Goal: Task Accomplishment & Management: Manage account settings

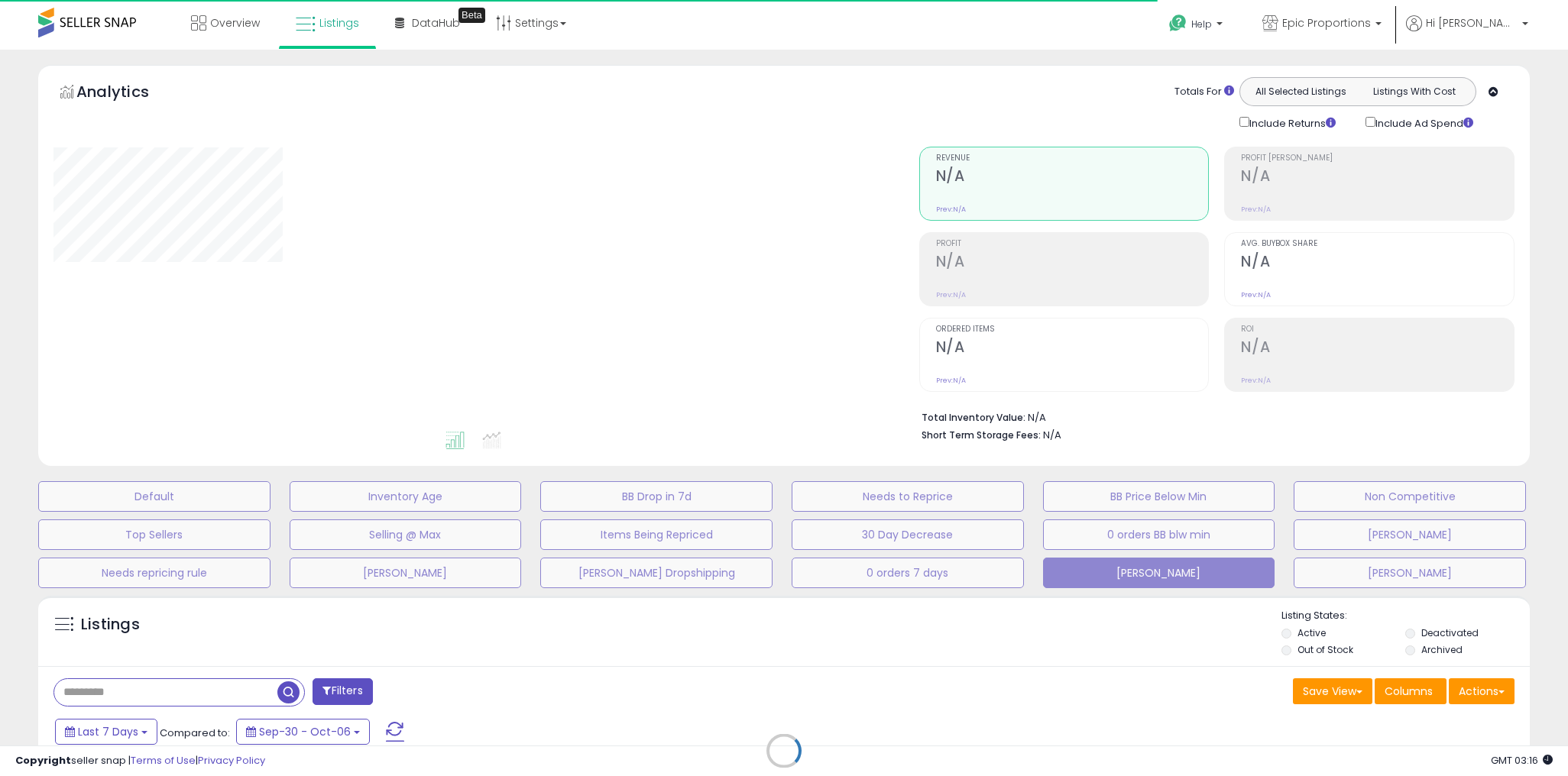
click at [852, 37] on div "Overview Listings Beta" at bounding box center [507, 32] width 1037 height 65
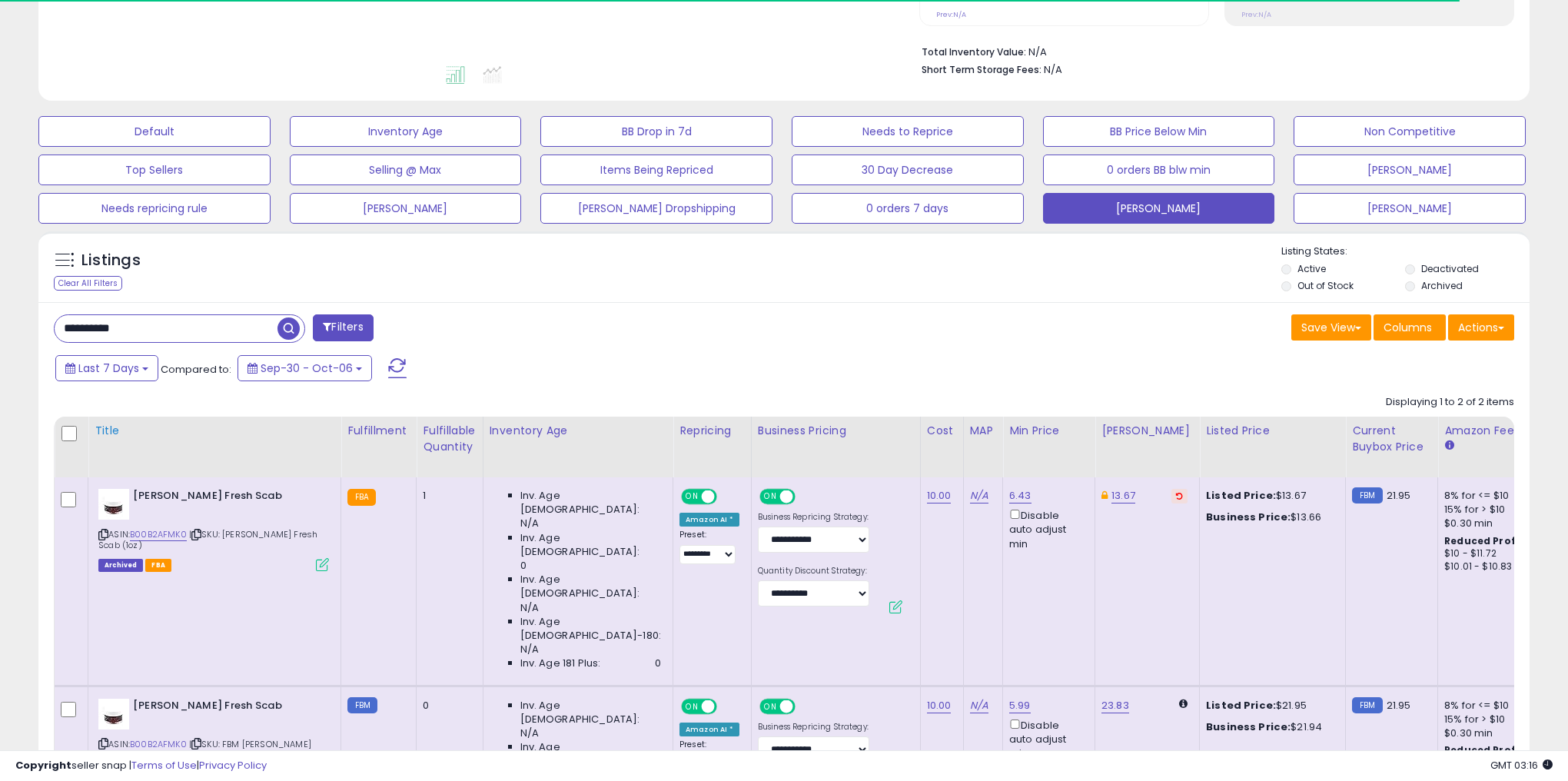
scroll to position [369, 0]
click at [181, 321] on input "**********" at bounding box center [178, 328] width 249 height 27
paste input "text"
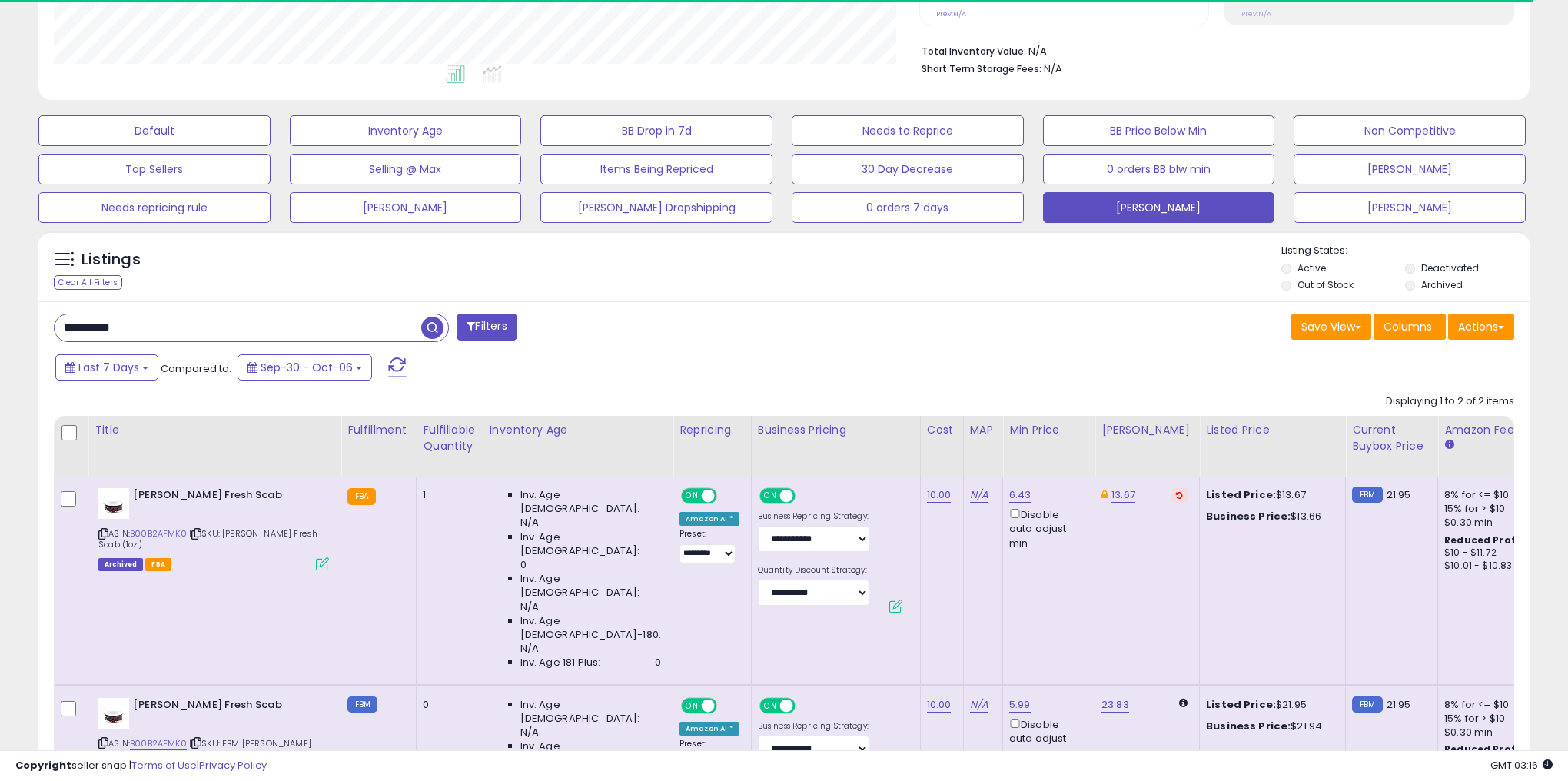
type input "**********"
click at [439, 324] on span "button" at bounding box center [432, 328] width 23 height 23
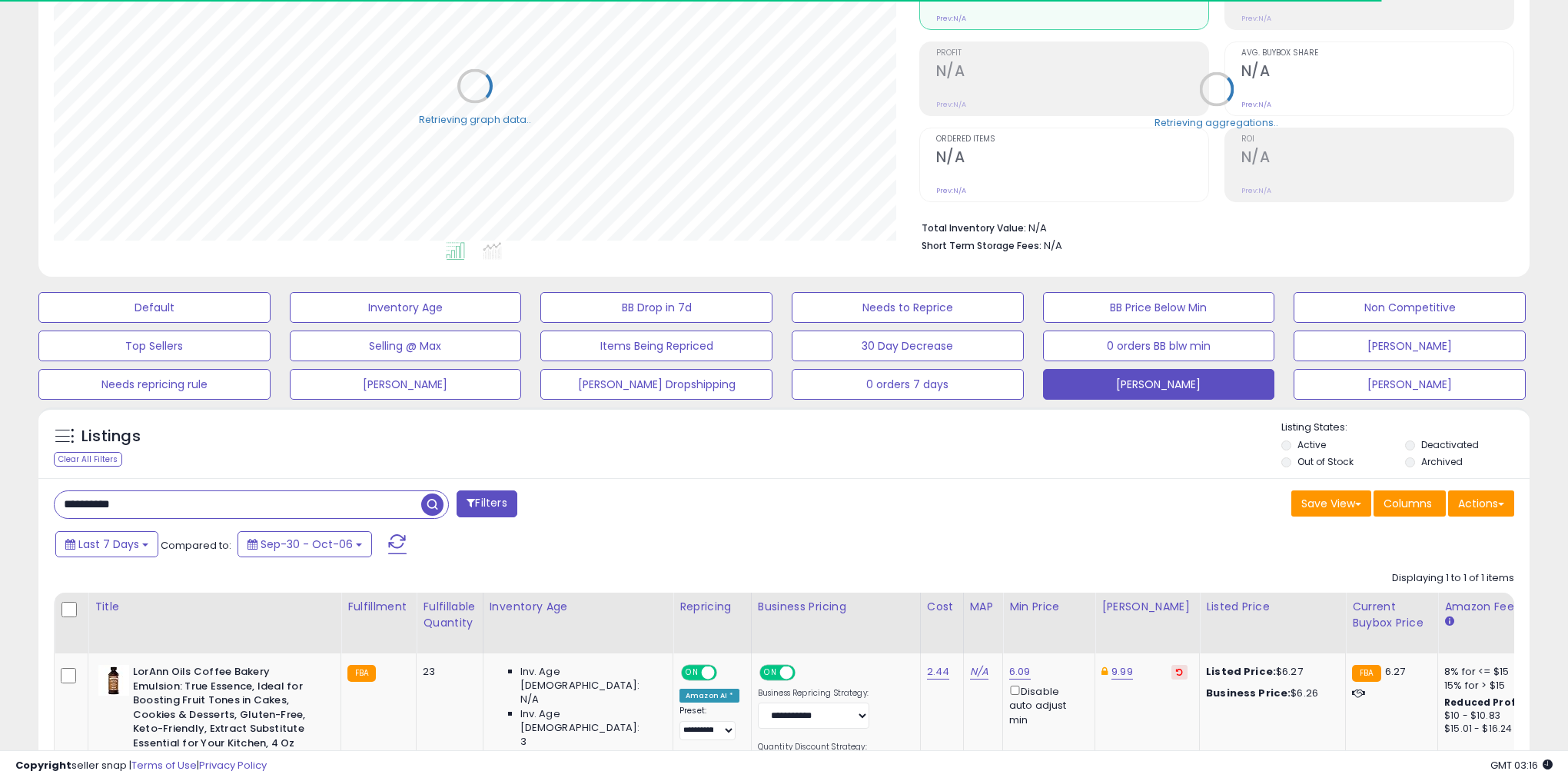
scroll to position [354, 0]
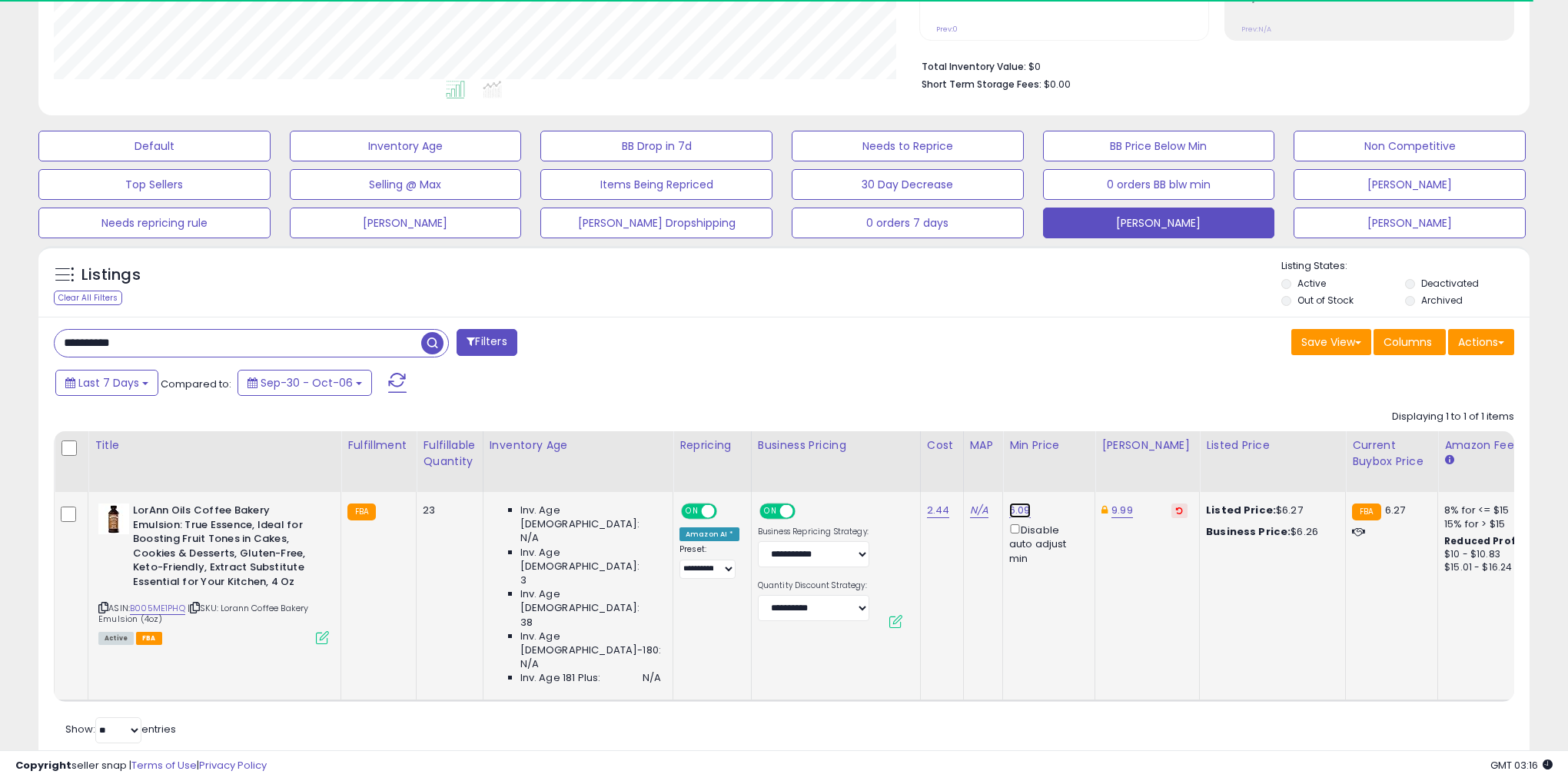
click at [1009, 507] on link "6.09" at bounding box center [1020, 511] width 22 height 15
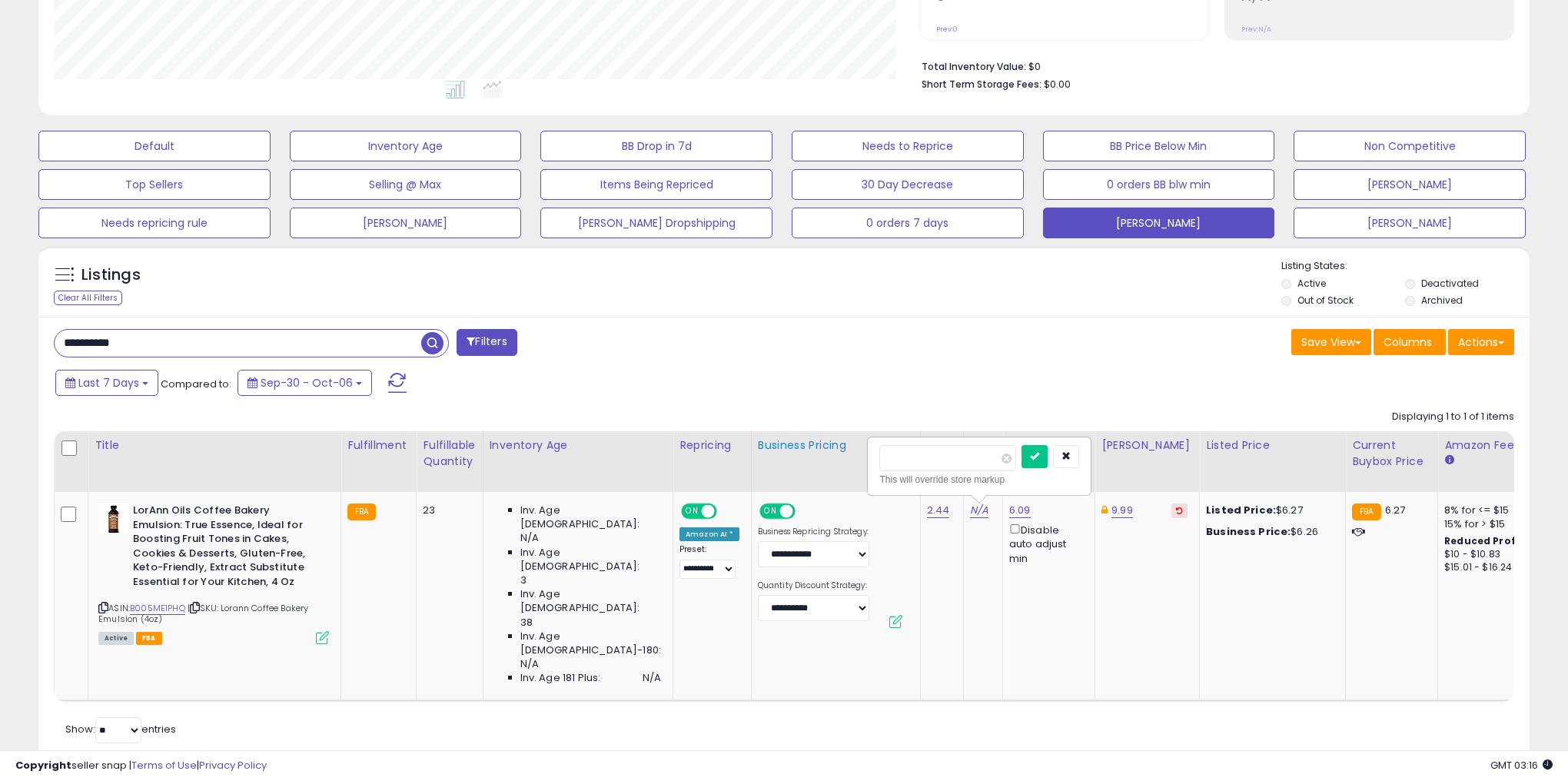
drag, startPoint x: 837, startPoint y: 457, endPoint x: 827, endPoint y: 458, distance: 10.0
click at [829, 458] on table "Title Fulfillment" at bounding box center [975, 566] width 1842 height 270
drag, startPoint x: 816, startPoint y: 458, endPoint x: 806, endPoint y: 458, distance: 10.0
click at [810, 458] on table "Title Fulfillment" at bounding box center [975, 566] width 1842 height 270
type input "****"
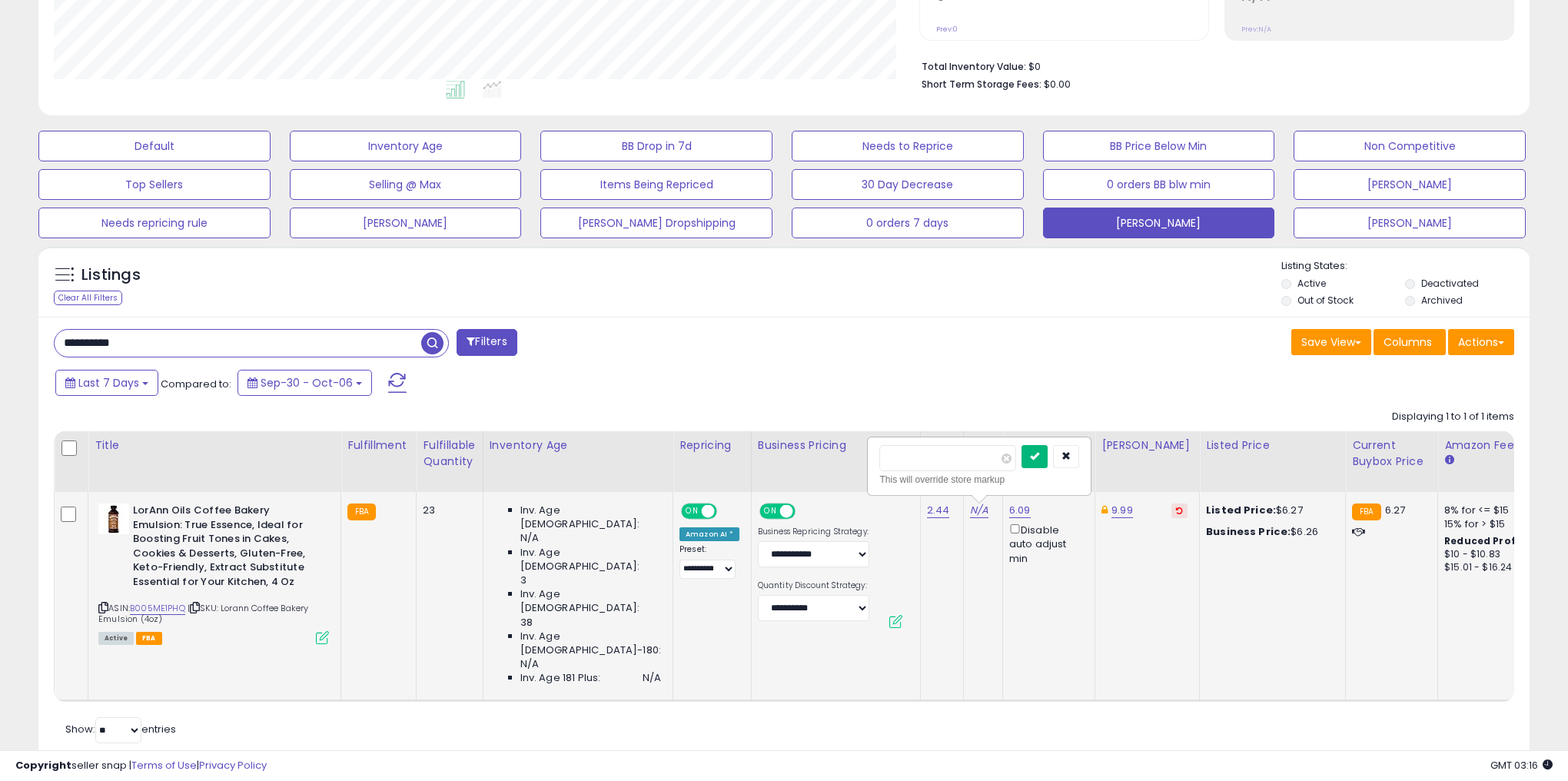
click at [1048, 456] on button "submit" at bounding box center [1034, 457] width 26 height 23
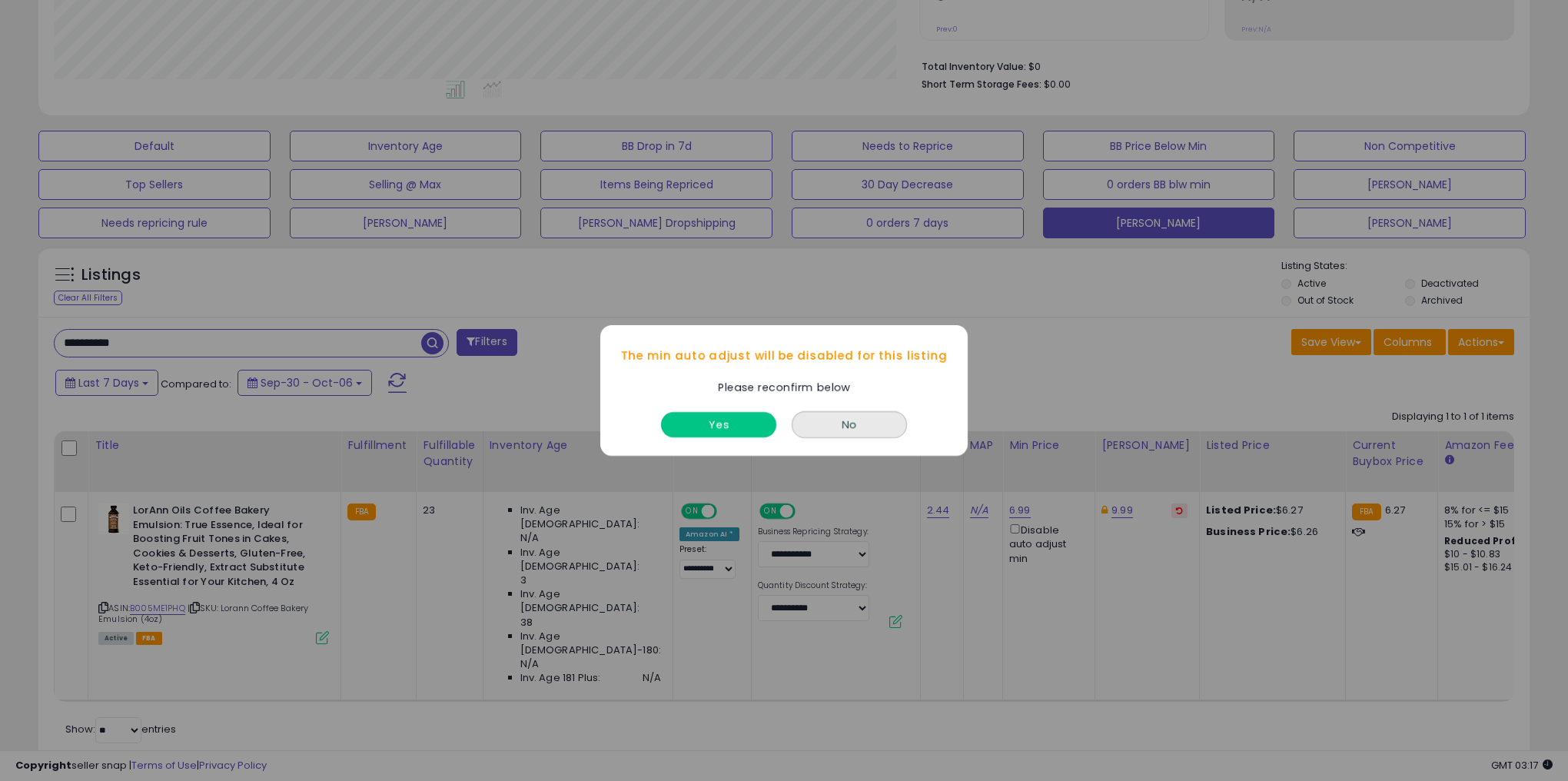
drag, startPoint x: 739, startPoint y: 421, endPoint x: 729, endPoint y: 418, distance: 10.4
click at [735, 421] on button "Yes" at bounding box center [718, 425] width 115 height 25
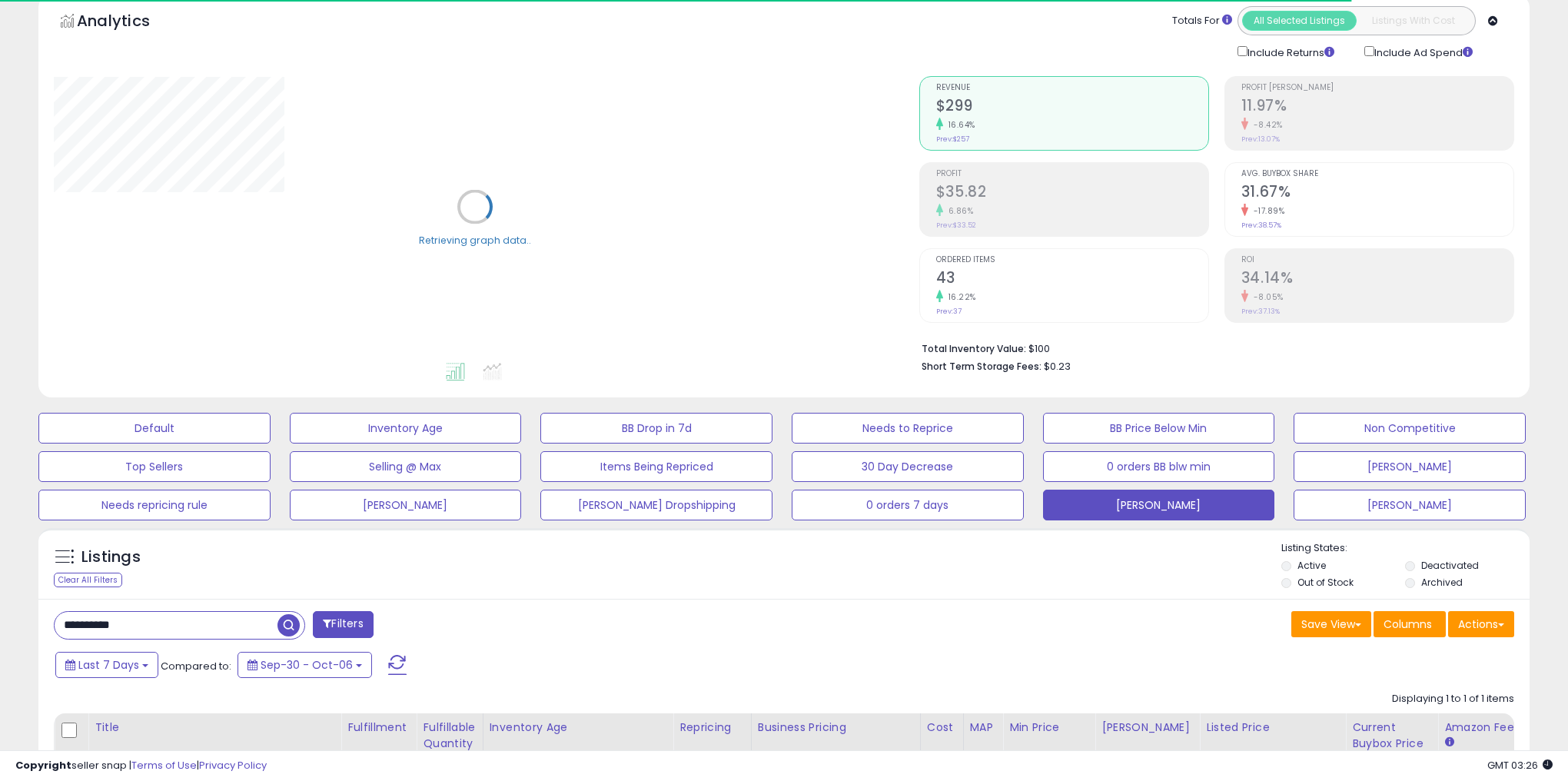
scroll to position [246, 0]
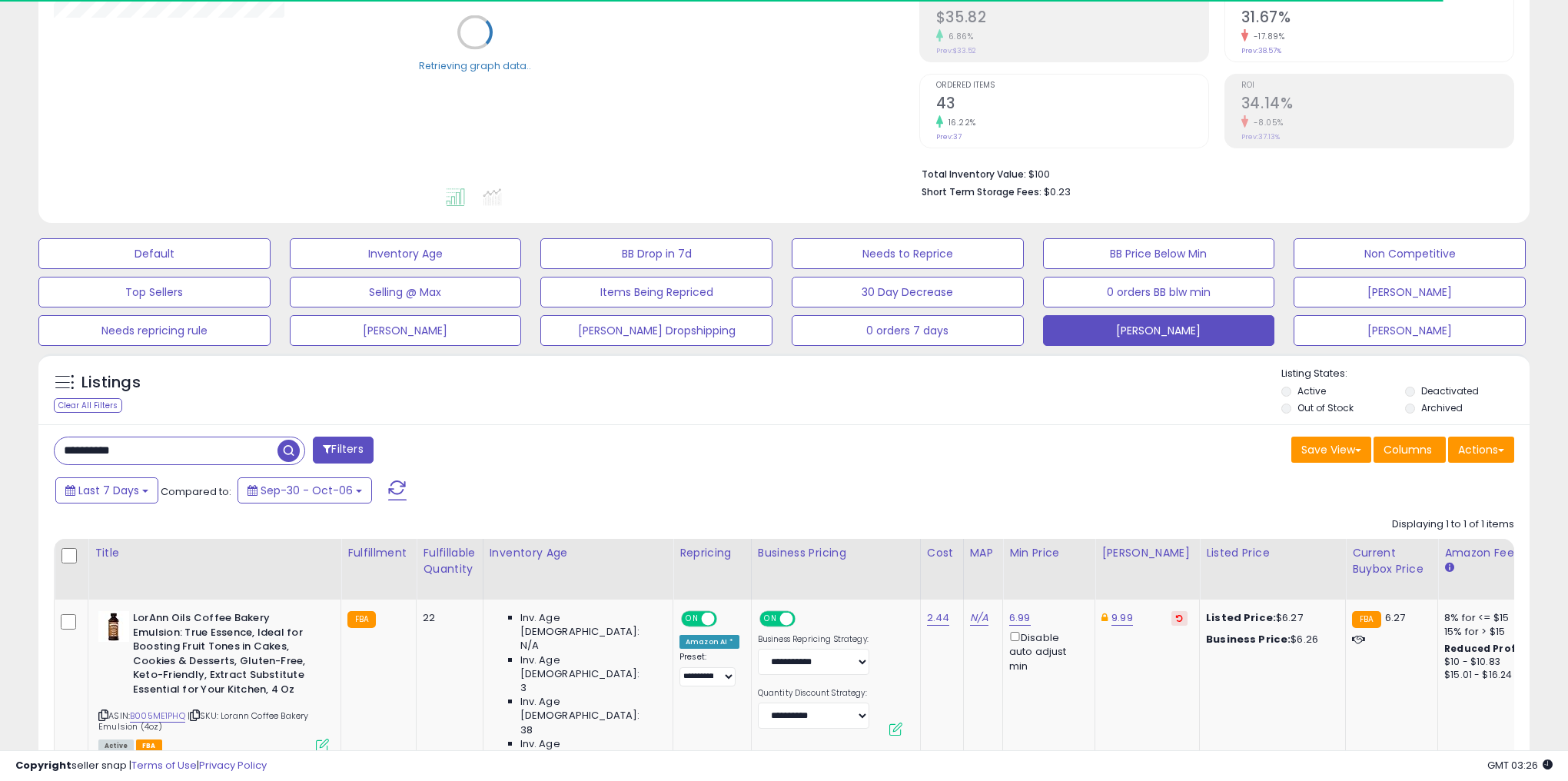
click at [160, 452] on input "**********" at bounding box center [165, 451] width 223 height 27
click at [160, 452] on input "**********" at bounding box center [238, 451] width 367 height 27
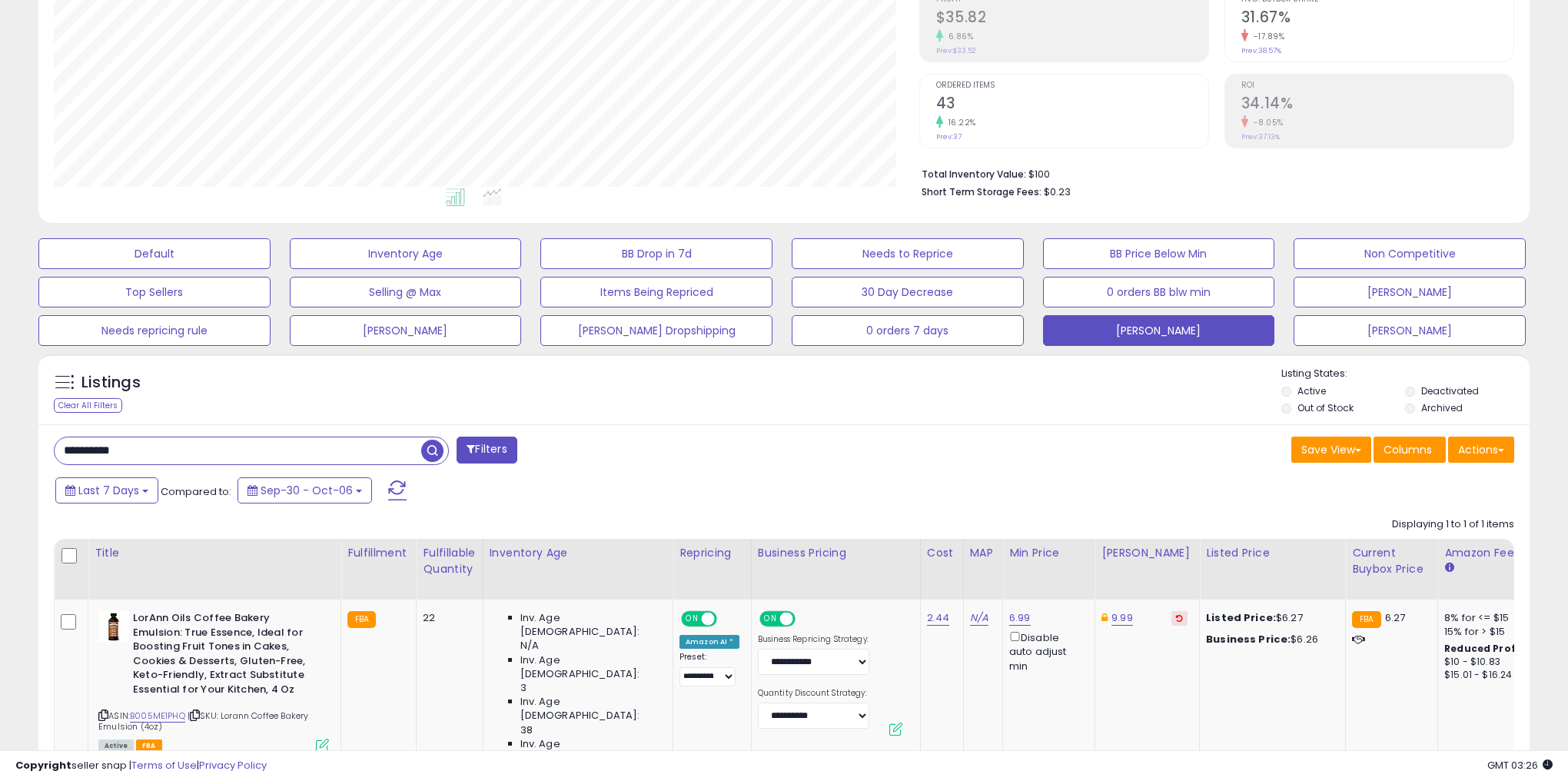
paste input "text"
click at [420, 451] on input "**********" at bounding box center [238, 451] width 367 height 27
type input "**********"
click at [424, 451] on span "button" at bounding box center [432, 451] width 23 height 23
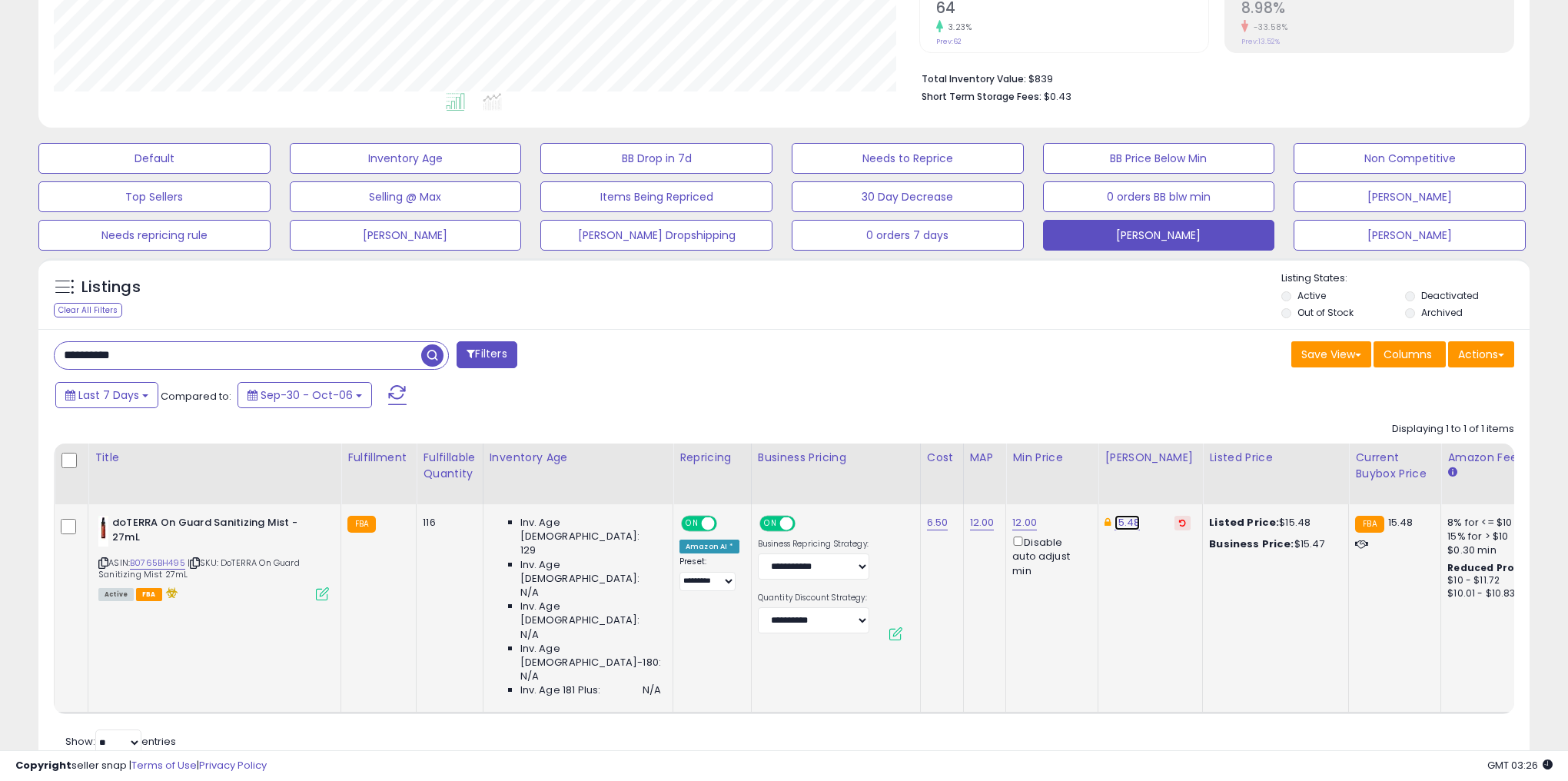
click at [1114, 521] on link "15.48" at bounding box center [1127, 522] width 25 height 15
drag, startPoint x: 1076, startPoint y: 475, endPoint x: 789, endPoint y: 477, distance: 287.0
click at [855, 476] on table "Title Fulfillment" at bounding box center [977, 578] width 1846 height 270
type input "**"
click at [1147, 466] on icon "submit" at bounding box center [1142, 468] width 9 height 9
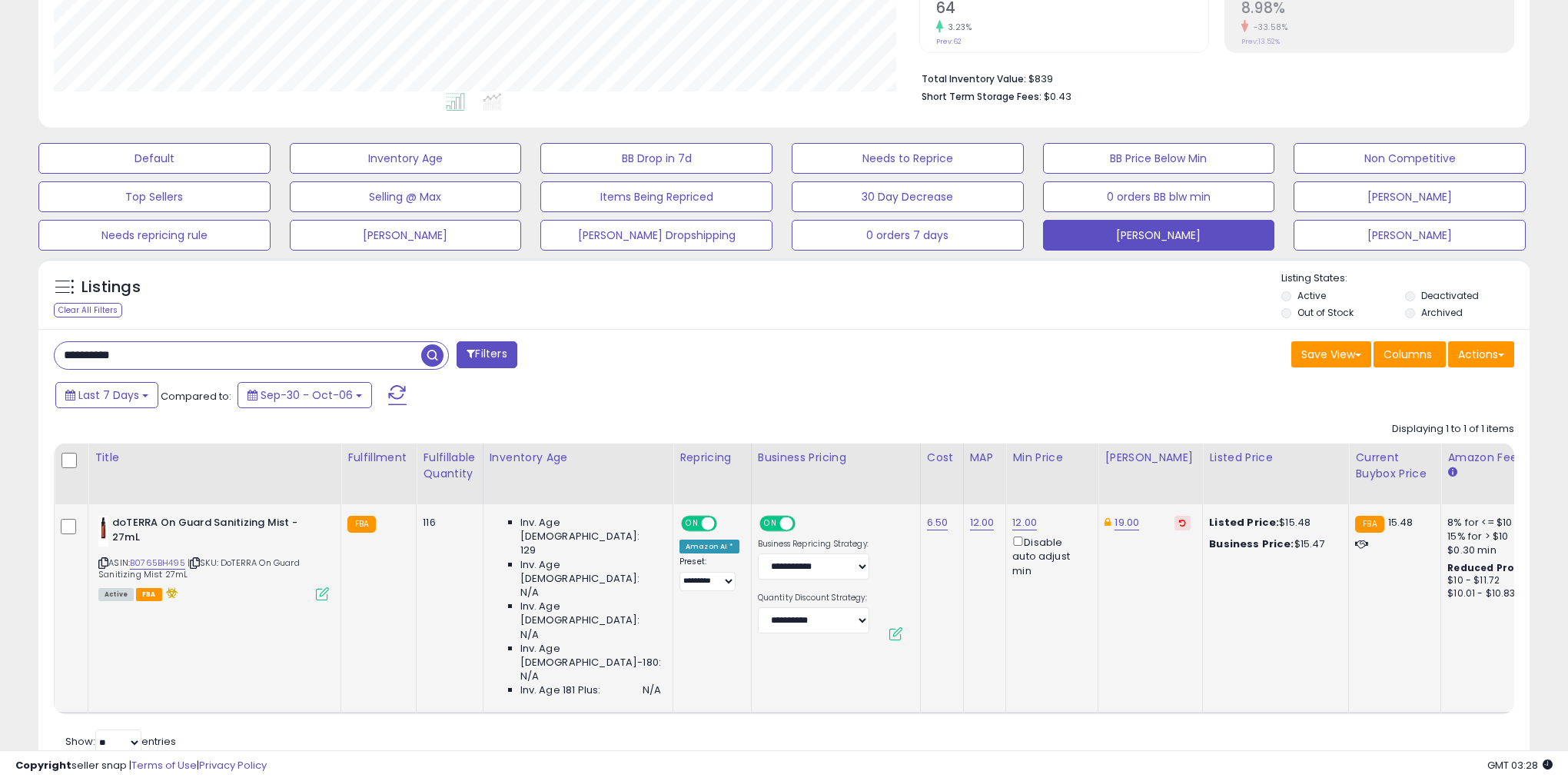
click at [292, 350] on input "**********" at bounding box center [238, 355] width 367 height 27
paste input "text"
type input "**********"
click at [424, 354] on span "button" at bounding box center [432, 355] width 23 height 23
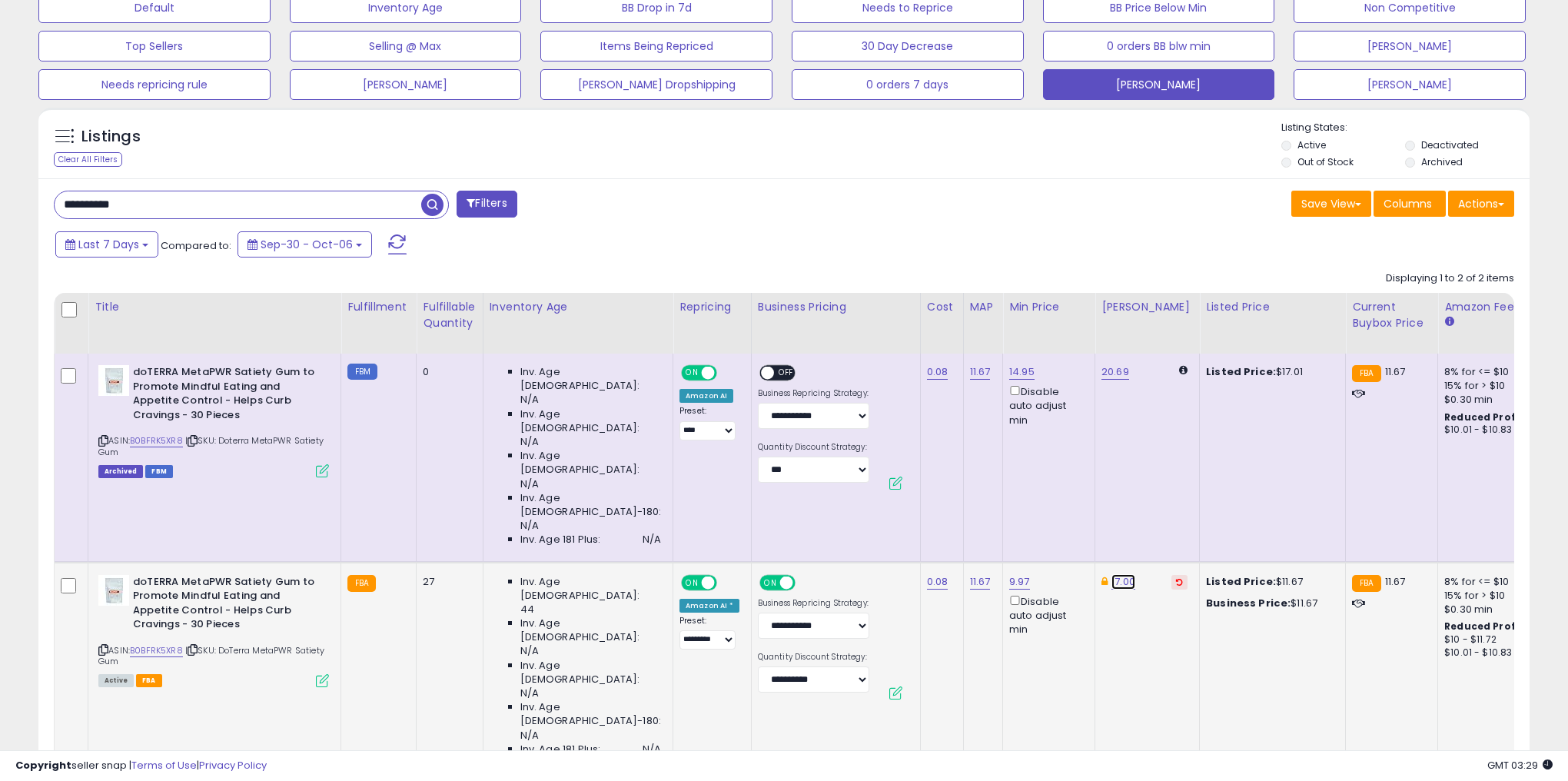
click at [1111, 574] on link "17.00" at bounding box center [1123, 582] width 24 height 15
click at [1109, 683] on div "Retrieving listings data.. Displaying 1 to 2 of 2 items Title Fulfillment" at bounding box center [784, 541] width 1460 height 554
click at [1175, 470] on icon "button" at bounding box center [1170, 468] width 9 height 9
click at [1009, 574] on link "9.97" at bounding box center [1019, 582] width 21 height 15
drag, startPoint x: 965, startPoint y: 476, endPoint x: 757, endPoint y: 480, distance: 208.0
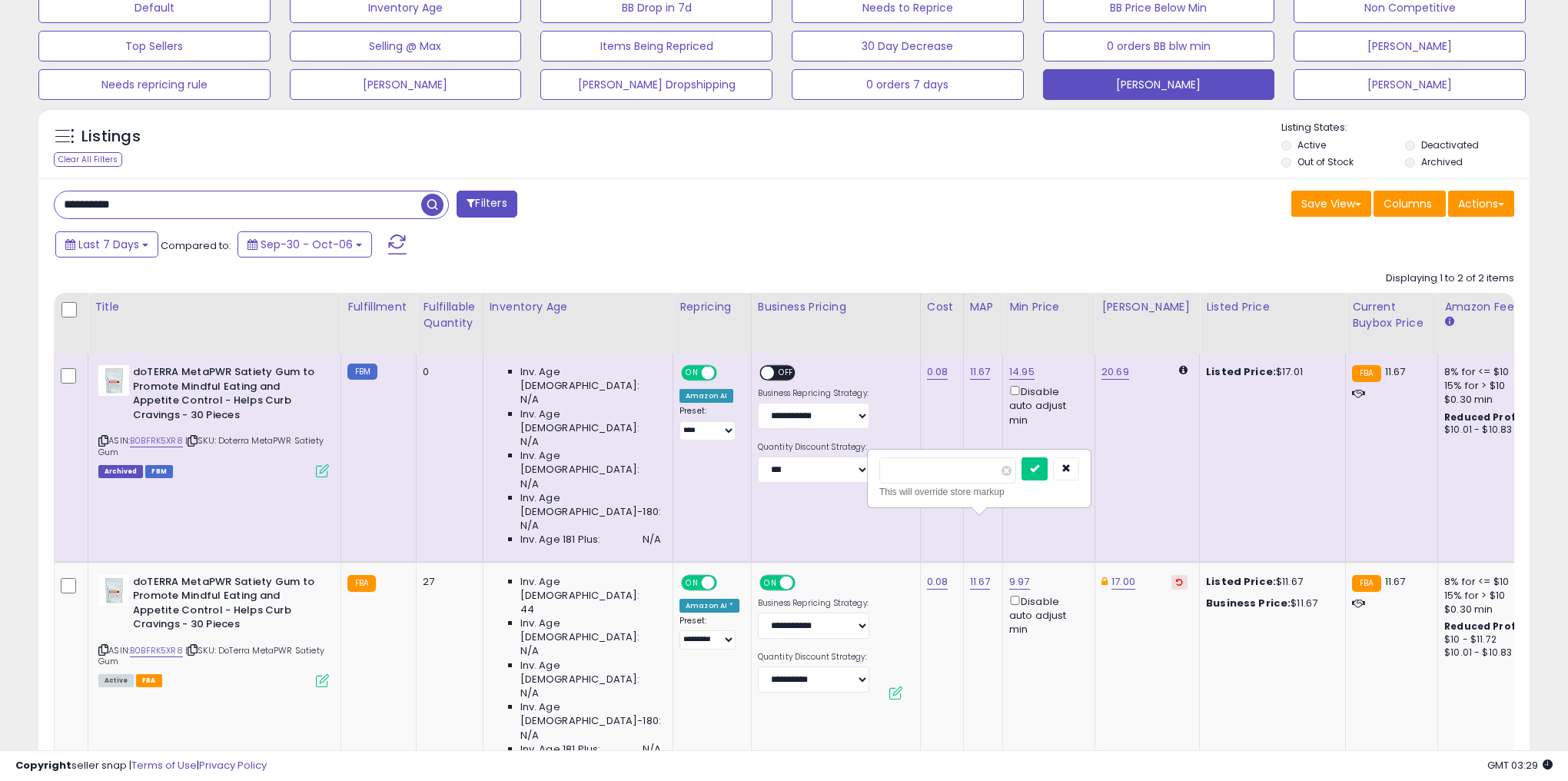
click at [810, 479] on tbody "doTERRA MetaPWR Satiety Gum to Promote Mindful Eating and Appetite Control - He…" at bounding box center [975, 562] width 1842 height 417
type input "**"
click at [1048, 461] on button "submit" at bounding box center [1034, 469] width 26 height 23
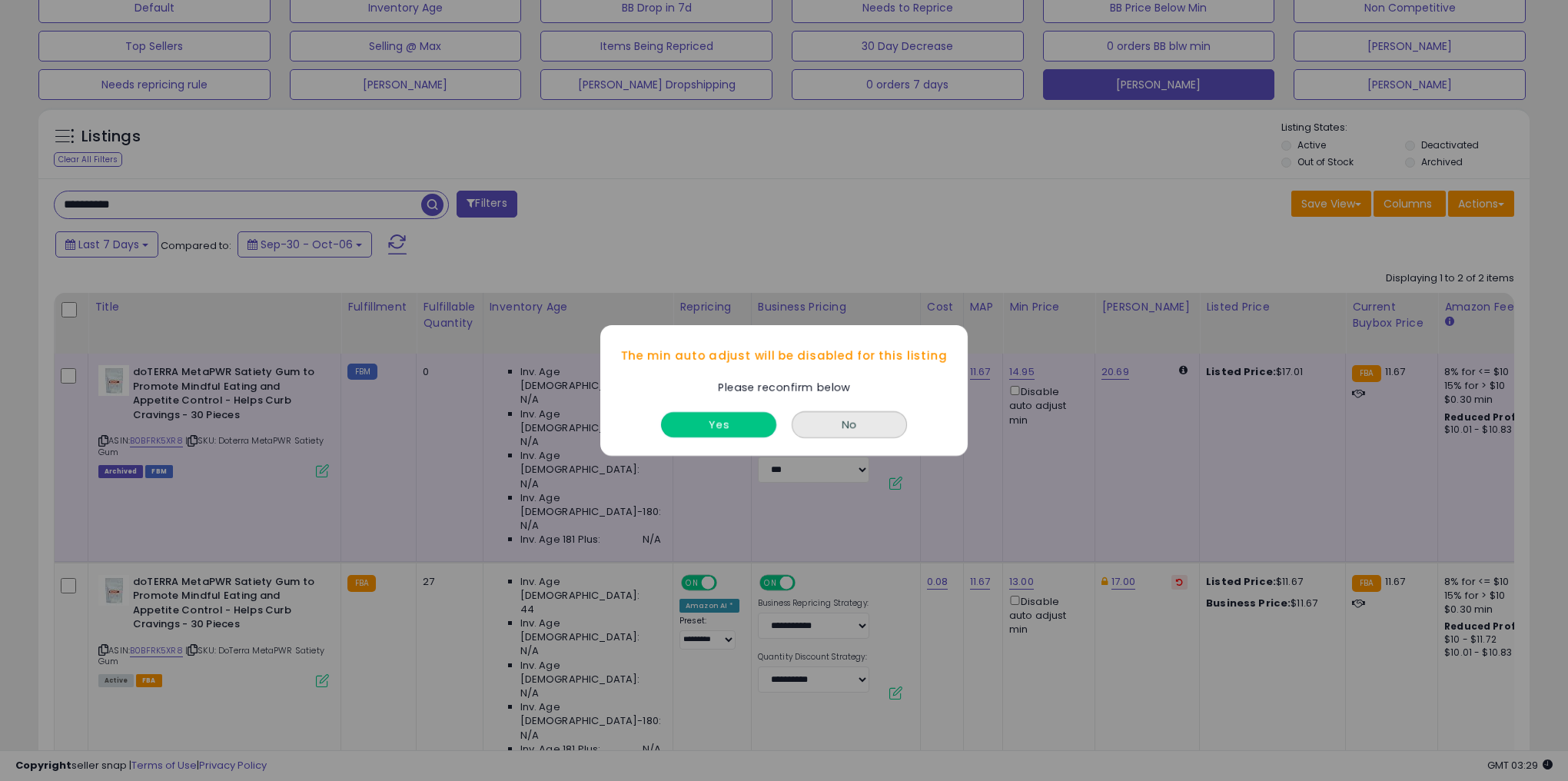
click at [701, 423] on button "Yes" at bounding box center [718, 425] width 115 height 25
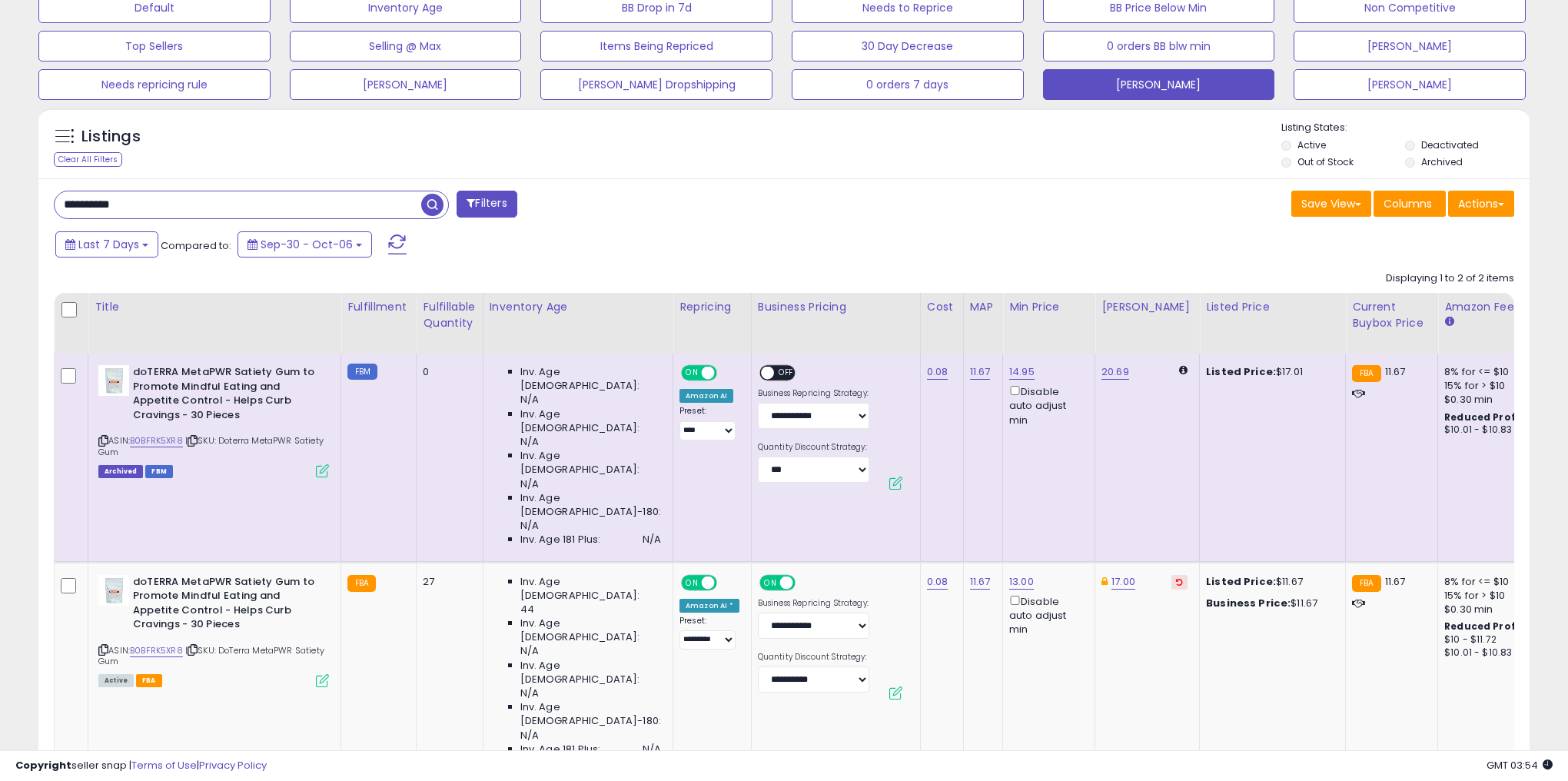
click at [335, 203] on input "**********" at bounding box center [238, 204] width 367 height 27
paste input "text"
type input "**********"
click at [430, 206] on span "button" at bounding box center [432, 204] width 23 height 23
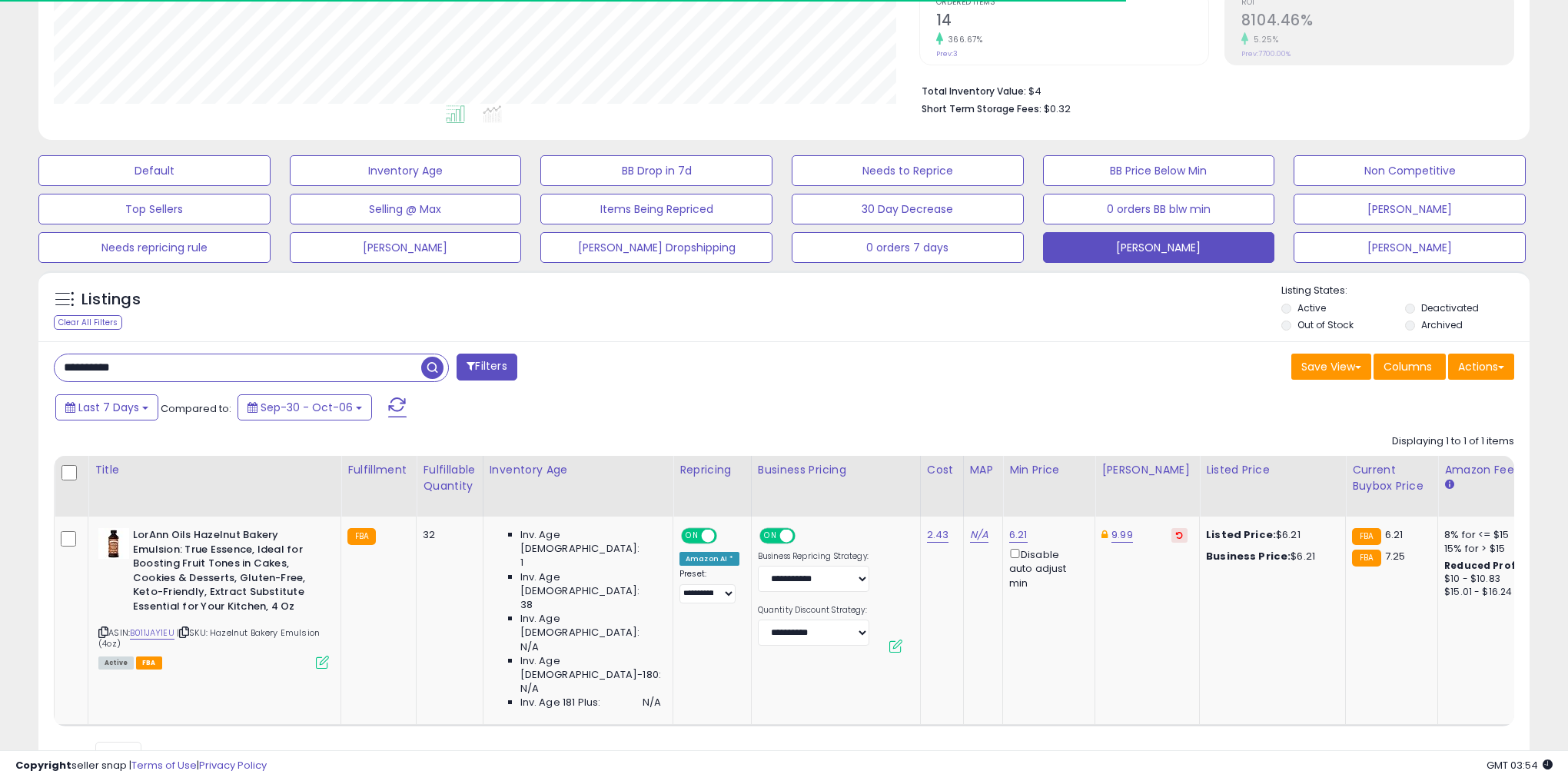
scroll to position [354, 0]
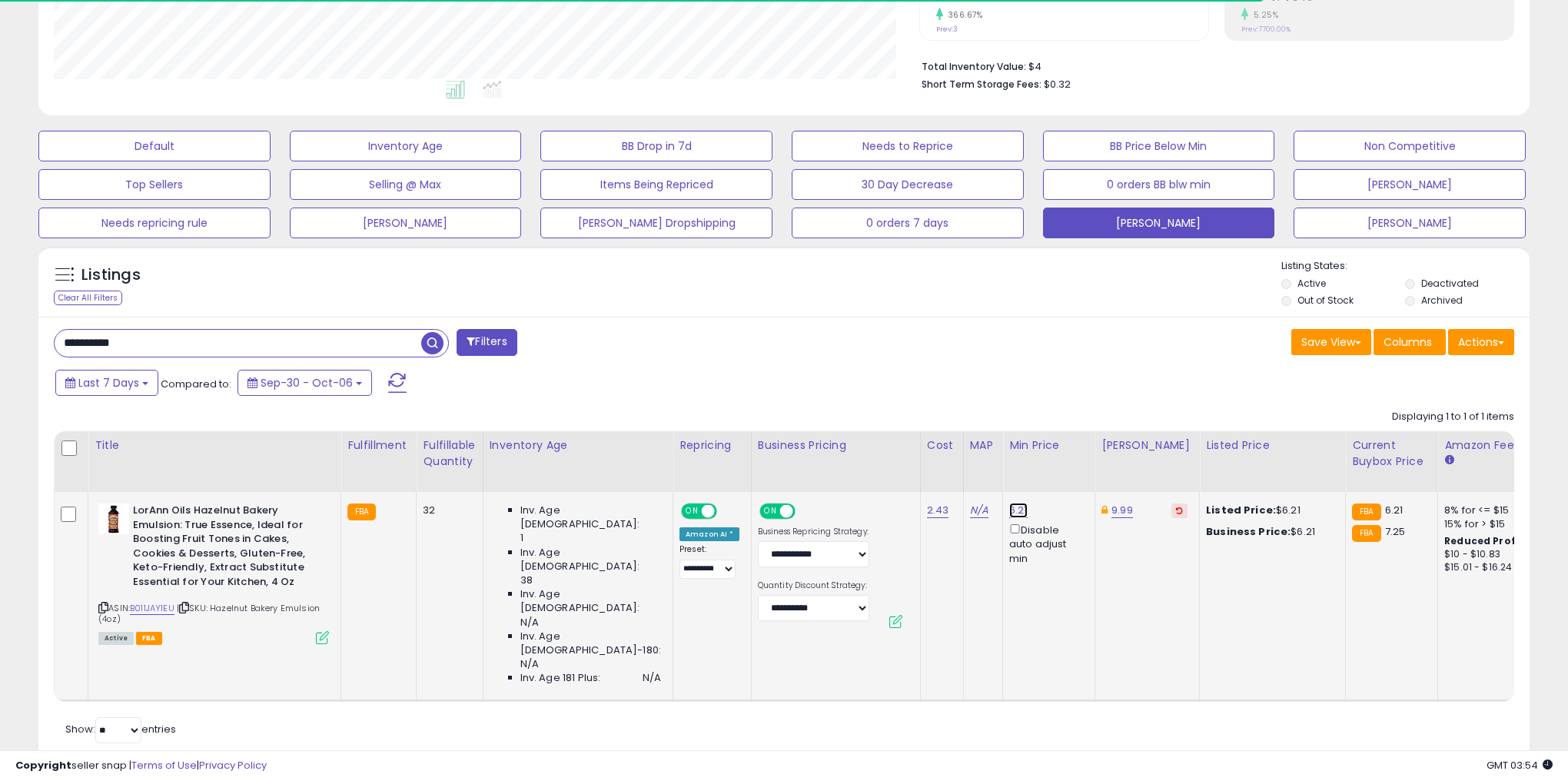
click at [1009, 508] on link "6.21" at bounding box center [1018, 511] width 18 height 15
drag, startPoint x: 947, startPoint y: 454, endPoint x: 634, endPoint y: 479, distance: 314.0
click at [645, 476] on table "Title Fulfillment" at bounding box center [975, 566] width 1842 height 270
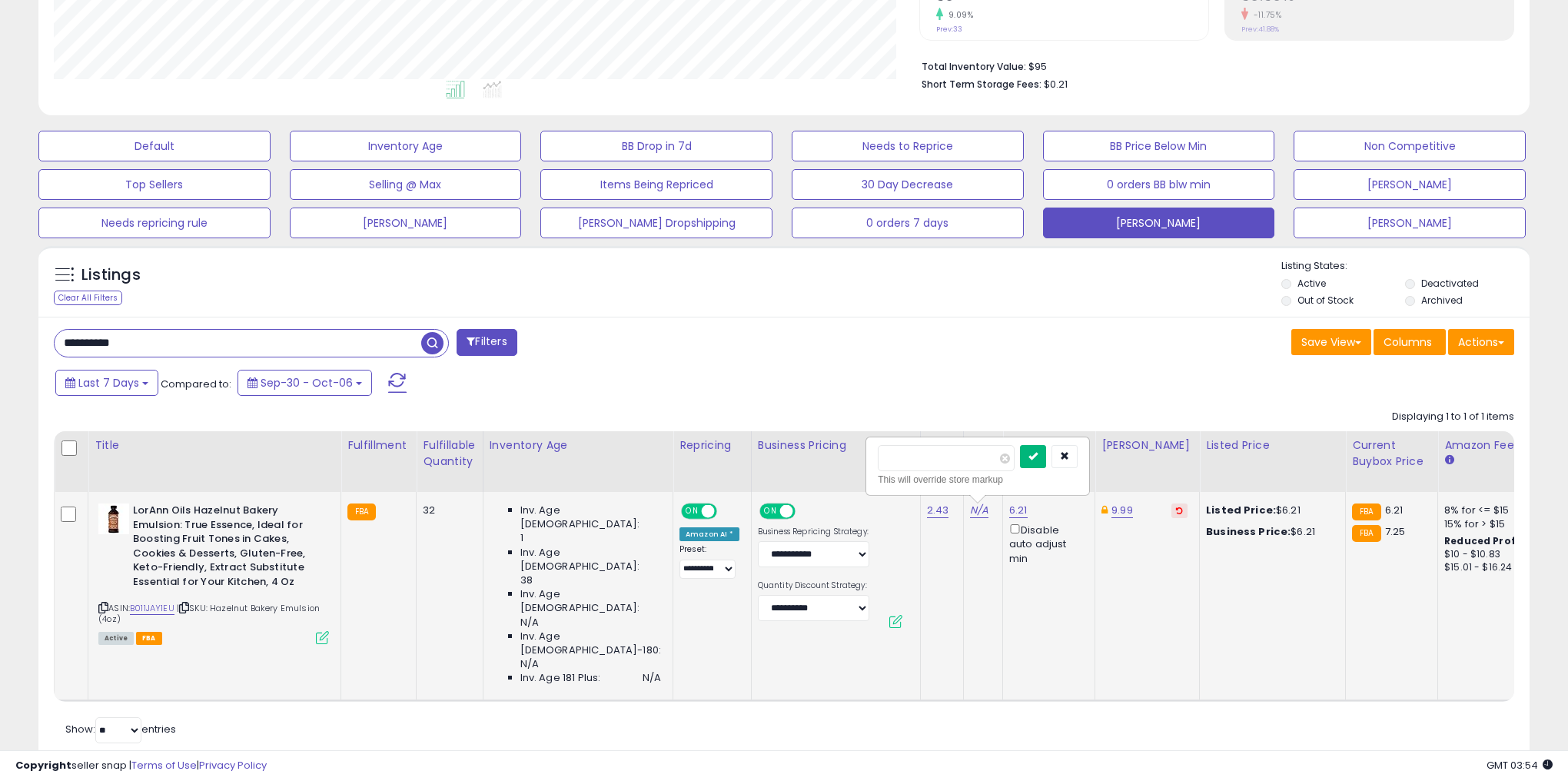
type input "****"
click at [1038, 456] on icon "submit" at bounding box center [1033, 456] width 9 height 9
click at [1009, 523] on div "Disable auto adjust min" at bounding box center [1046, 543] width 73 height 44
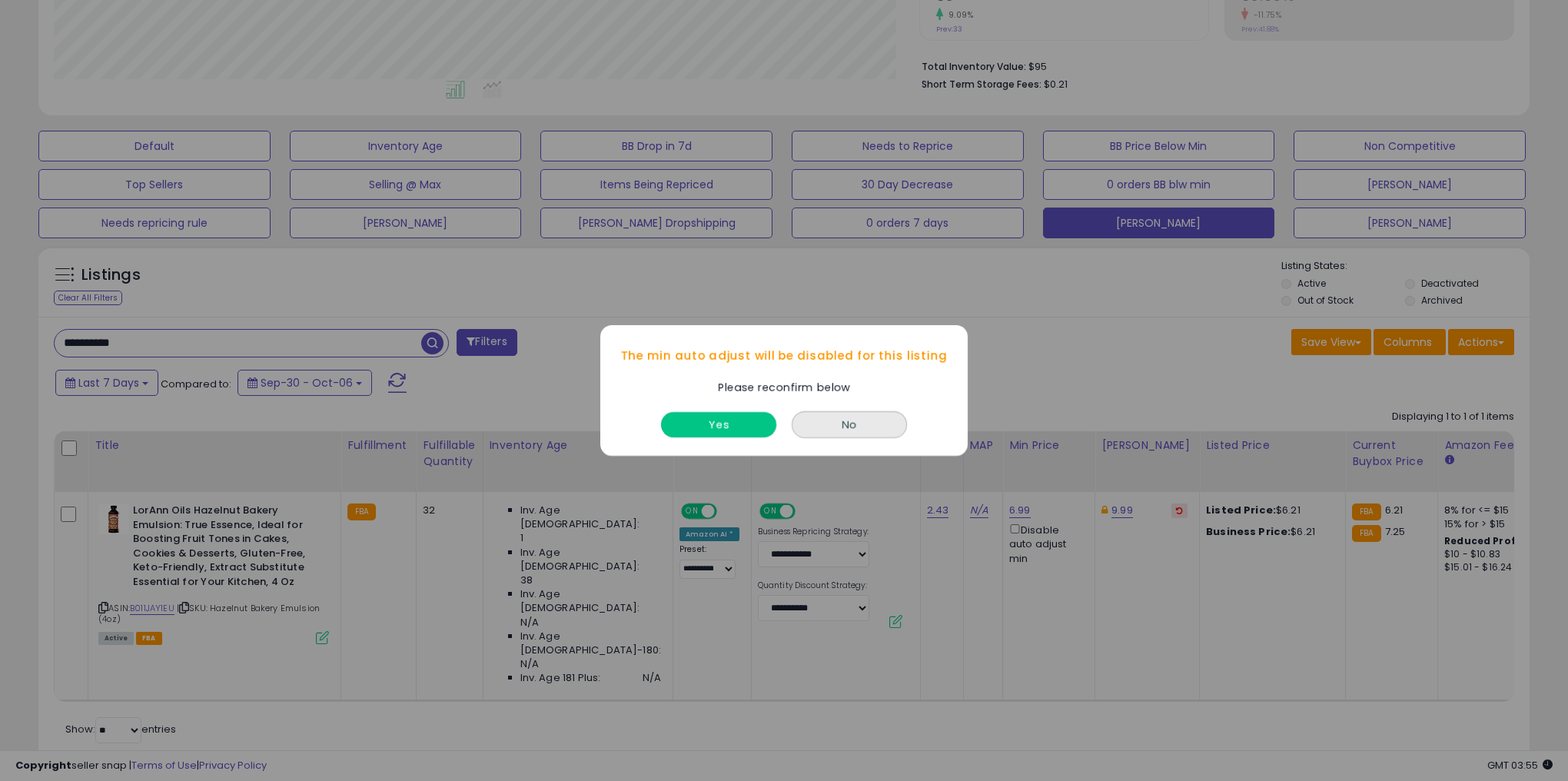
click at [671, 427] on button "Yes" at bounding box center [718, 425] width 115 height 25
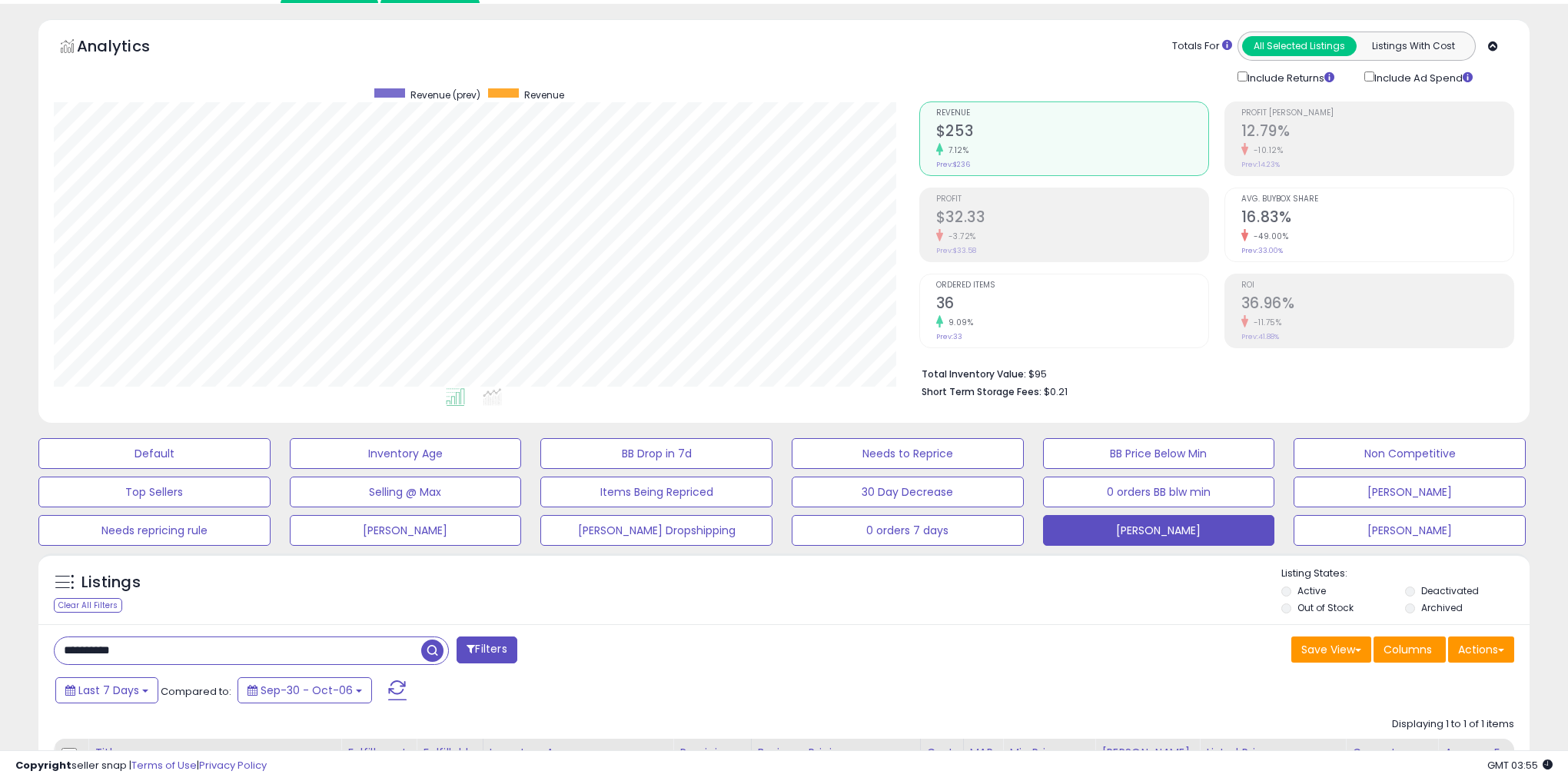
scroll to position [0, 0]
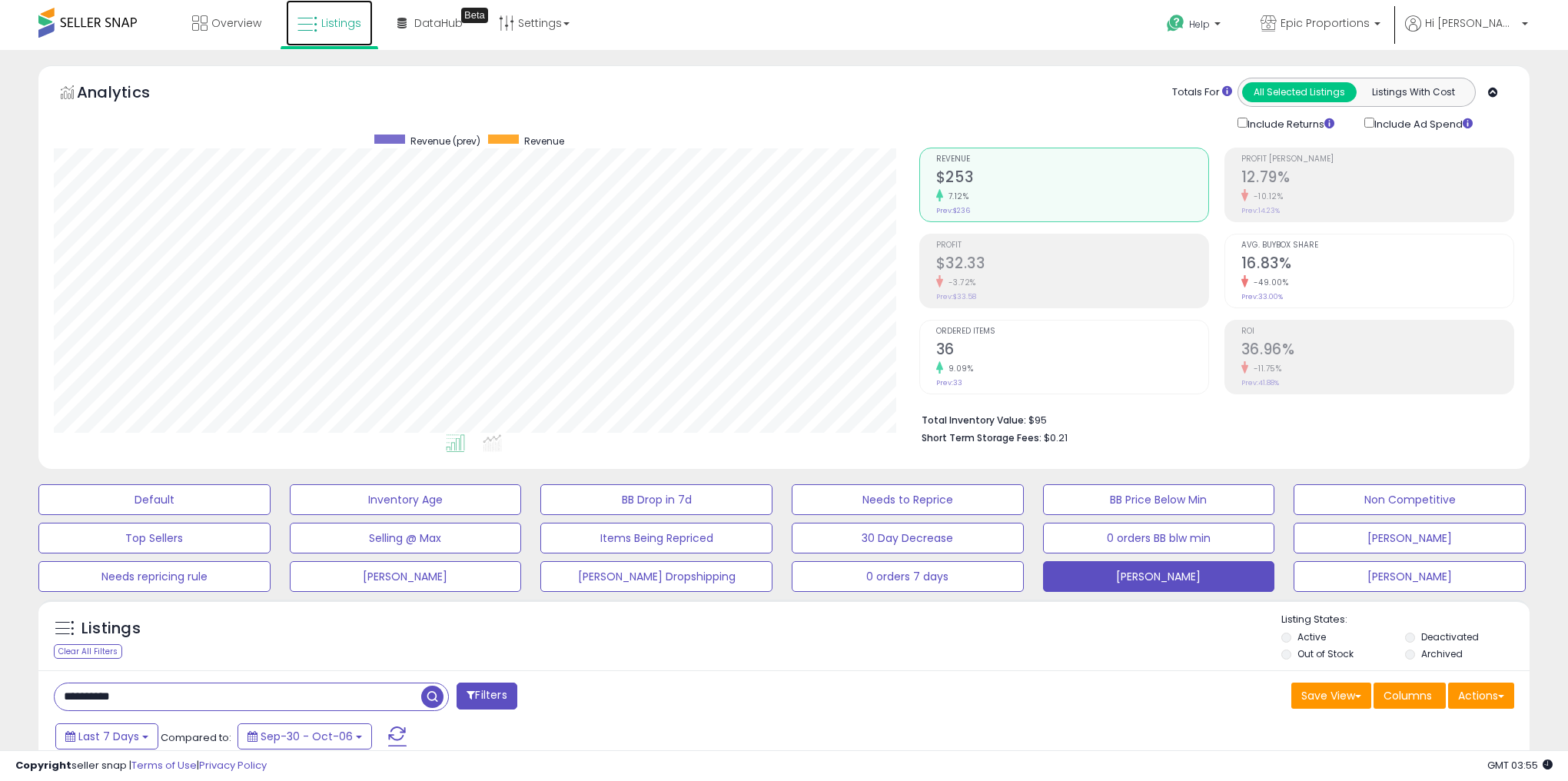
click at [298, 21] on icon at bounding box center [308, 25] width 20 height 20
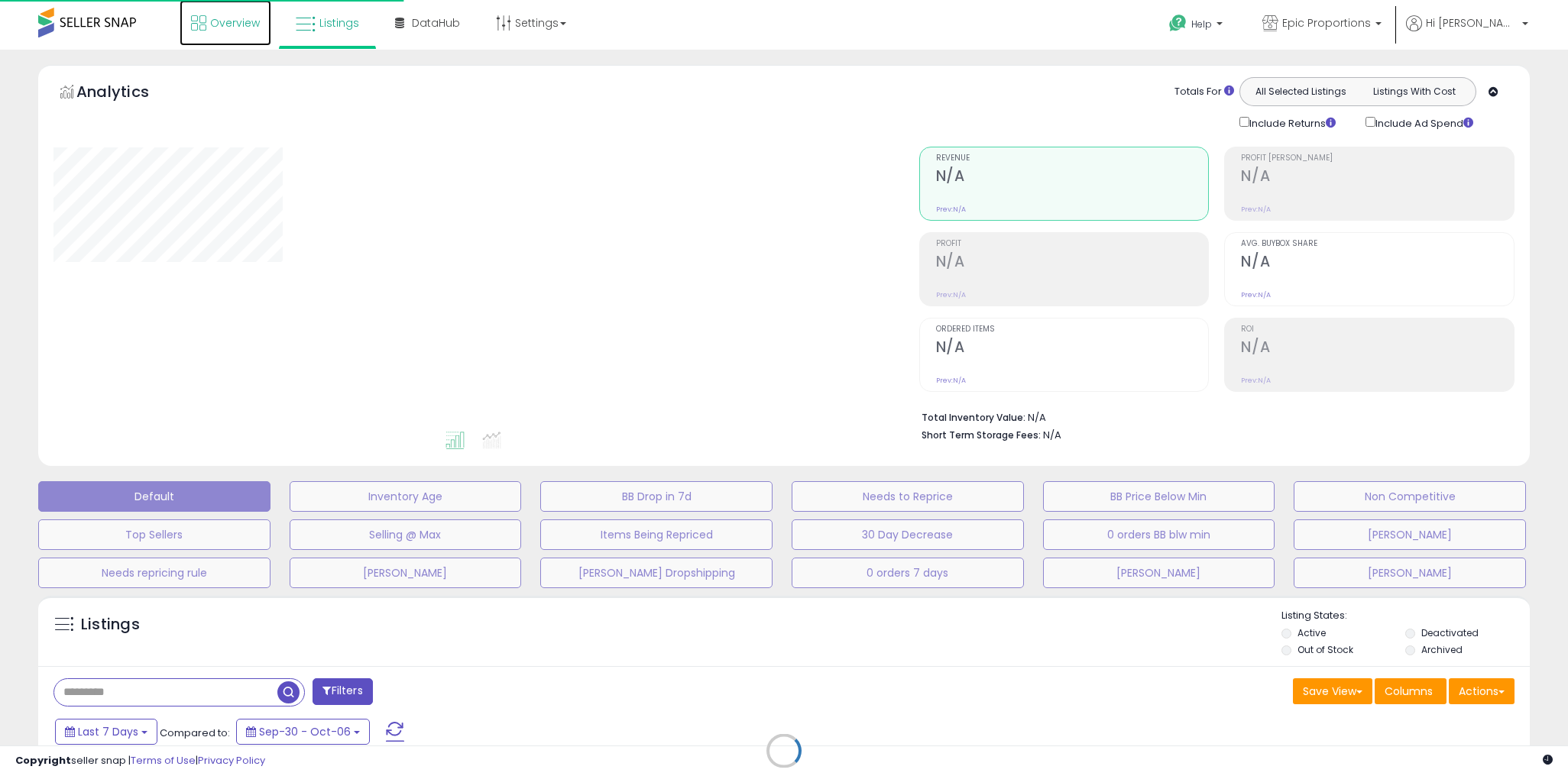
click at [236, 22] on span "Overview" at bounding box center [235, 22] width 50 height 15
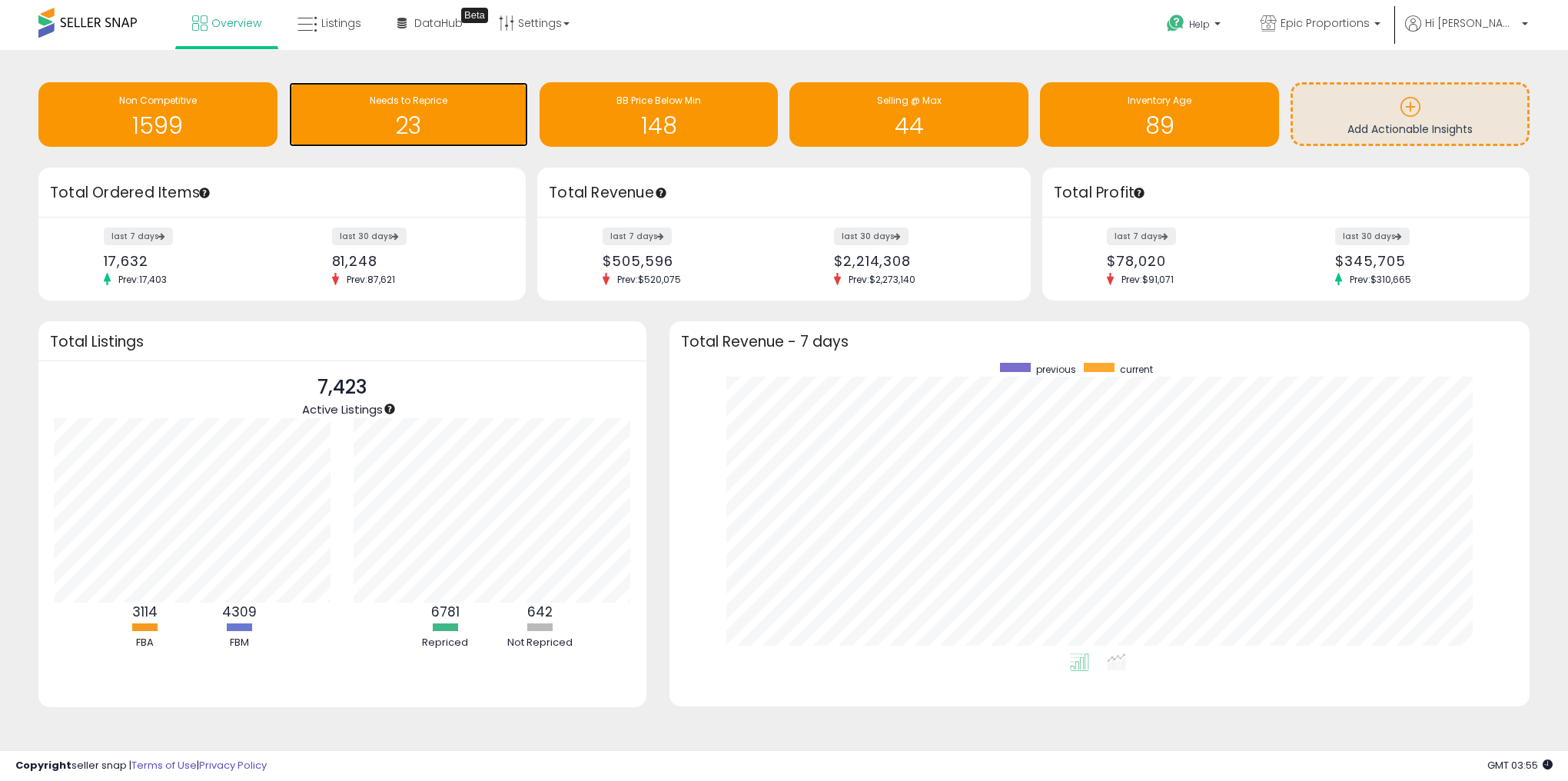
click at [437, 113] on h1 "23" at bounding box center [409, 125] width 224 height 25
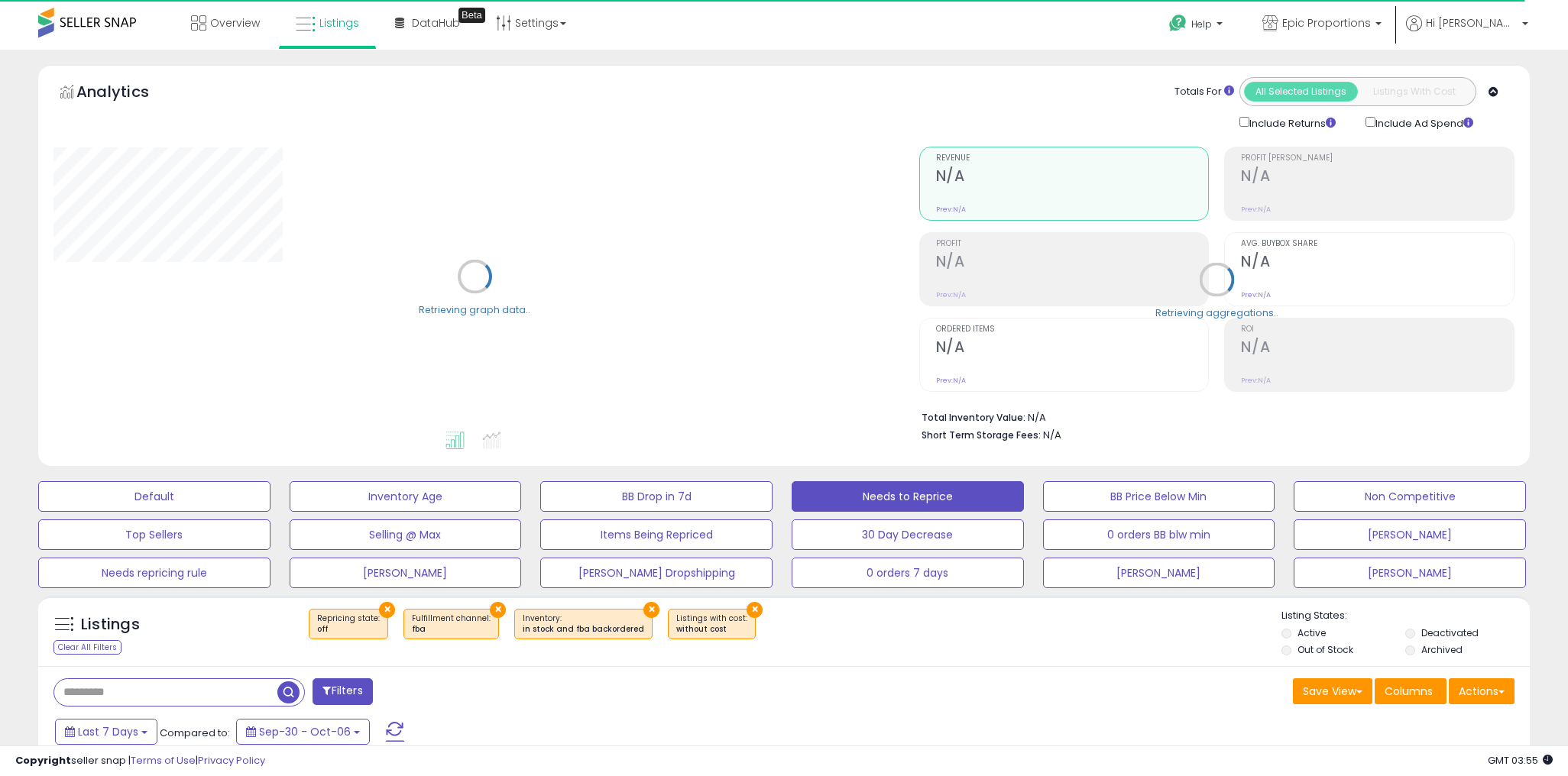
select select "**"
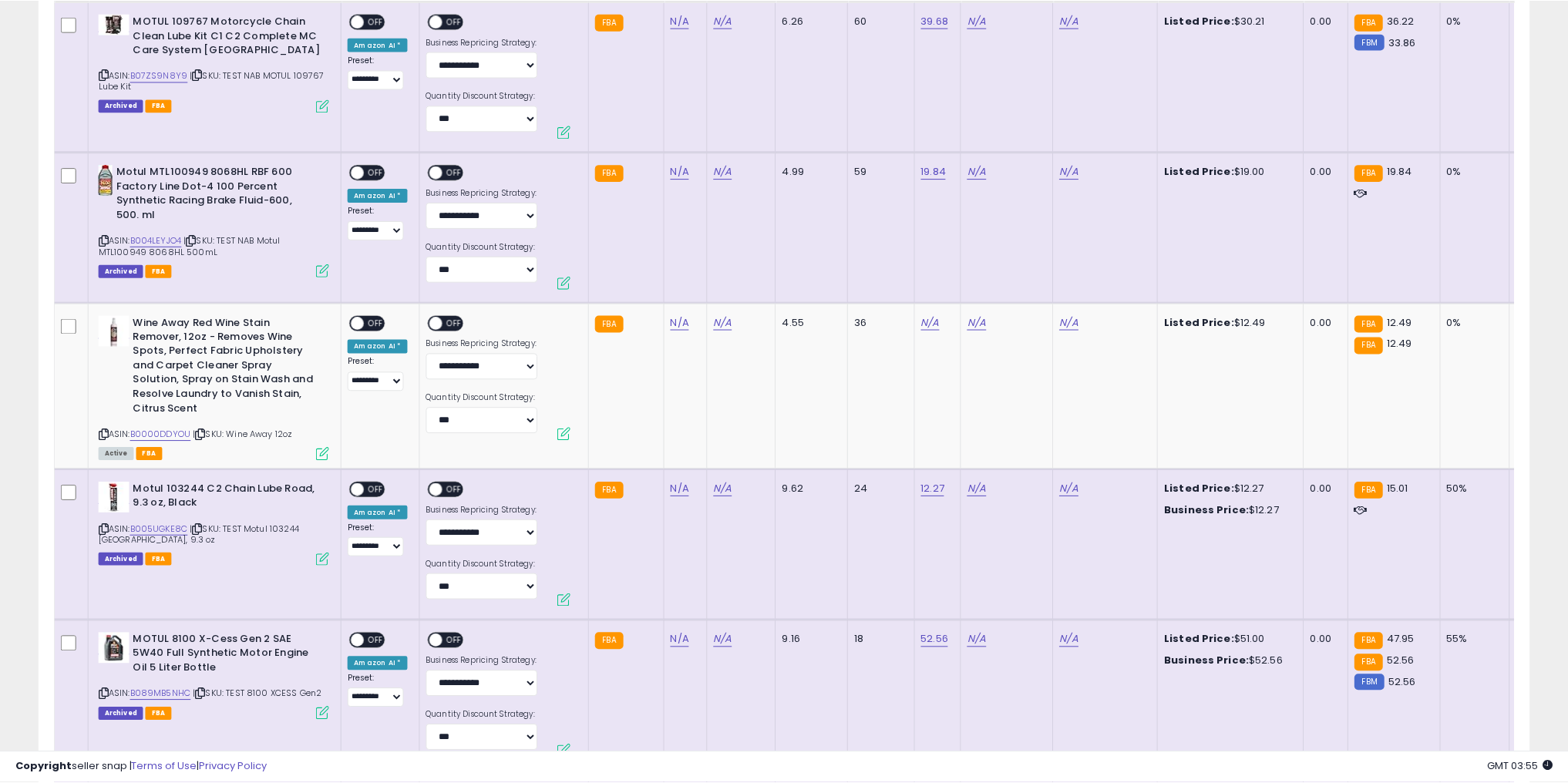
scroll to position [987, 0]
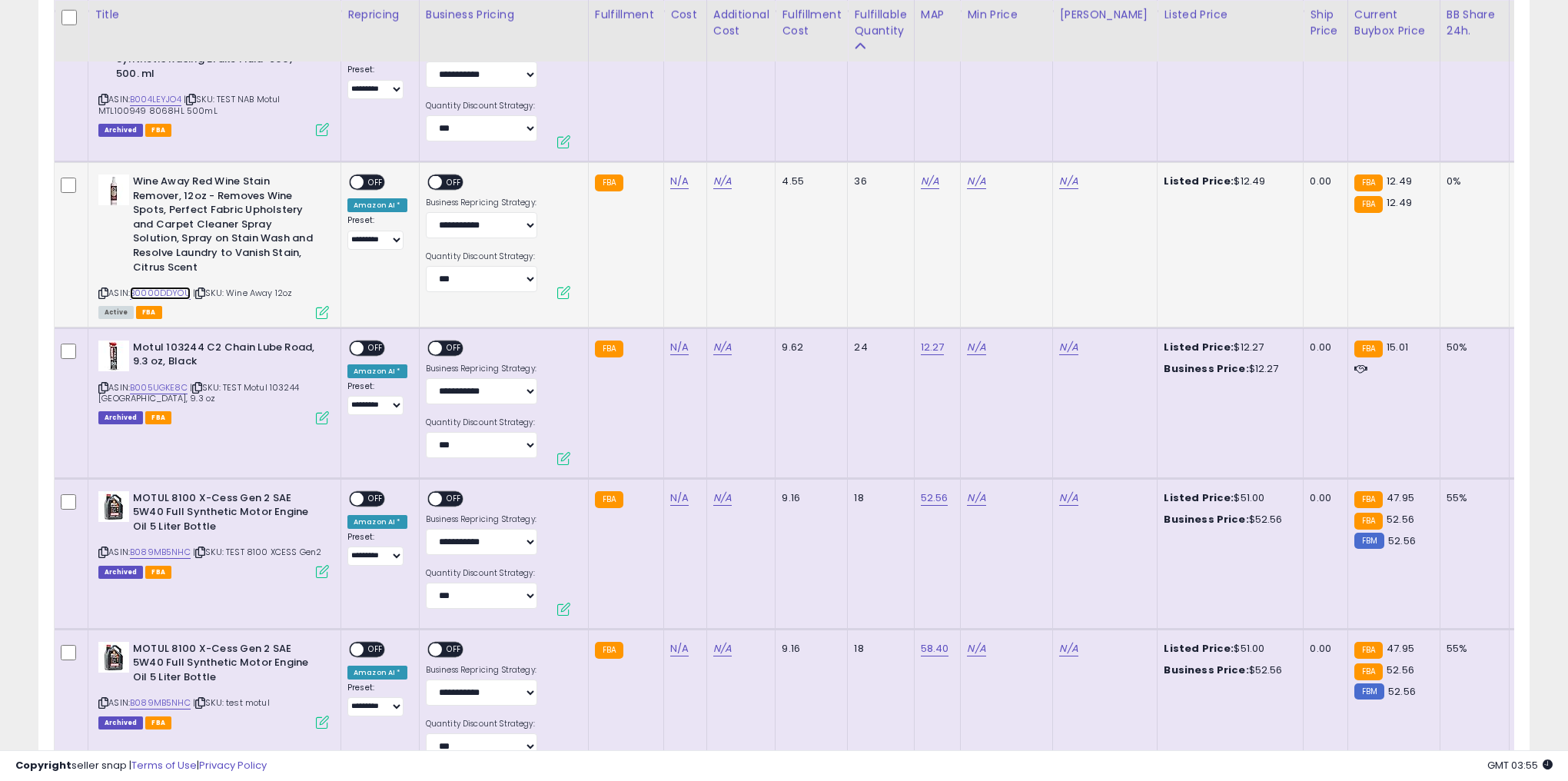
click at [169, 294] on link "B0000DDYOU" at bounding box center [160, 294] width 61 height 13
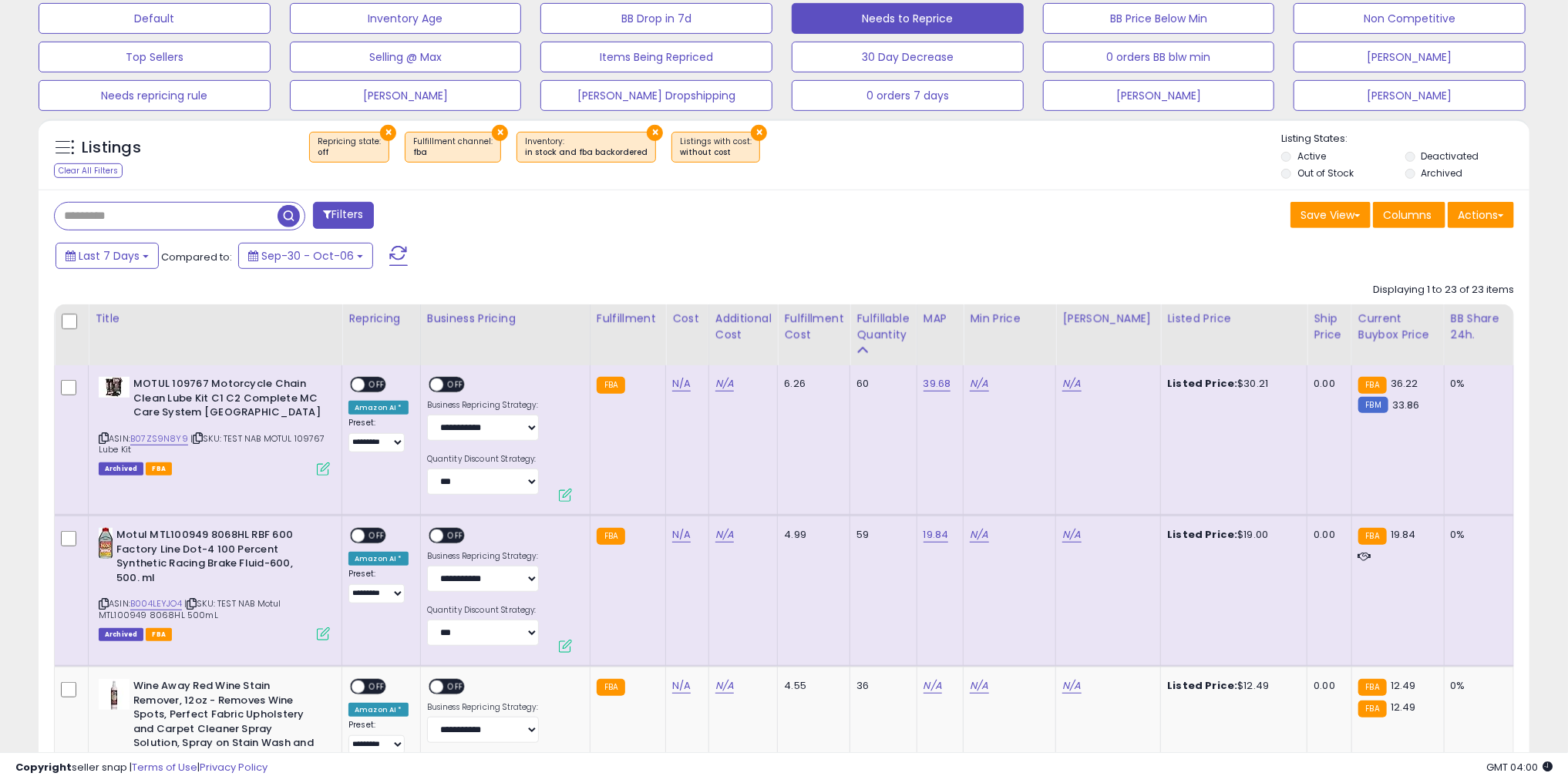
scroll to position [494, 0]
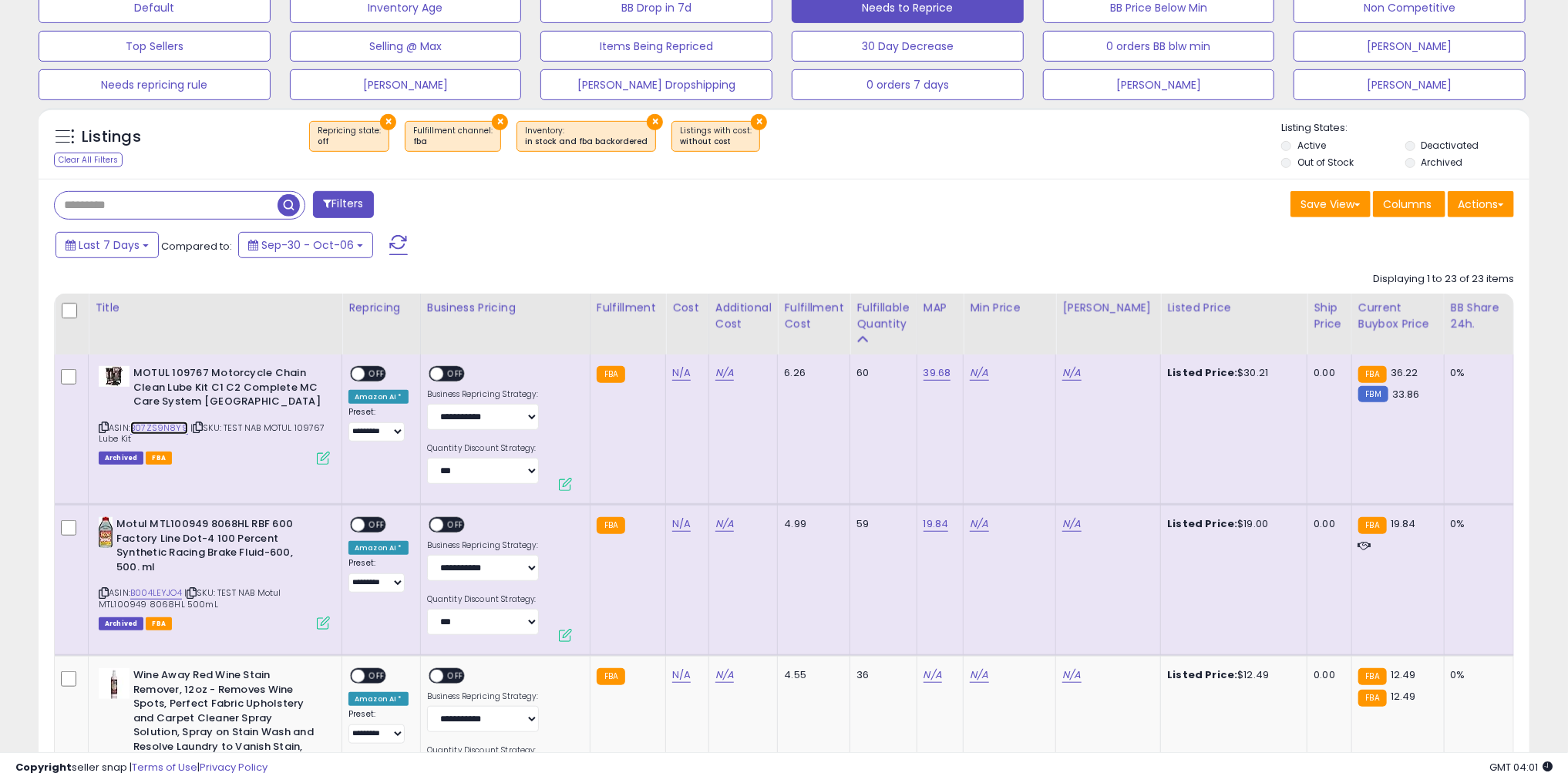
click at [149, 423] on link "B07ZS9N8Y9" at bounding box center [159, 428] width 58 height 13
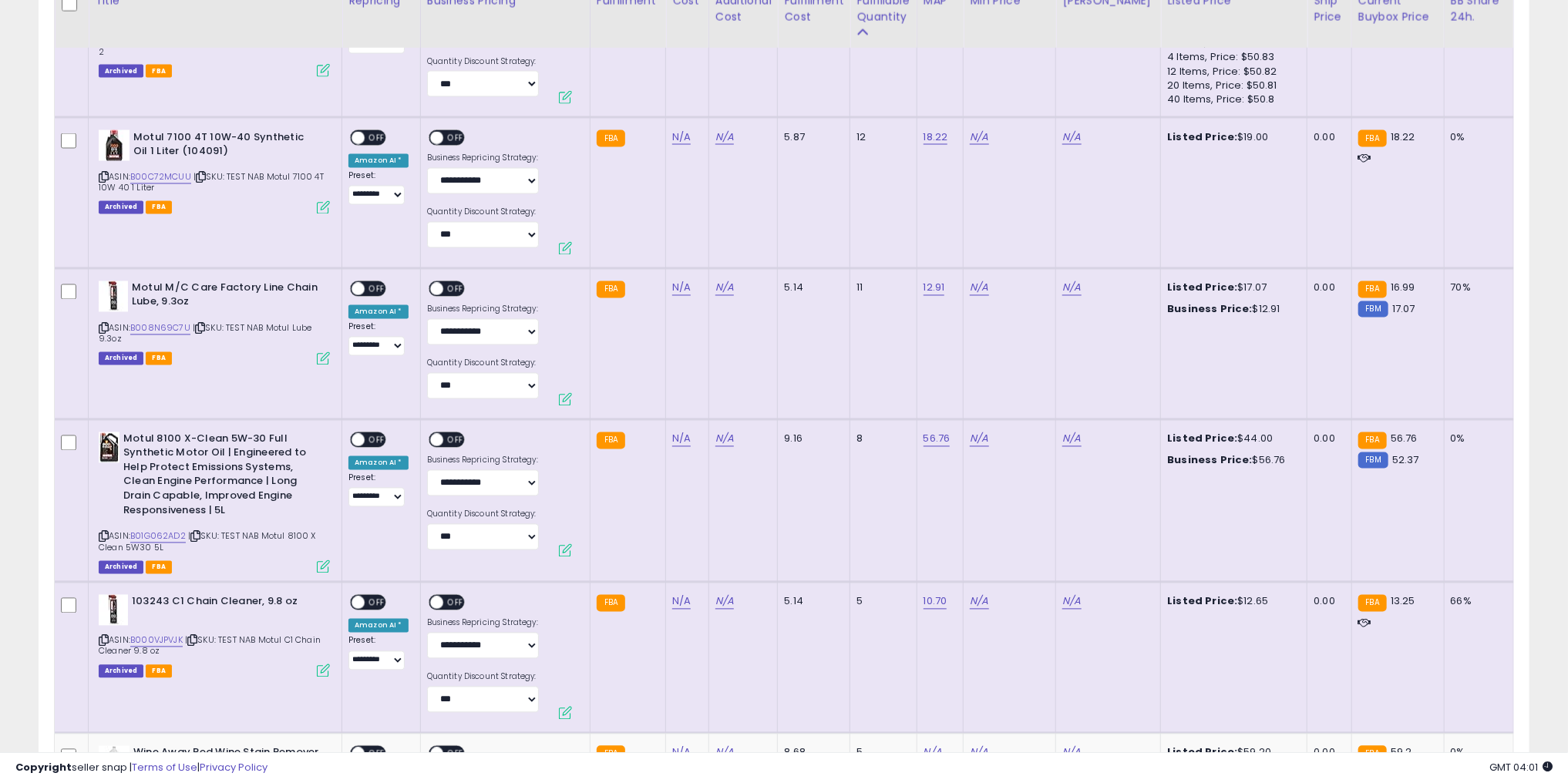
scroll to position [2158, 0]
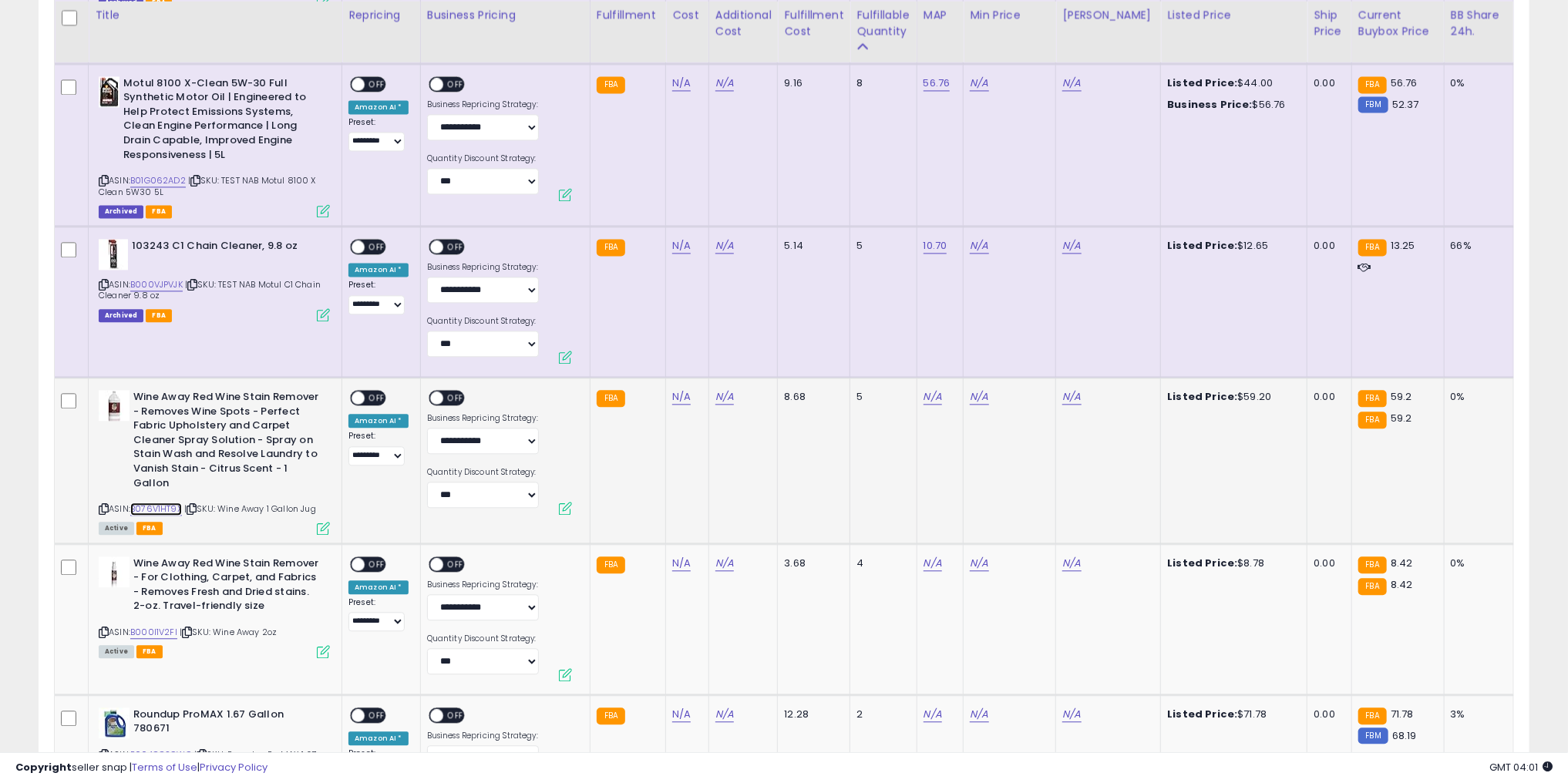
click at [161, 503] on link "B076V1HT9X" at bounding box center [156, 509] width 52 height 13
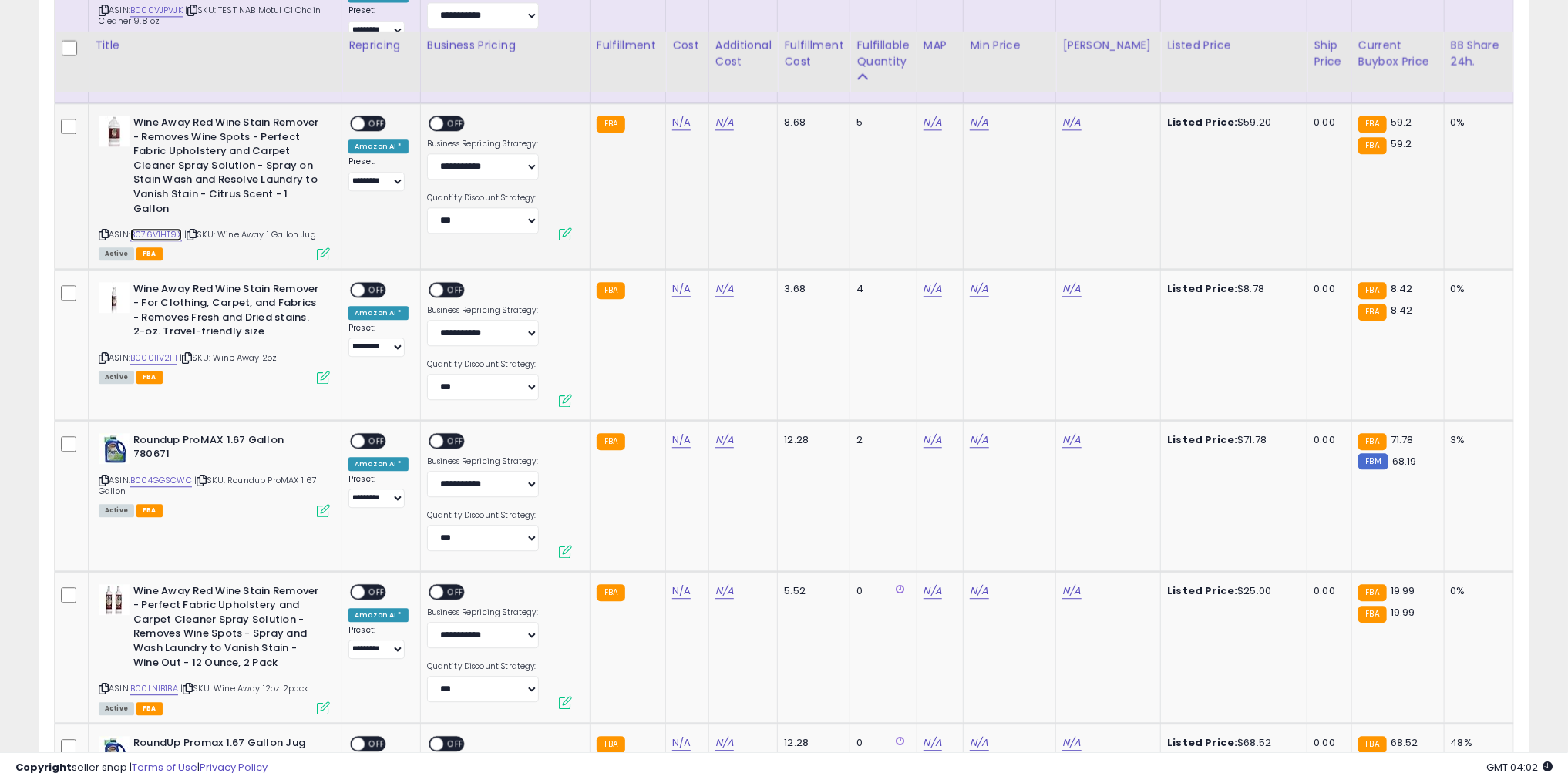
scroll to position [2590, 0]
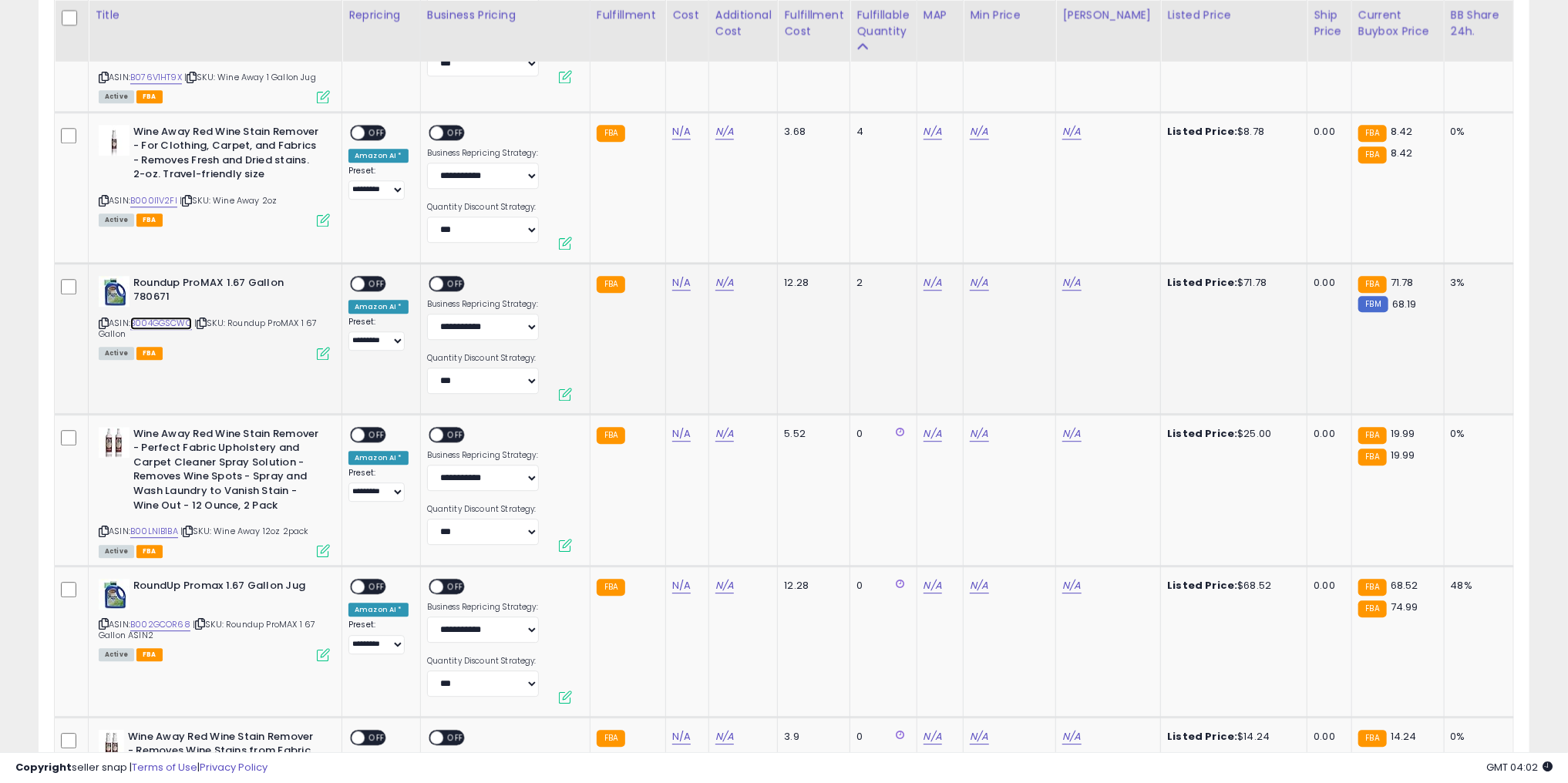
click at [167, 317] on link "B004GGSCWC" at bounding box center [161, 324] width 62 height 13
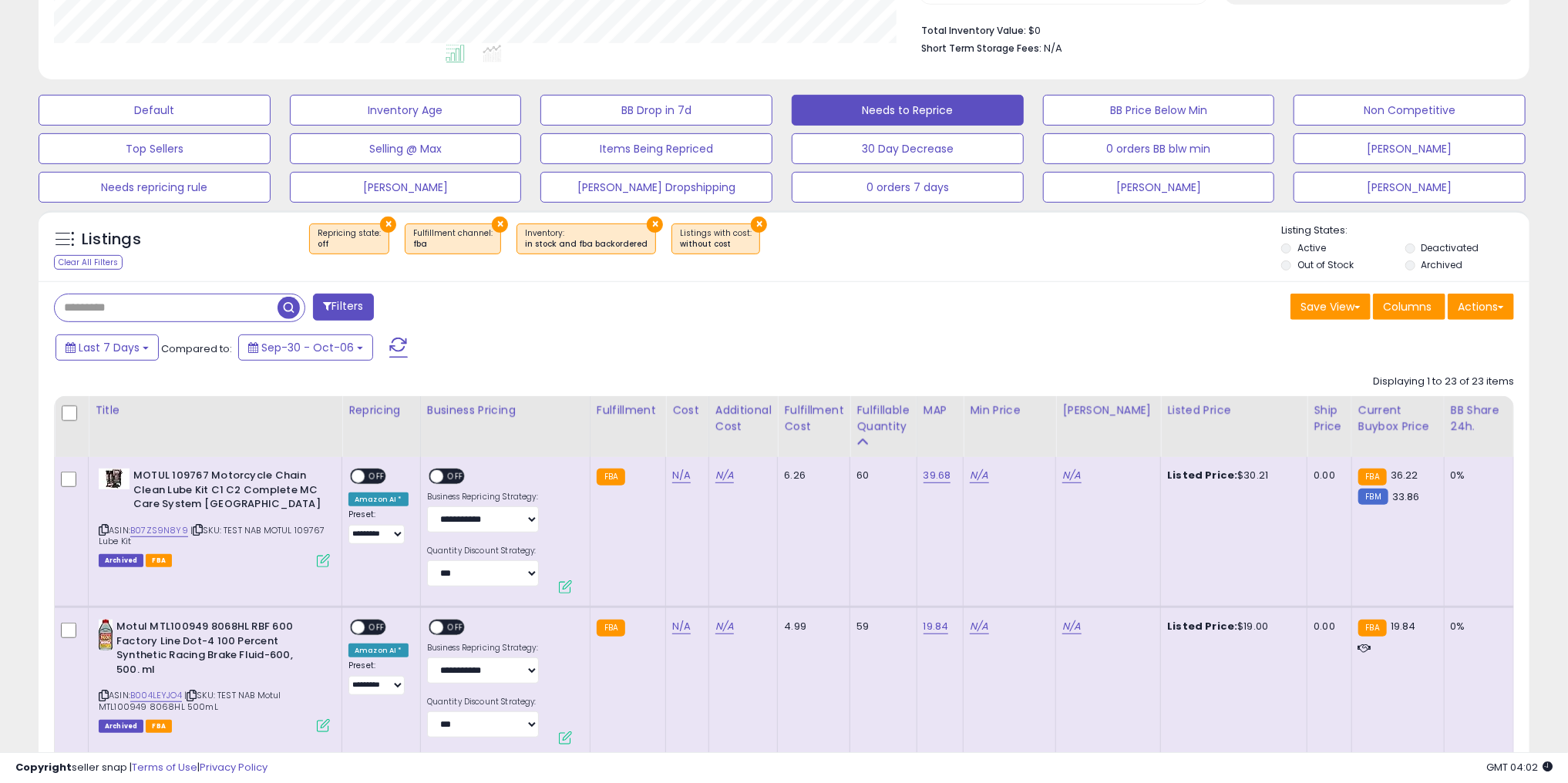
scroll to position [0, 0]
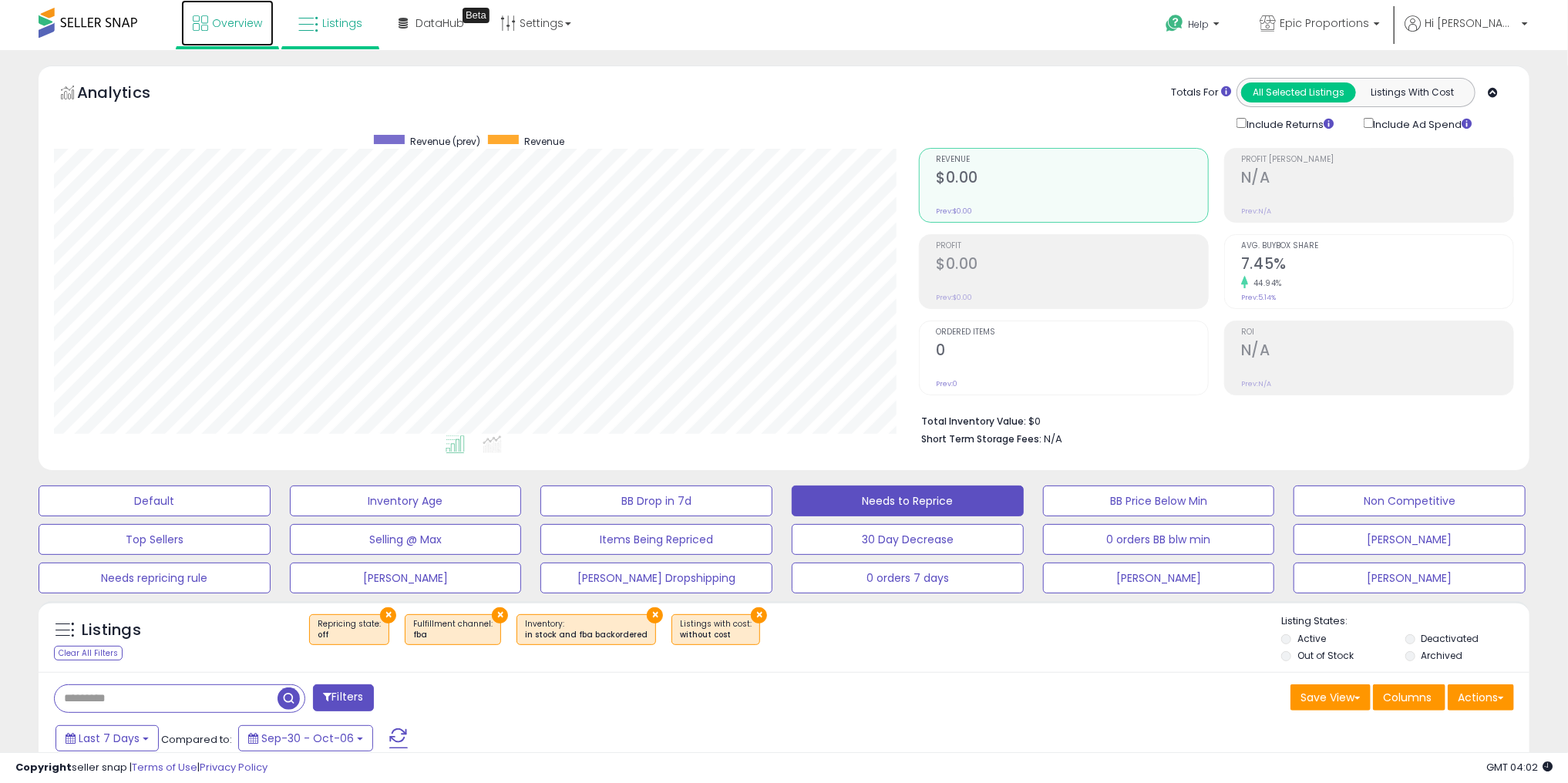
click at [201, 11] on link "Overview" at bounding box center [228, 23] width 93 height 46
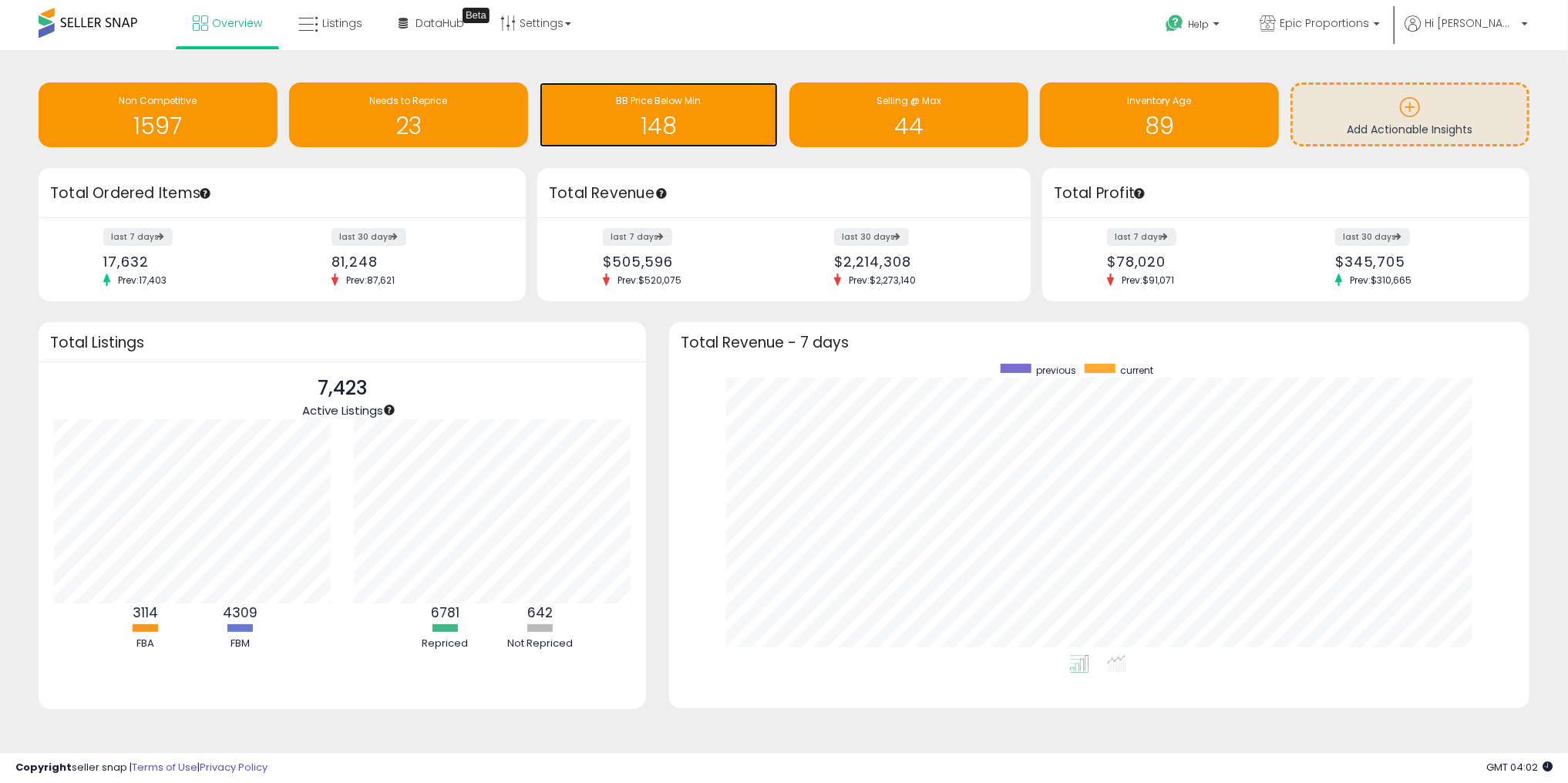
click at [658, 108] on div "148" at bounding box center [658, 115] width 223 height 44
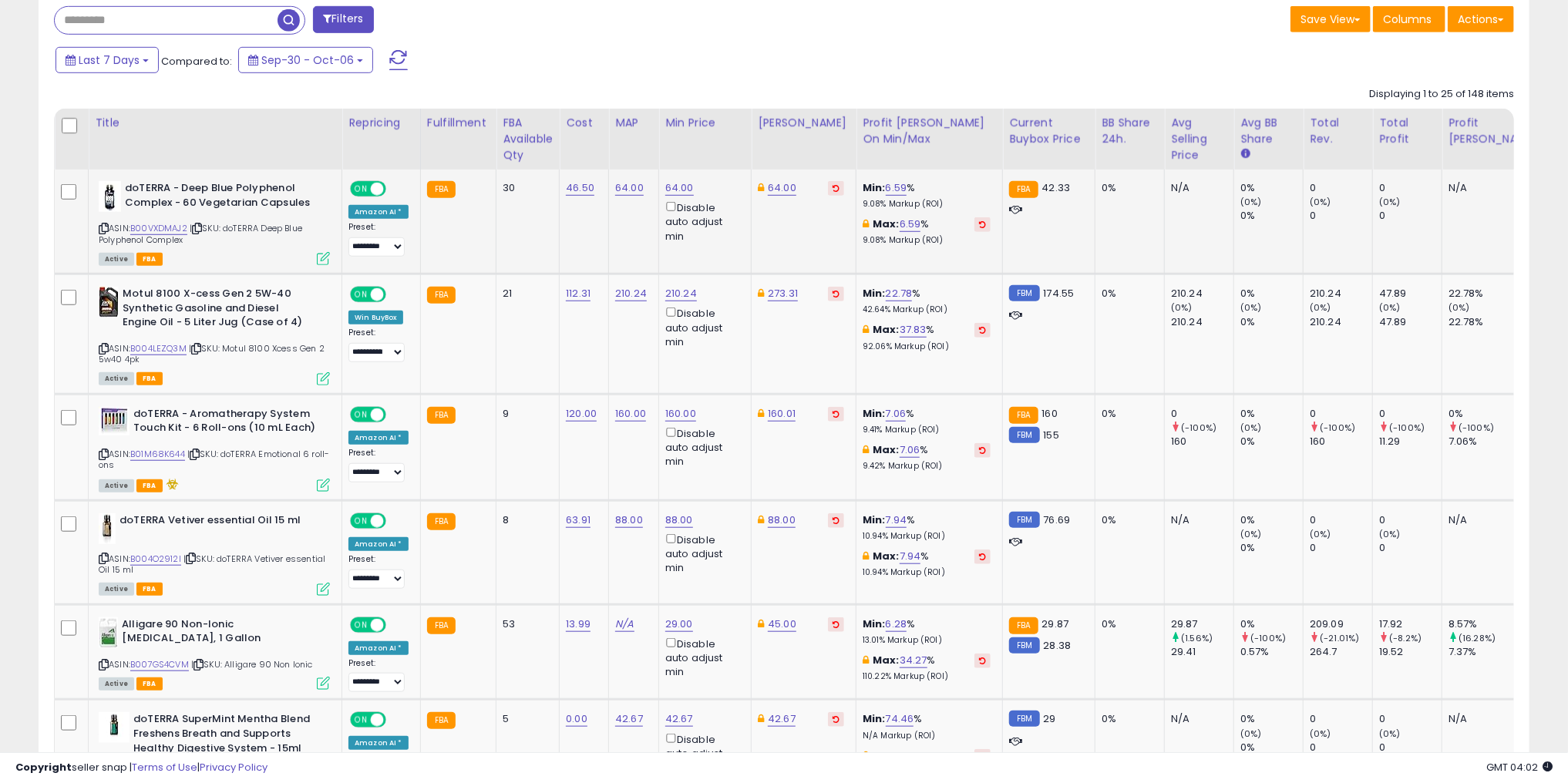
scroll to position [315, 865]
click at [163, 229] on link "B00VXDMAJ2" at bounding box center [159, 228] width 57 height 13
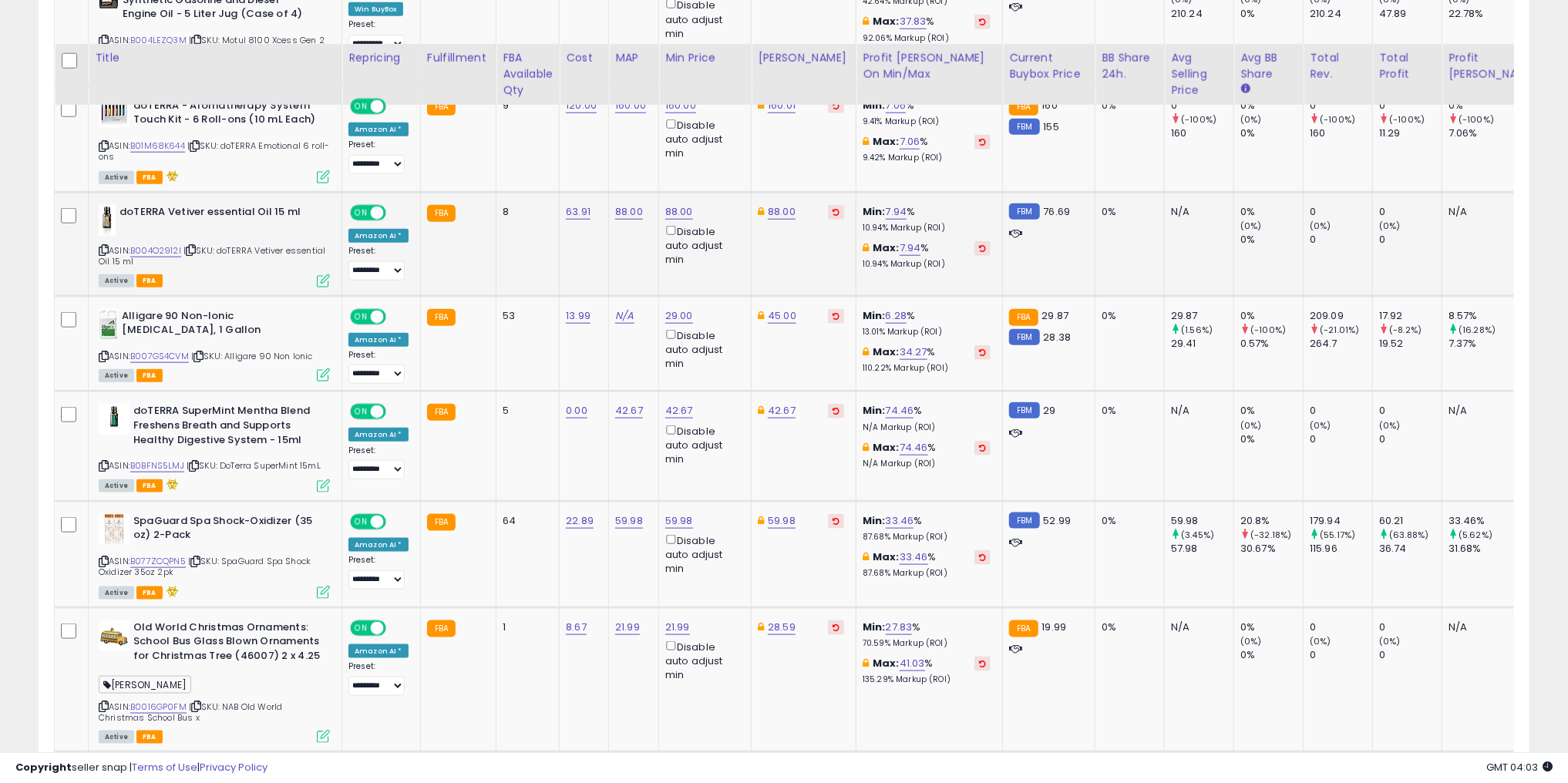
scroll to position [1233, 0]
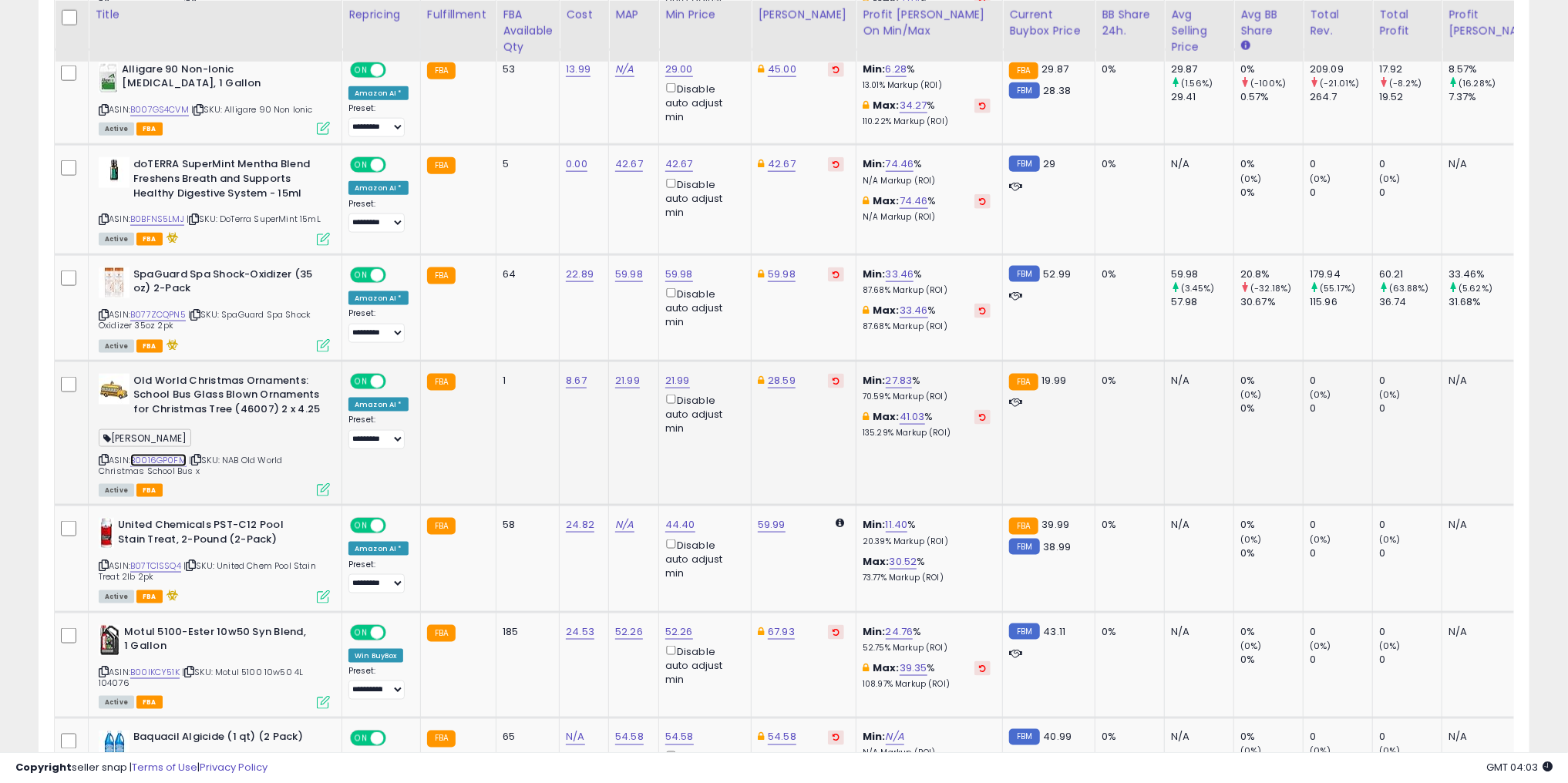
click at [161, 457] on link "B0016GP0FM" at bounding box center [158, 461] width 56 height 13
click at [161, 561] on link "B07TC1SSQ4" at bounding box center [156, 566] width 51 height 13
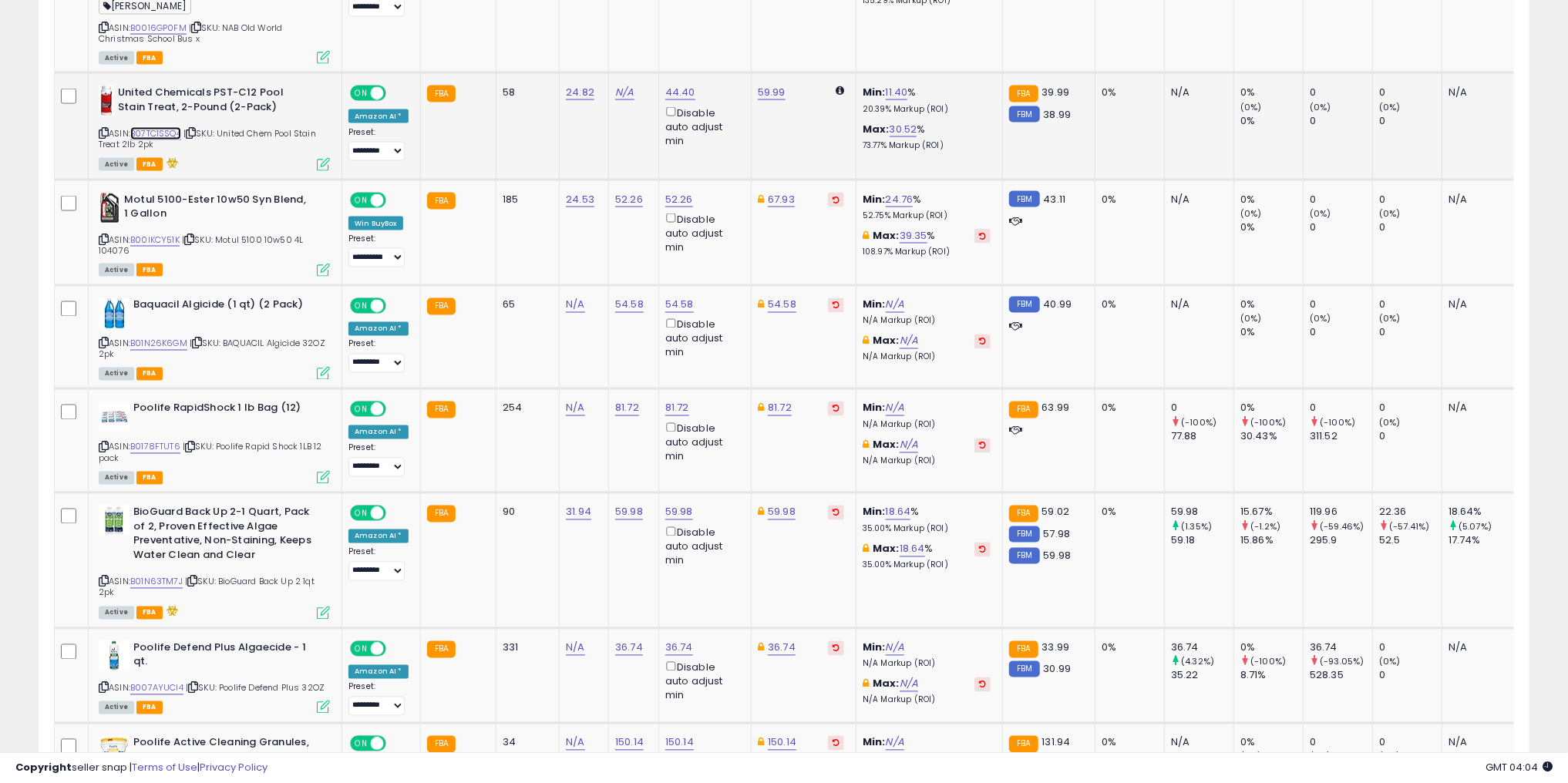
scroll to position [1727, 0]
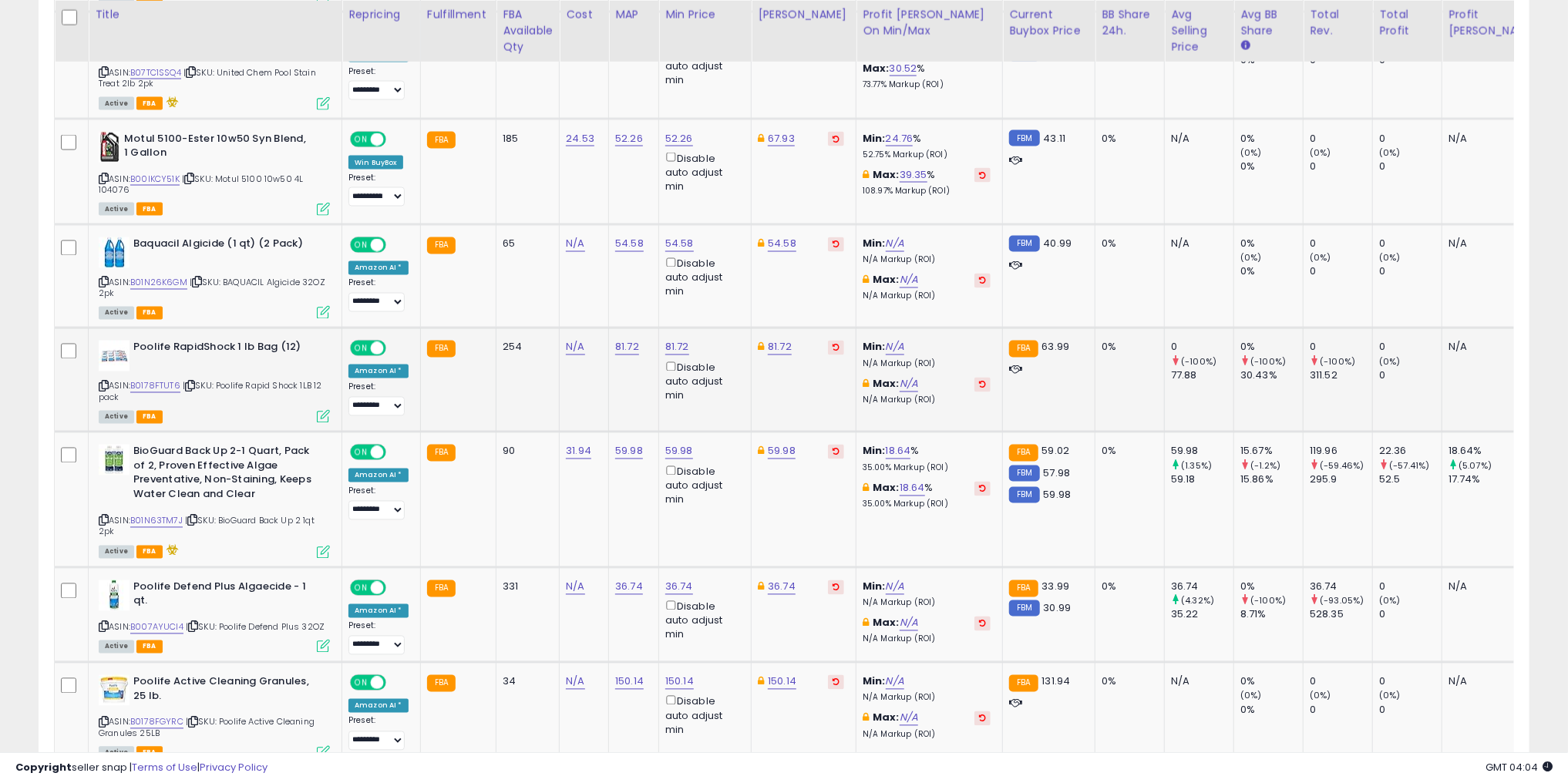
click at [172, 375] on div "ASIN: B0178FTUT6 | SKU: Poolife Rapid Shock 1LB 12 pack Active FBA" at bounding box center [214, 381] width 231 height 81
click at [132, 384] on div "ASIN: B0178FTUT6 | SKU: Poolife Rapid Shock 1LB 12 pack Active FBA" at bounding box center [214, 381] width 231 height 81
click at [145, 383] on link "B0178FTUT6" at bounding box center [156, 386] width 50 height 13
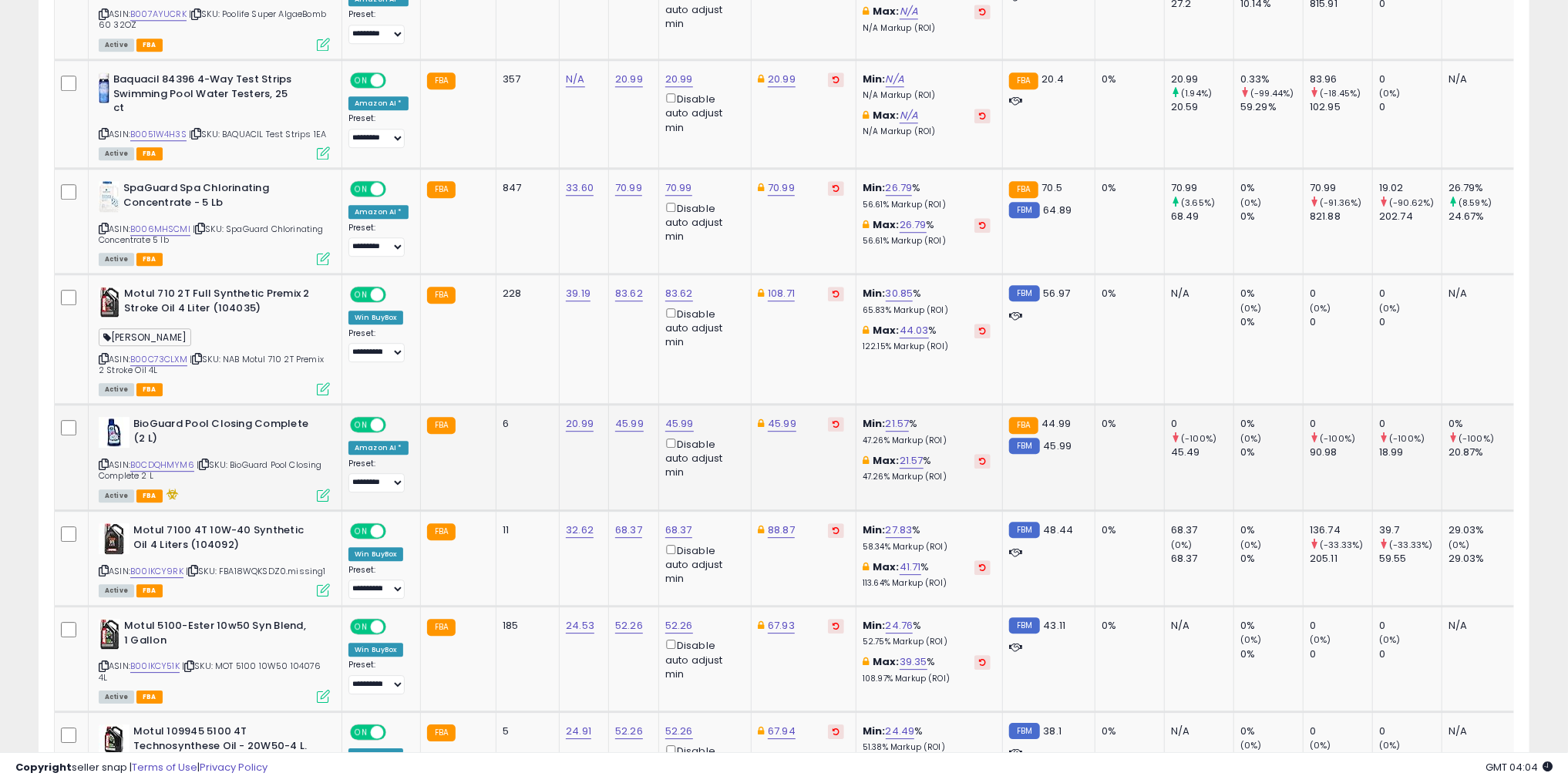
scroll to position [2894, 0]
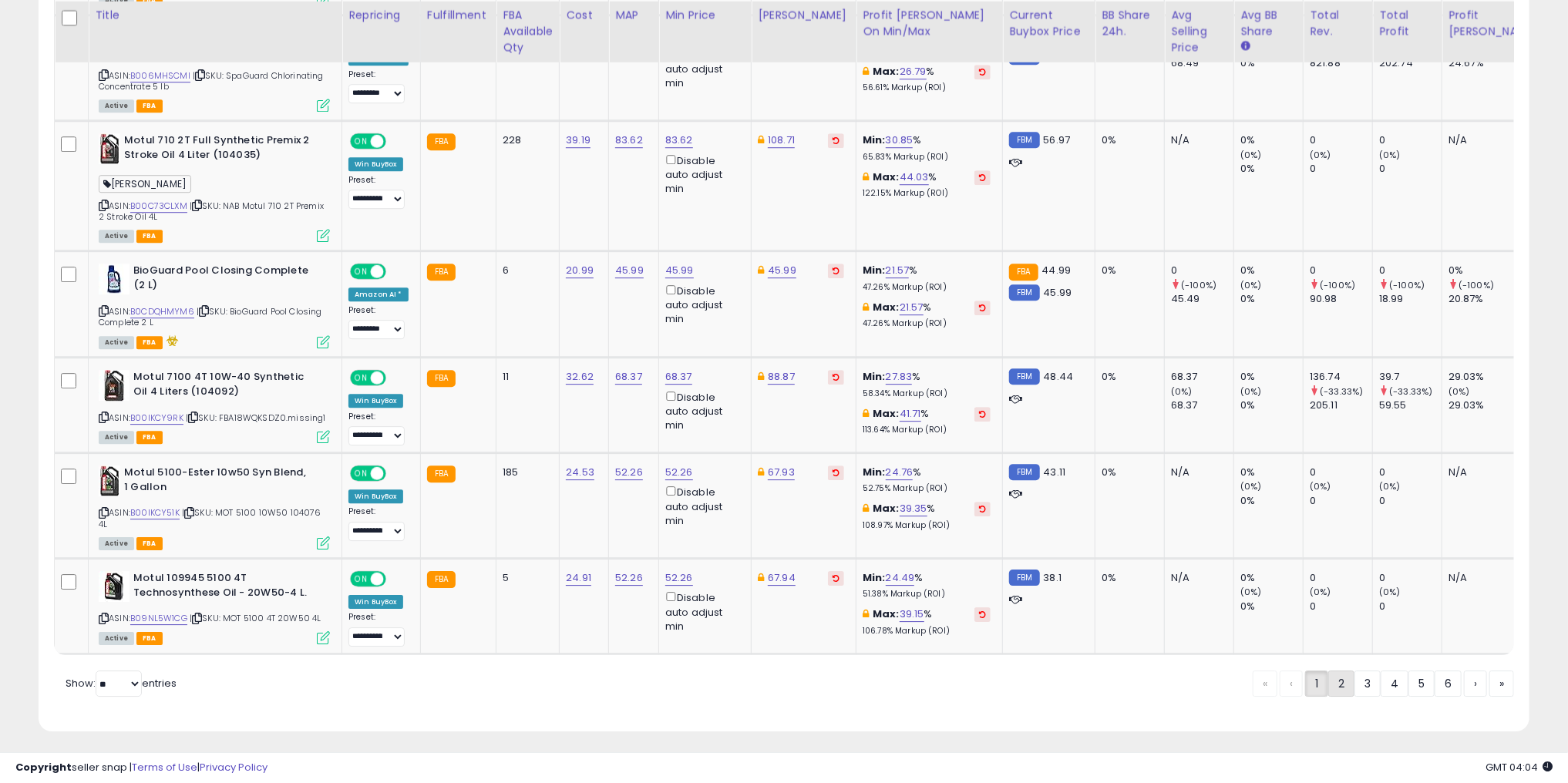
click at [1348, 679] on link "2" at bounding box center [1341, 683] width 26 height 26
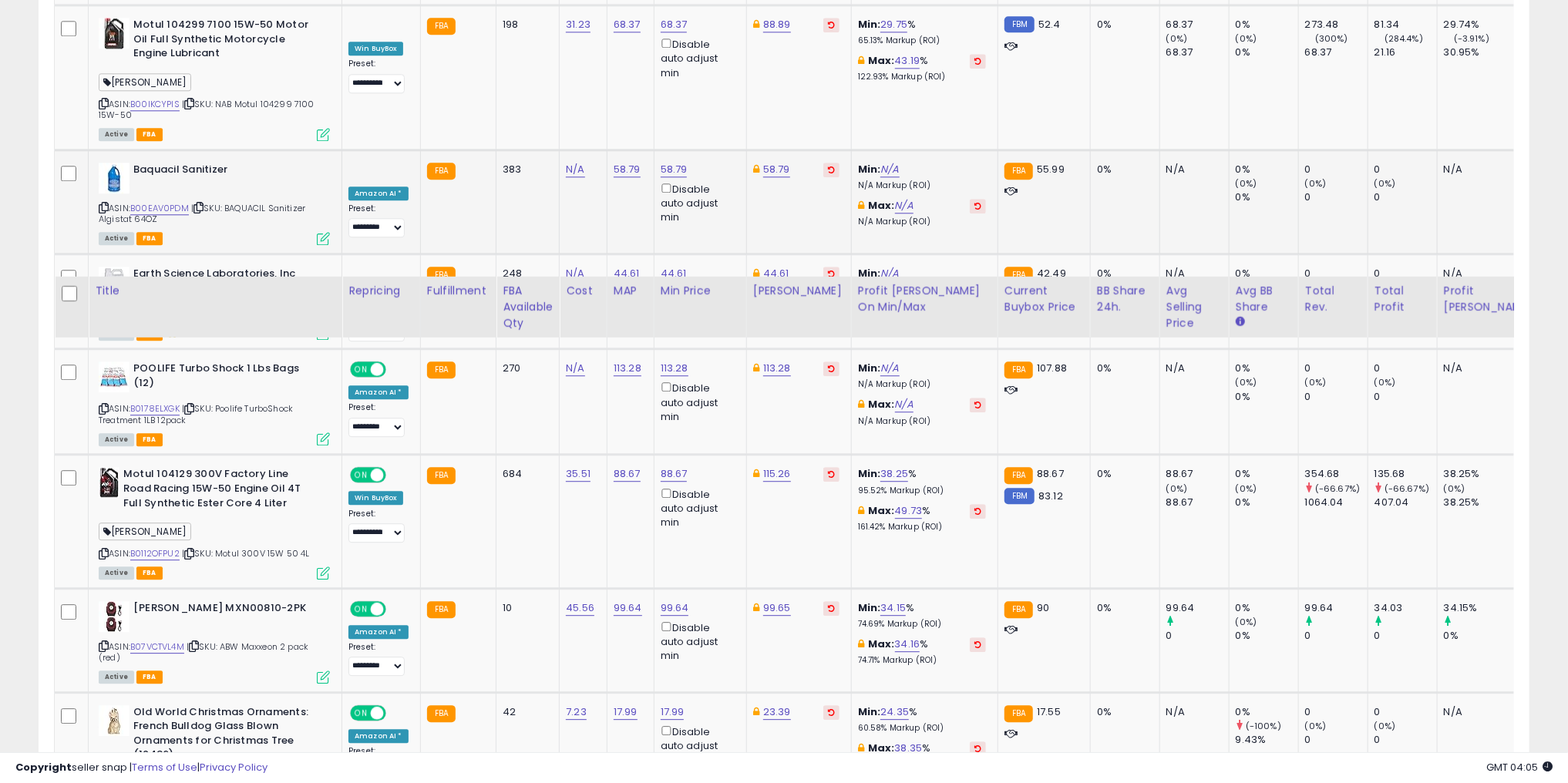
scroll to position [2866, 0]
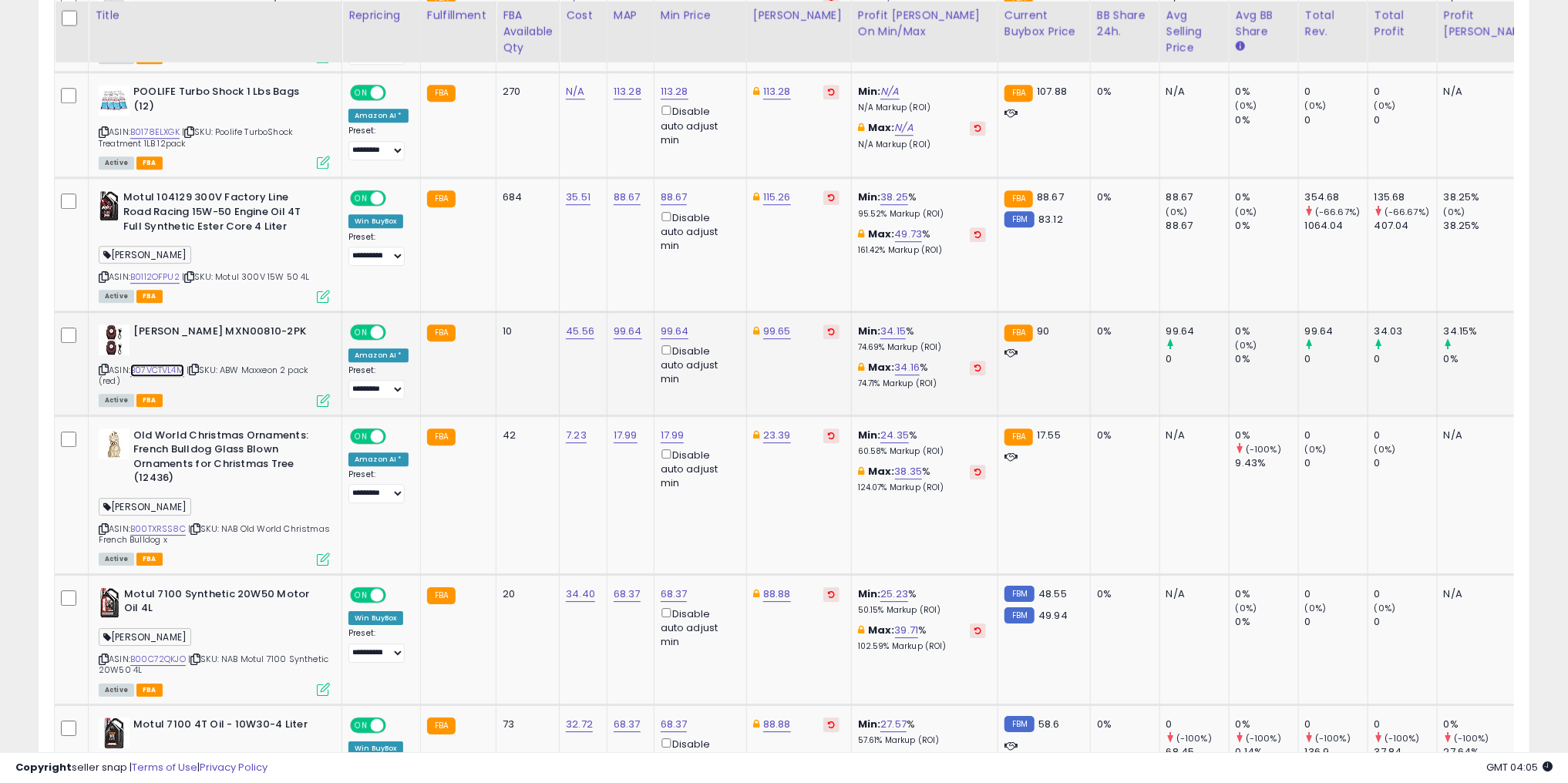
click at [151, 364] on link "B07VCTVL4M" at bounding box center [157, 371] width 54 height 13
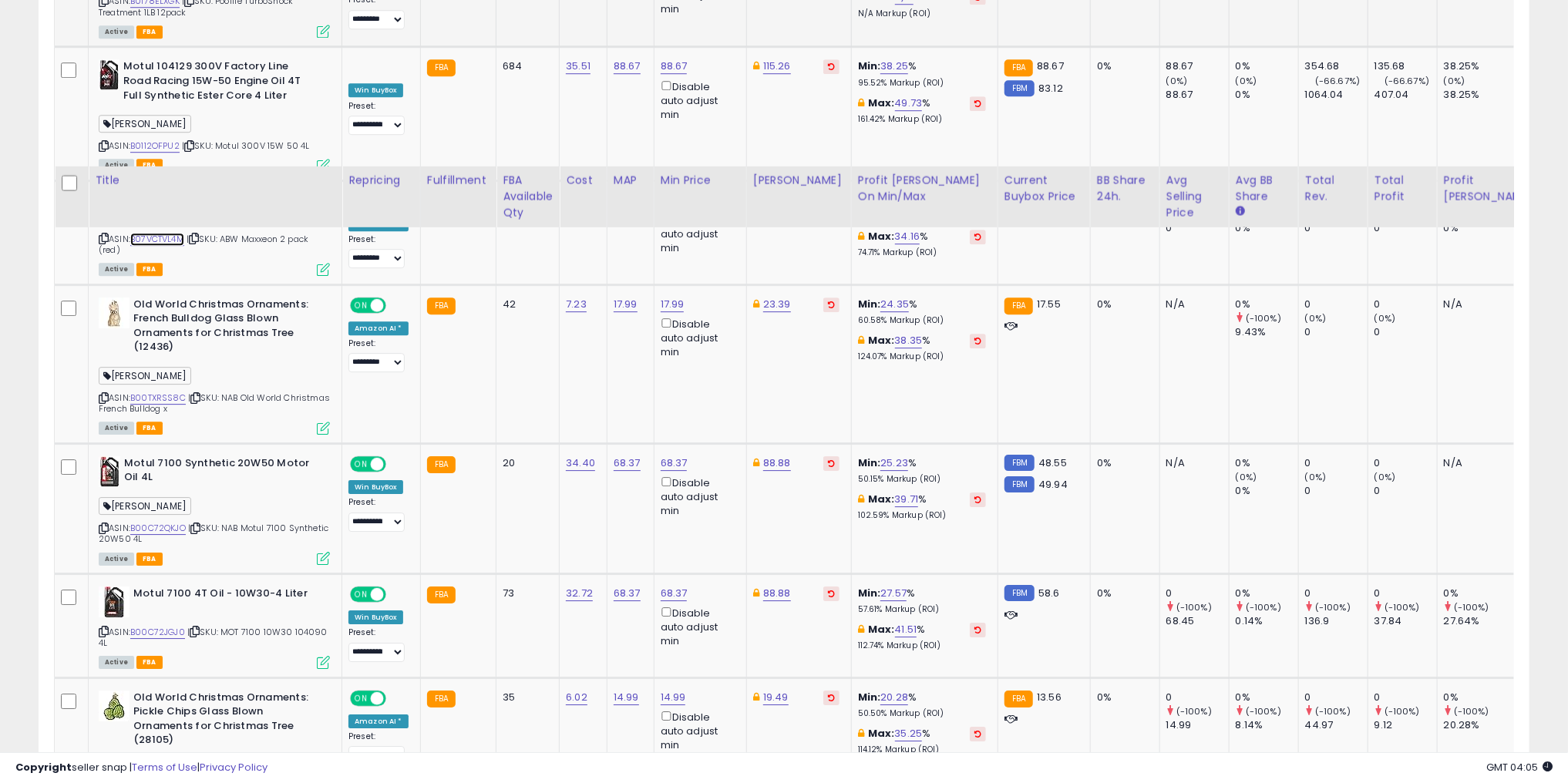
scroll to position [3175, 0]
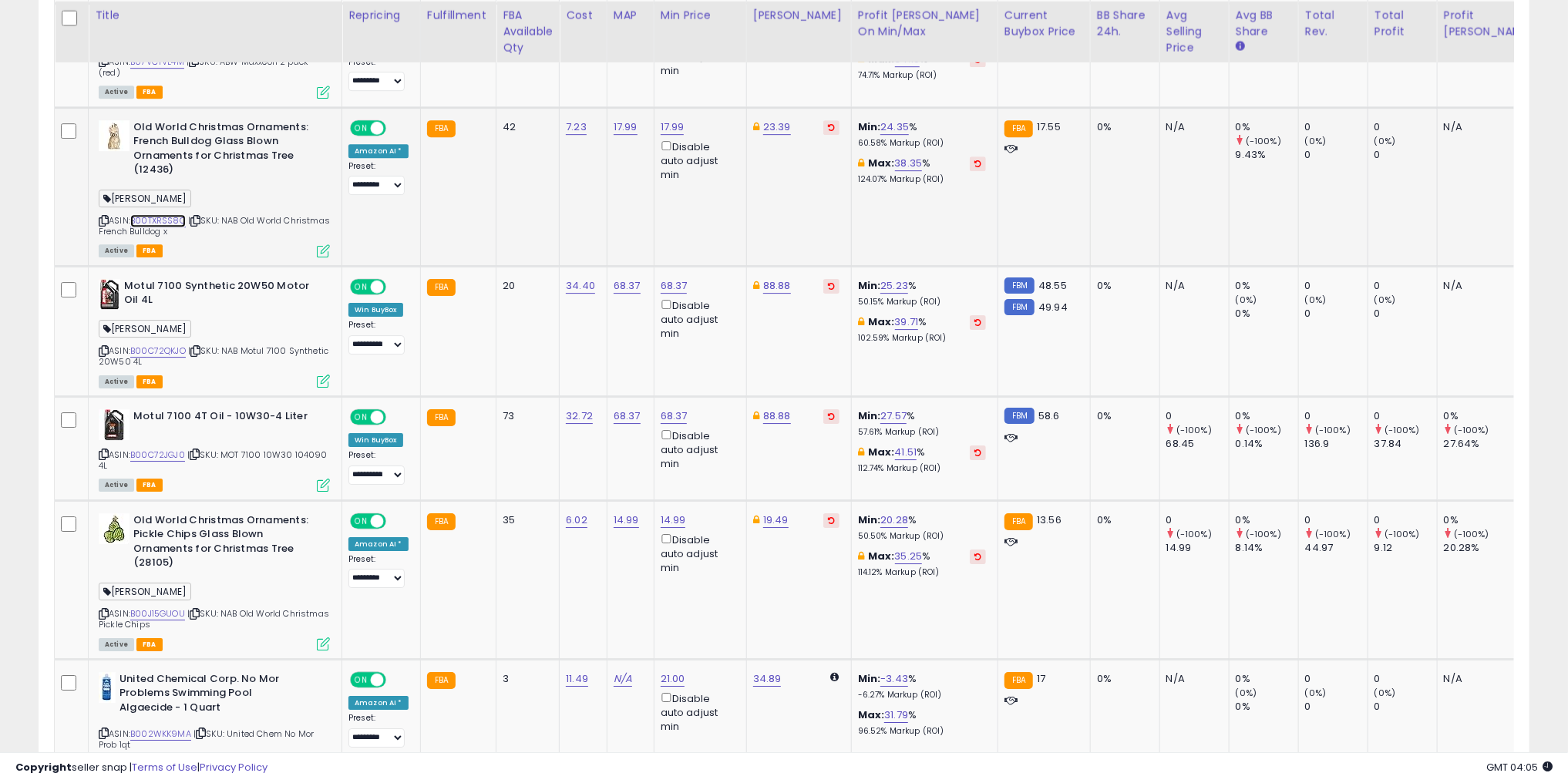
click at [151, 214] on link "B00TXRSS8C" at bounding box center [158, 221] width 55 height 13
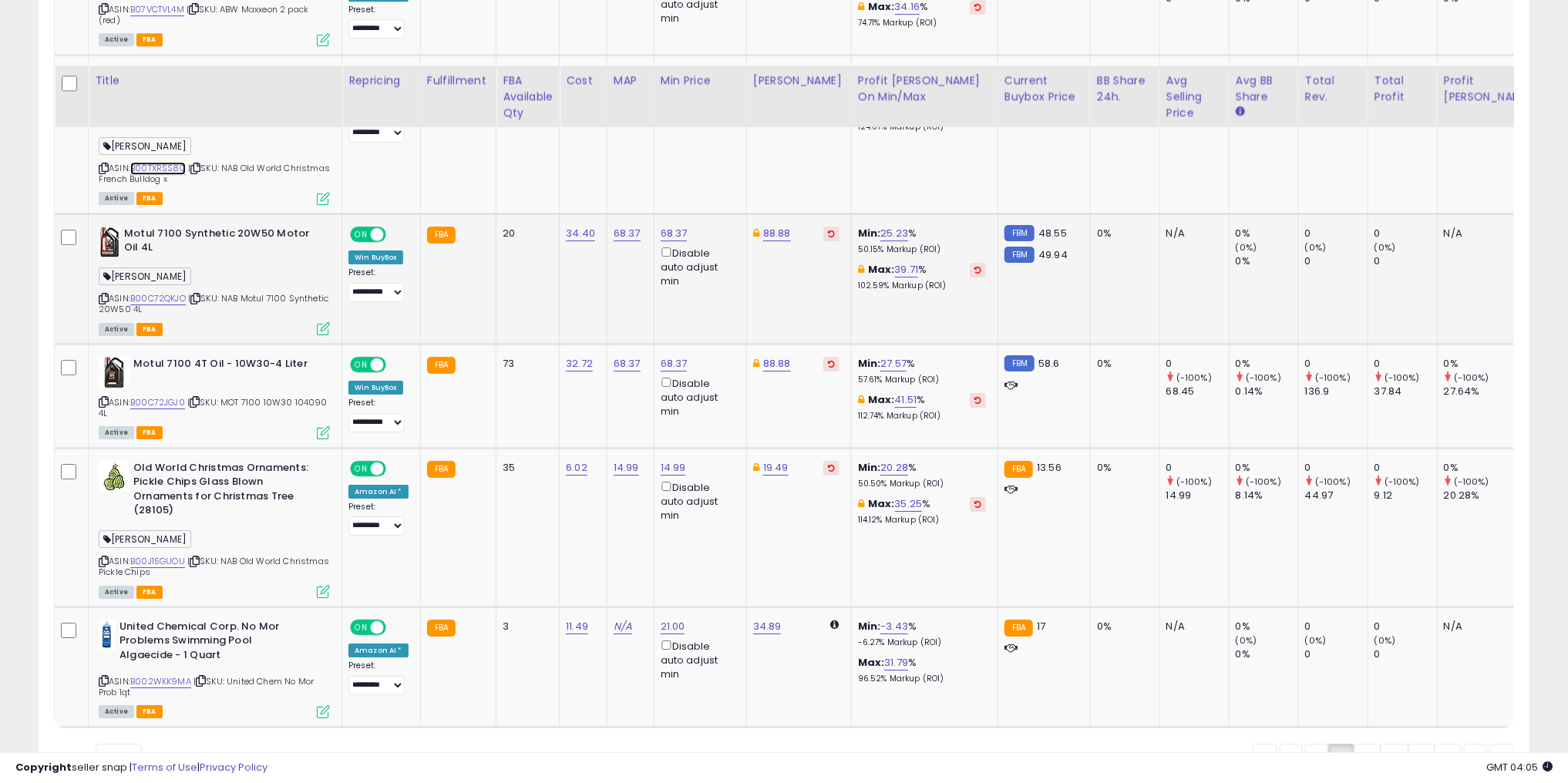
scroll to position [3298, 0]
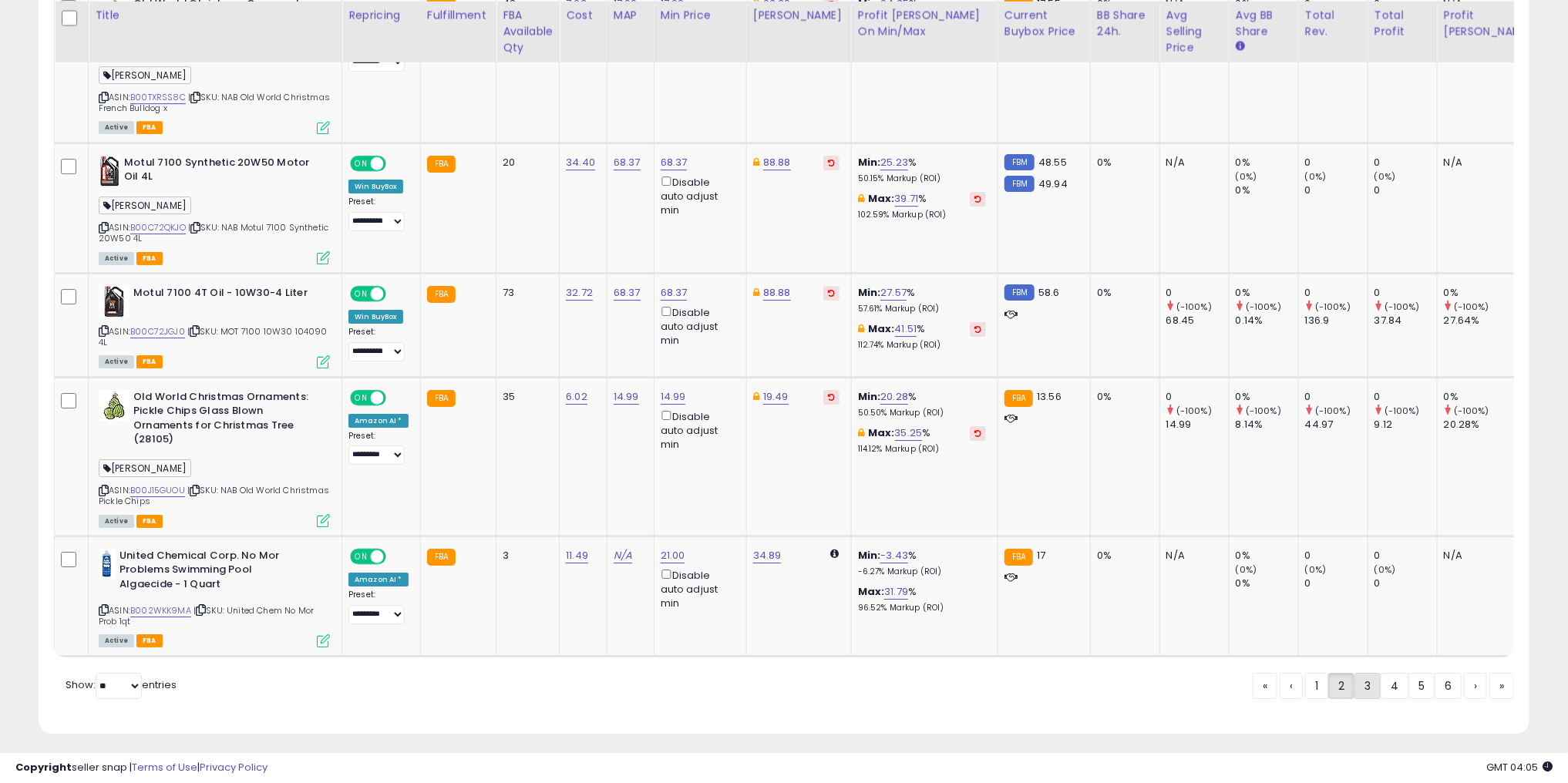
click at [1372, 682] on link "3" at bounding box center [1367, 685] width 26 height 26
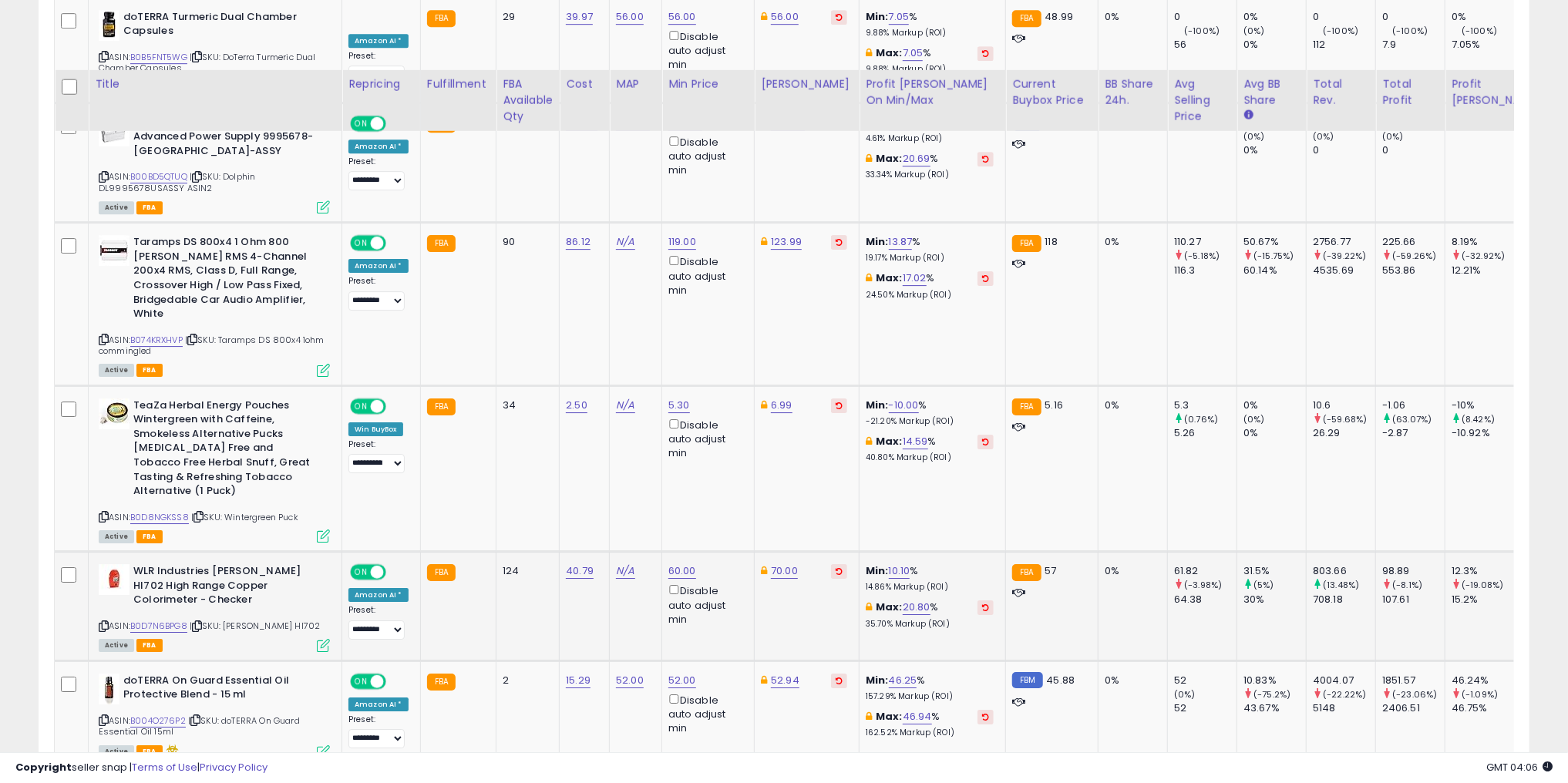
scroll to position [3316, 0]
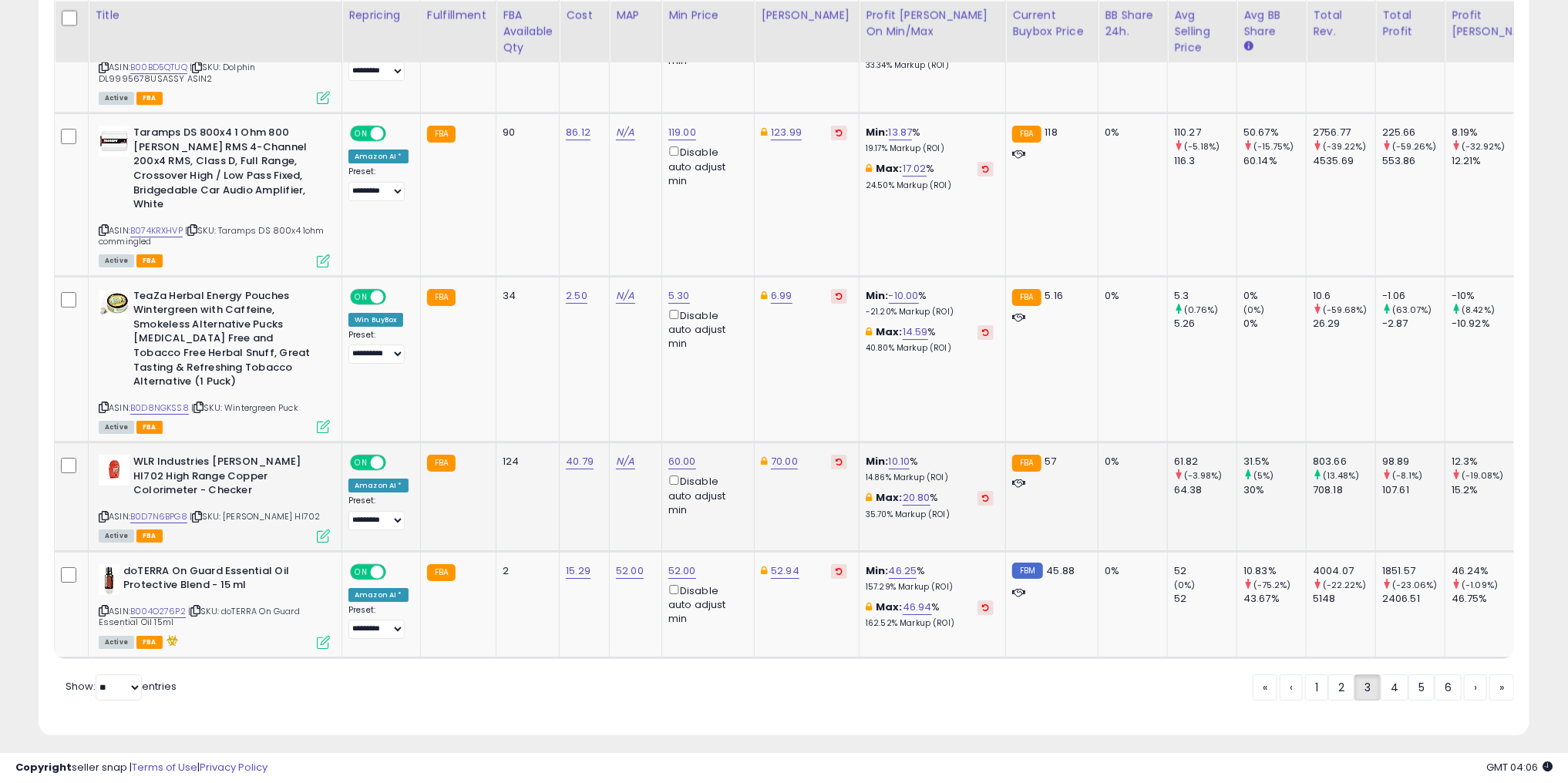
click at [255, 459] on b "WLR Industries [PERSON_NAME] HI702 High Range Copper Colorimeter - Checker" at bounding box center [227, 478] width 187 height 47
click at [139, 510] on link "B0D7N6BPG8" at bounding box center [159, 517] width 57 height 13
click at [1468, 678] on link "›" at bounding box center [1476, 687] width 23 height 26
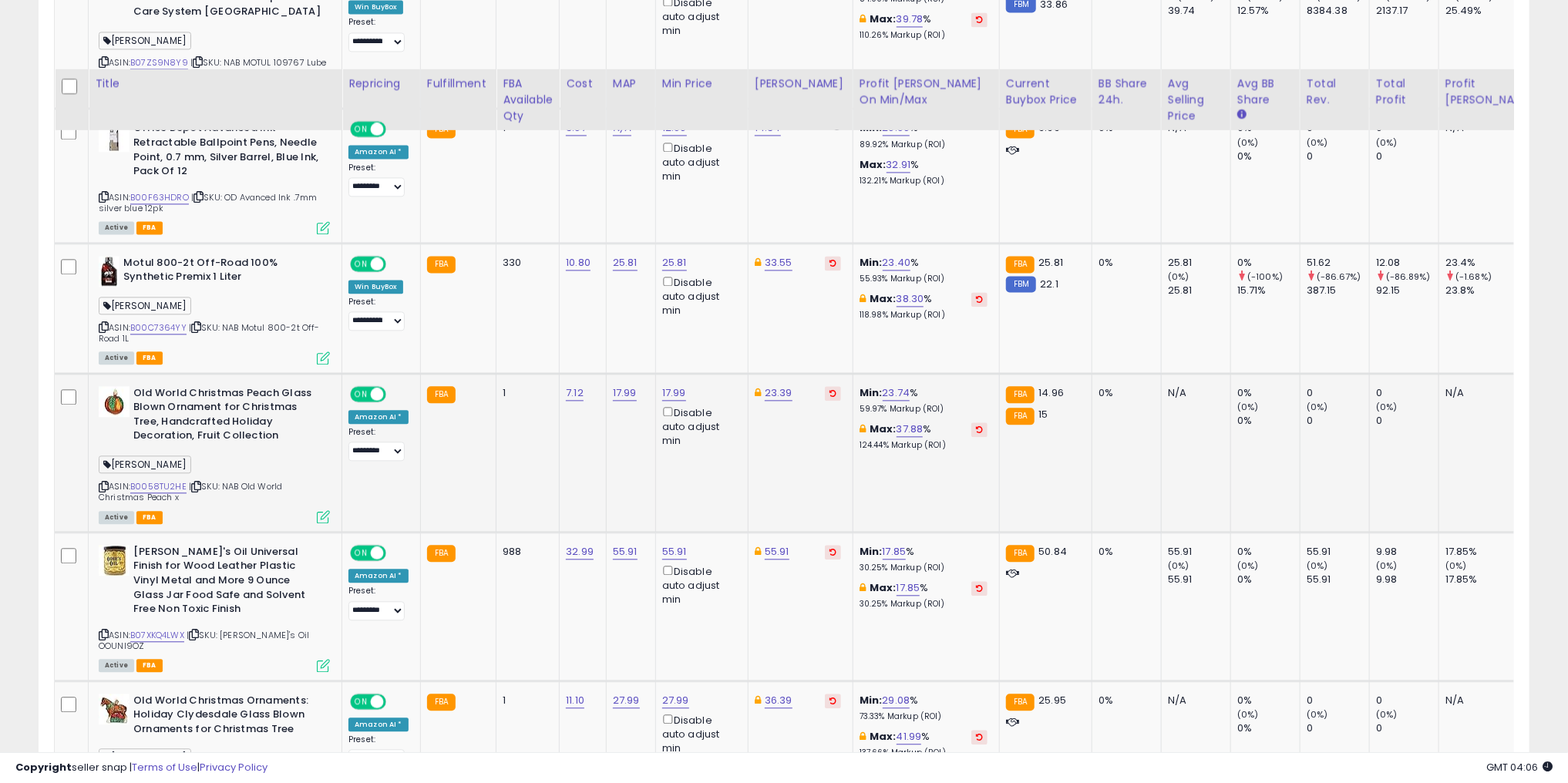
scroll to position [2405, 0]
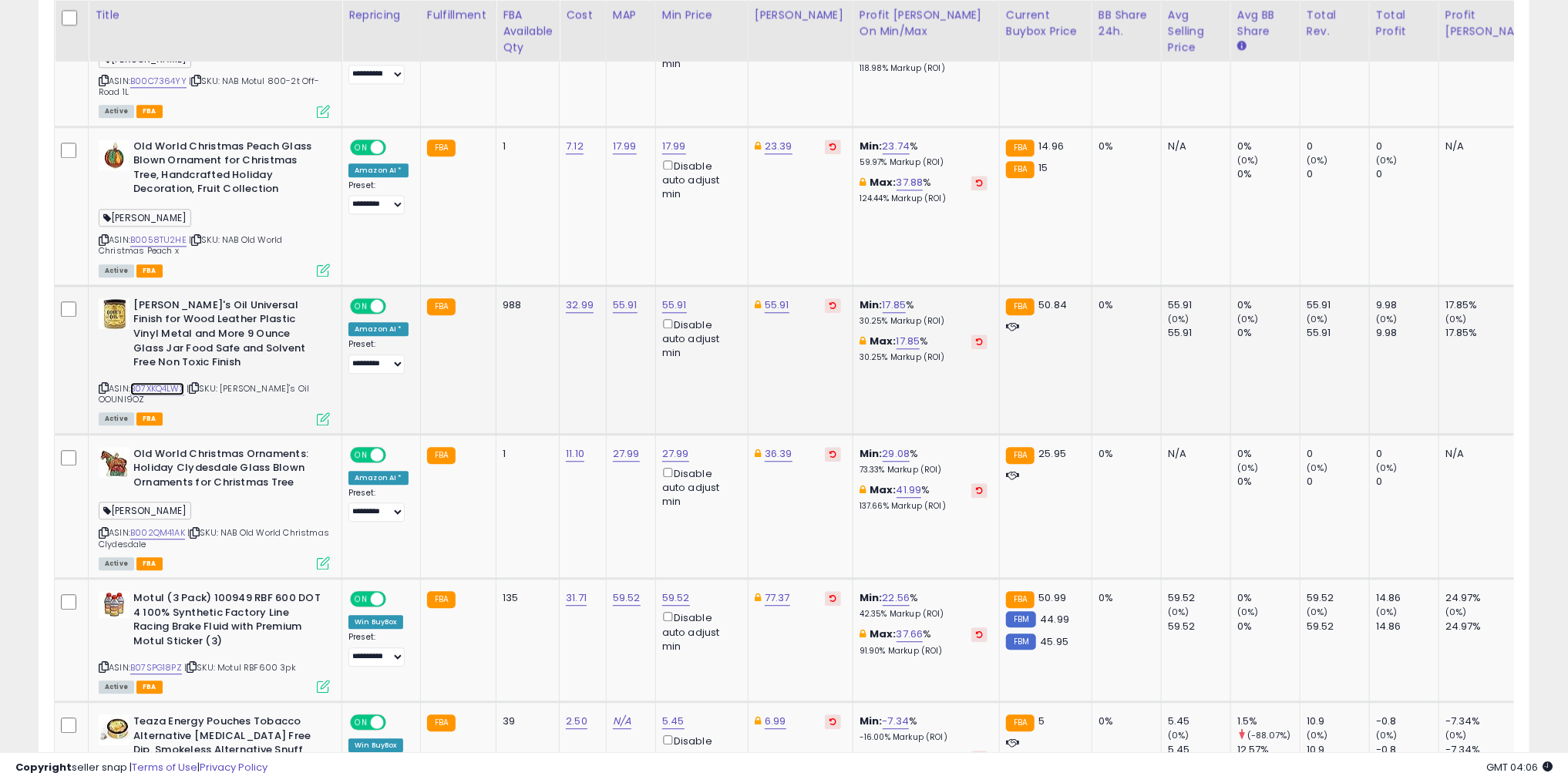
click at [156, 382] on link "B07XKQ4LWX" at bounding box center [157, 389] width 54 height 13
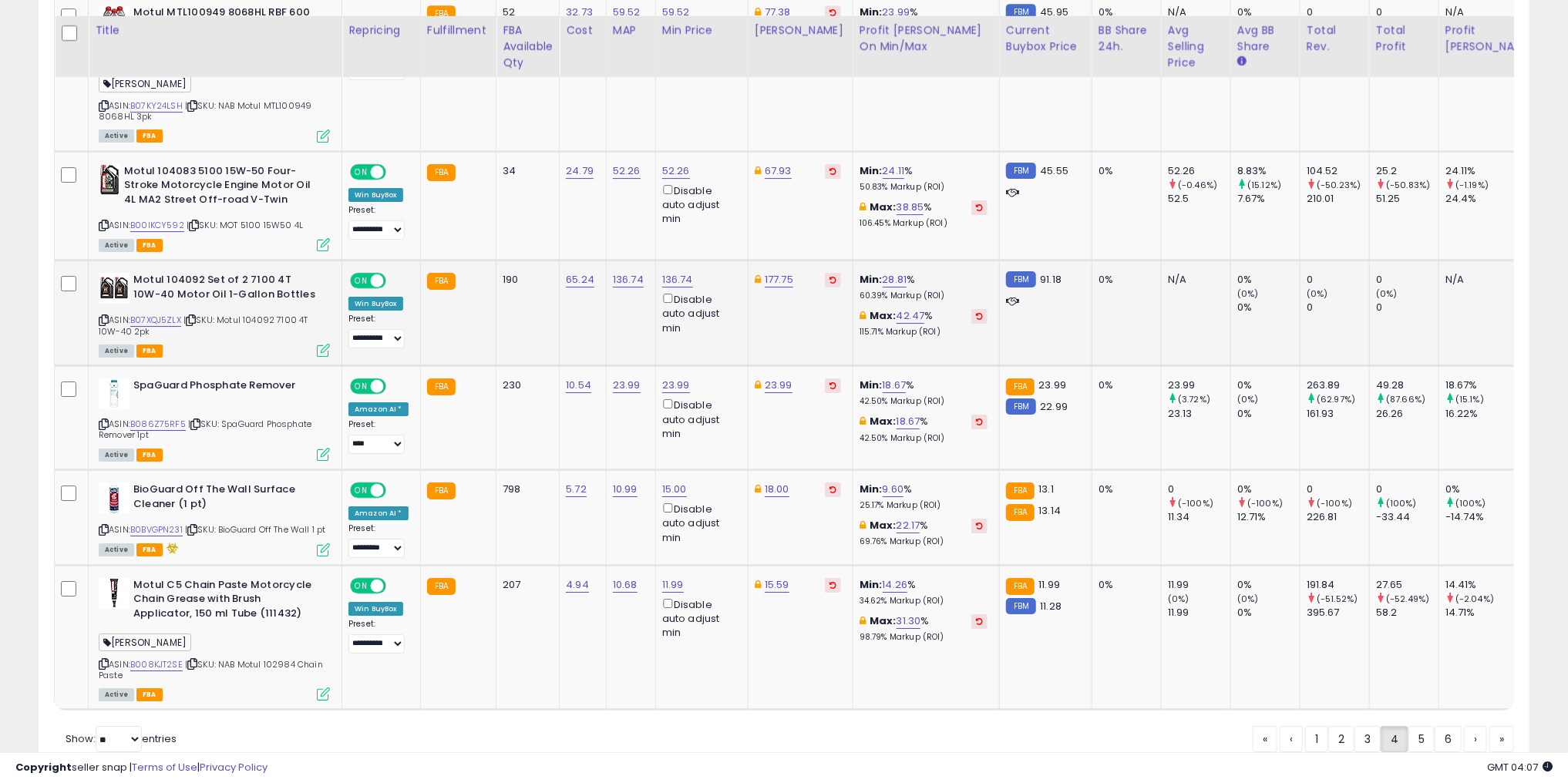
scroll to position [3392, 0]
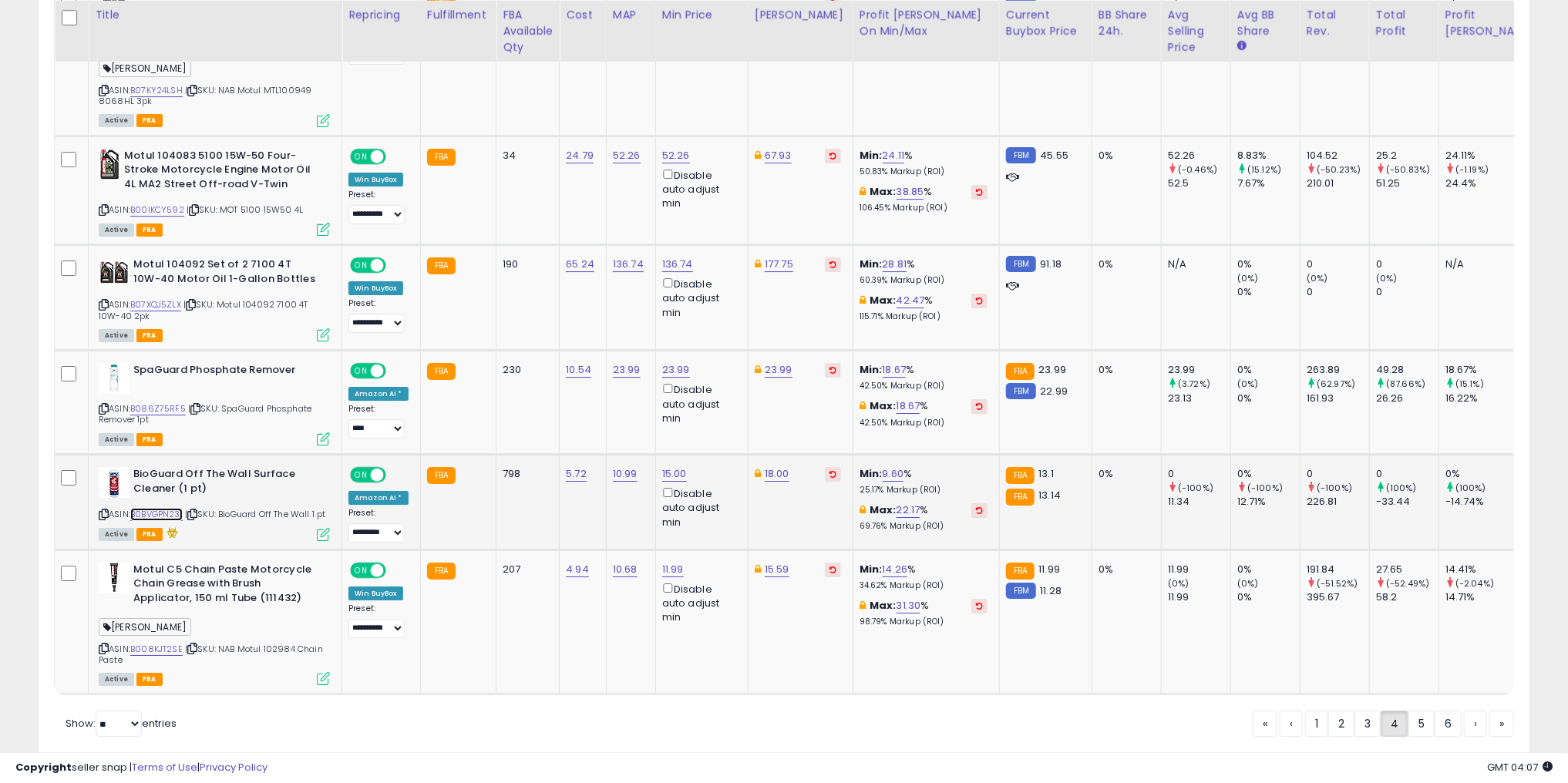
click at [153, 508] on link "B0BVGPN231" at bounding box center [156, 514] width 53 height 13
click at [676, 467] on link "15.00" at bounding box center [674, 474] width 24 height 15
drag, startPoint x: 491, startPoint y: 366, endPoint x: 459, endPoint y: 367, distance: 32.0
type input "**"
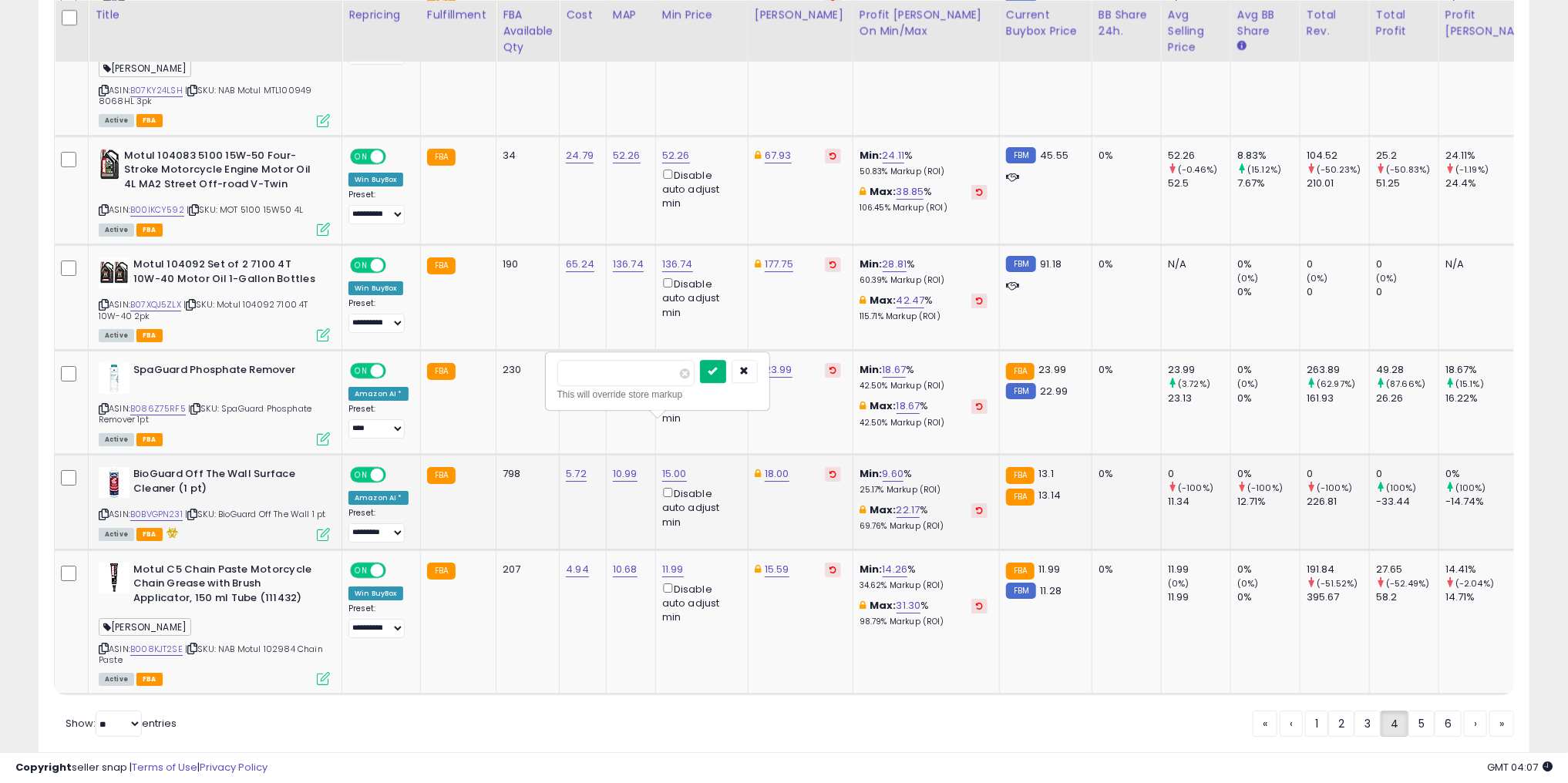
click at [718, 368] on icon "submit" at bounding box center [713, 371] width 9 height 9
click at [1422, 711] on link "5" at bounding box center [1422, 724] width 26 height 26
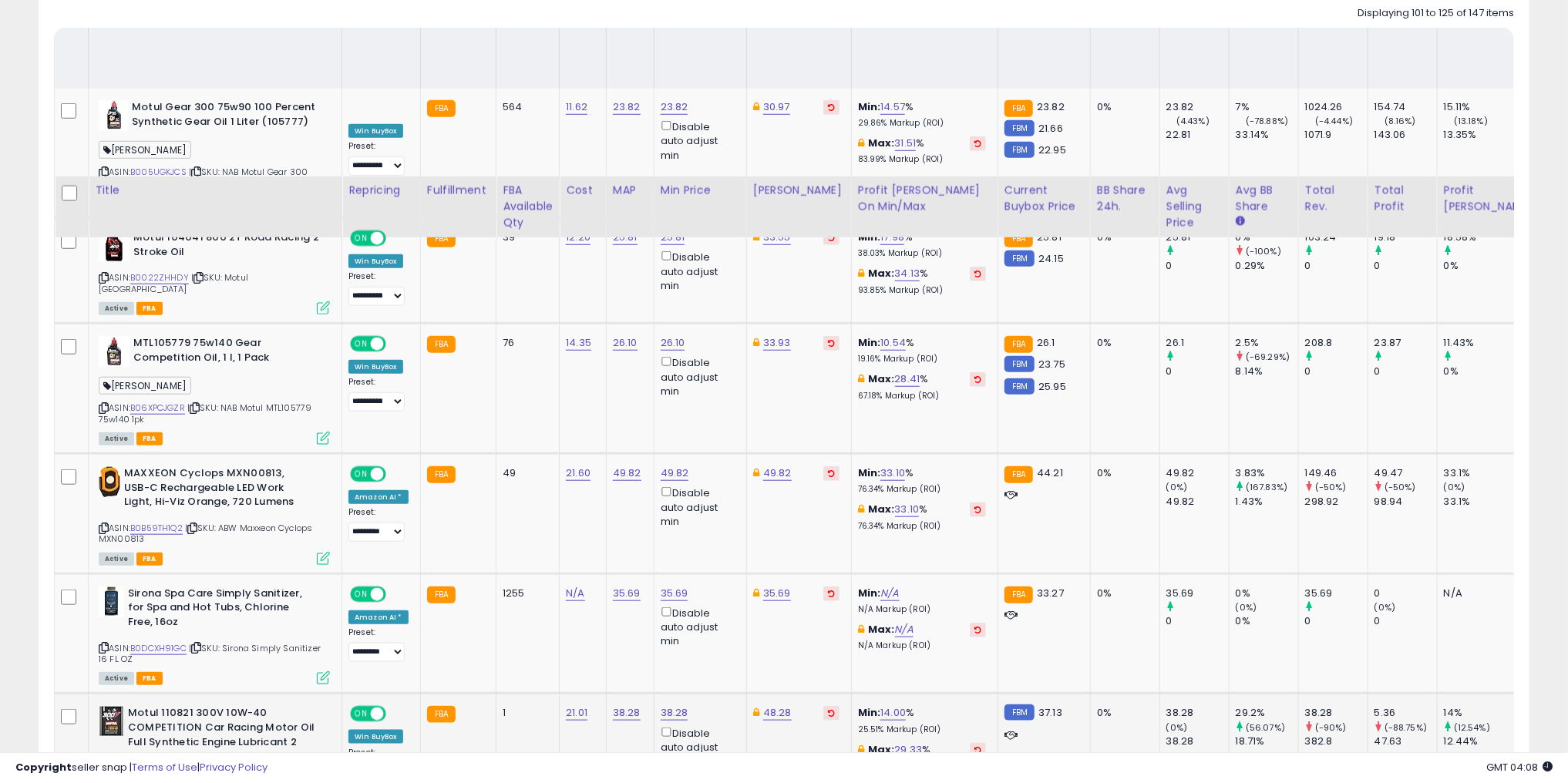
scroll to position [1048, 0]
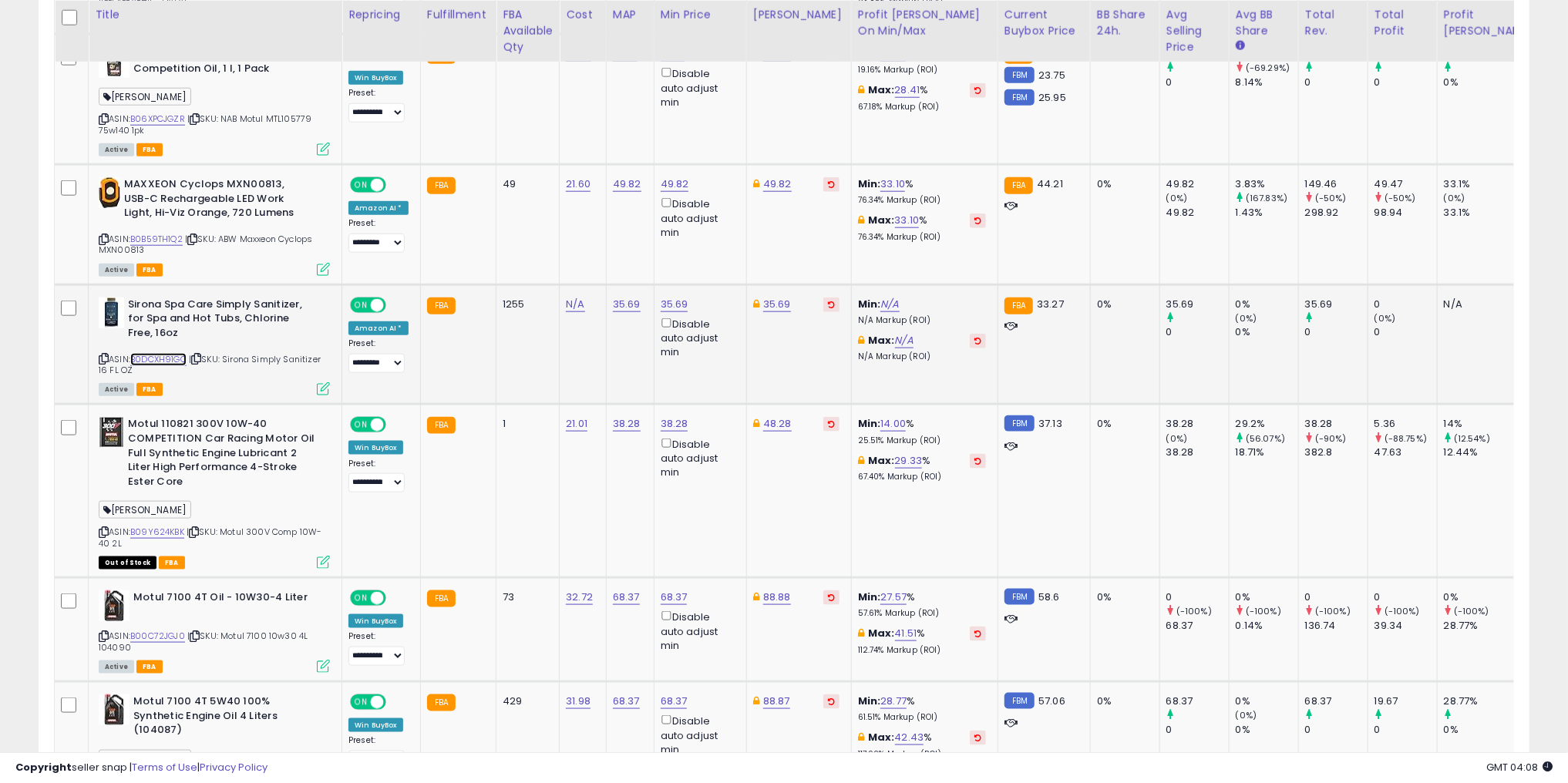
click at [145, 358] on link "B0DCXH91GC" at bounding box center [158, 360] width 56 height 13
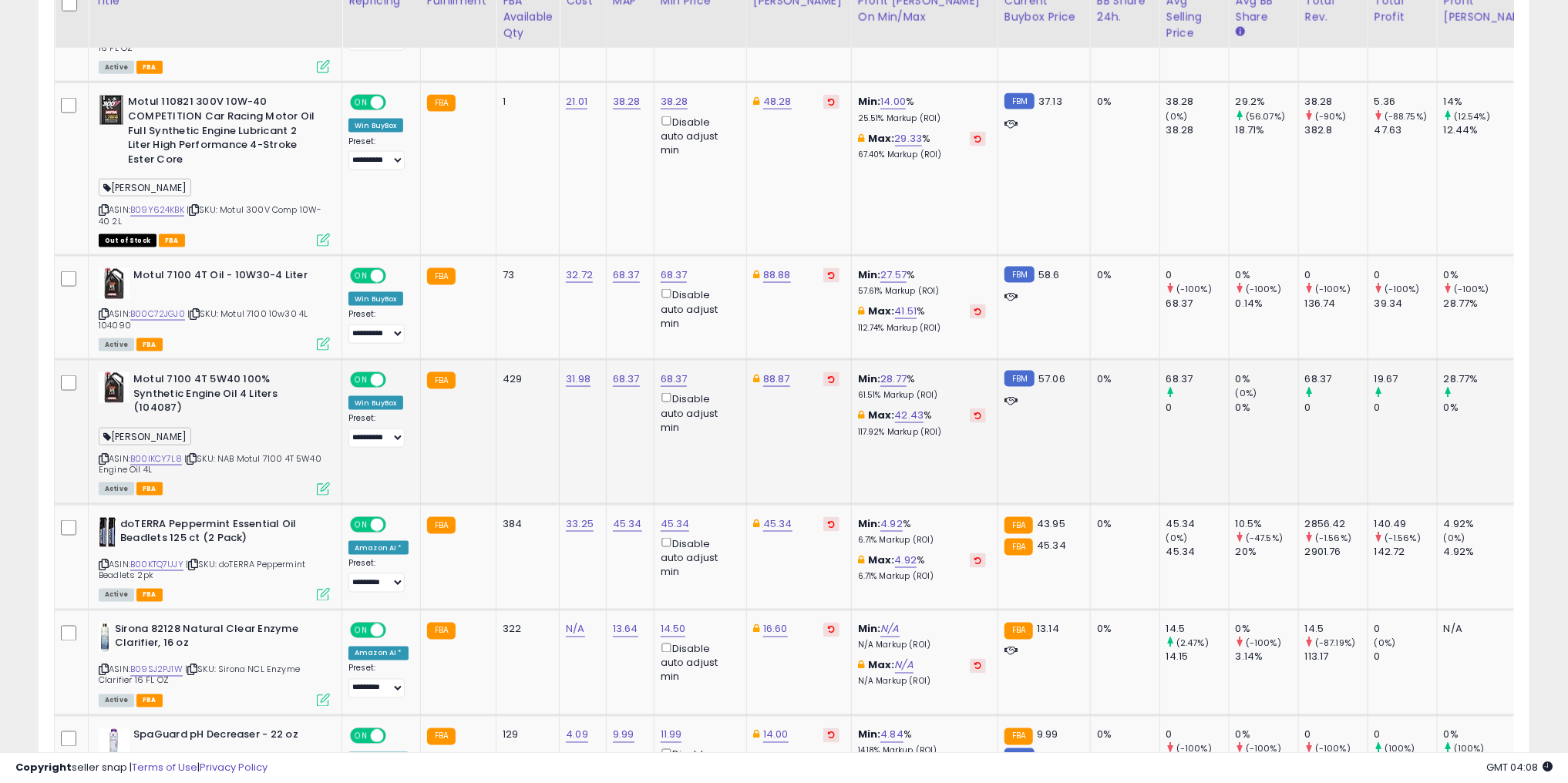
scroll to position [1665, 0]
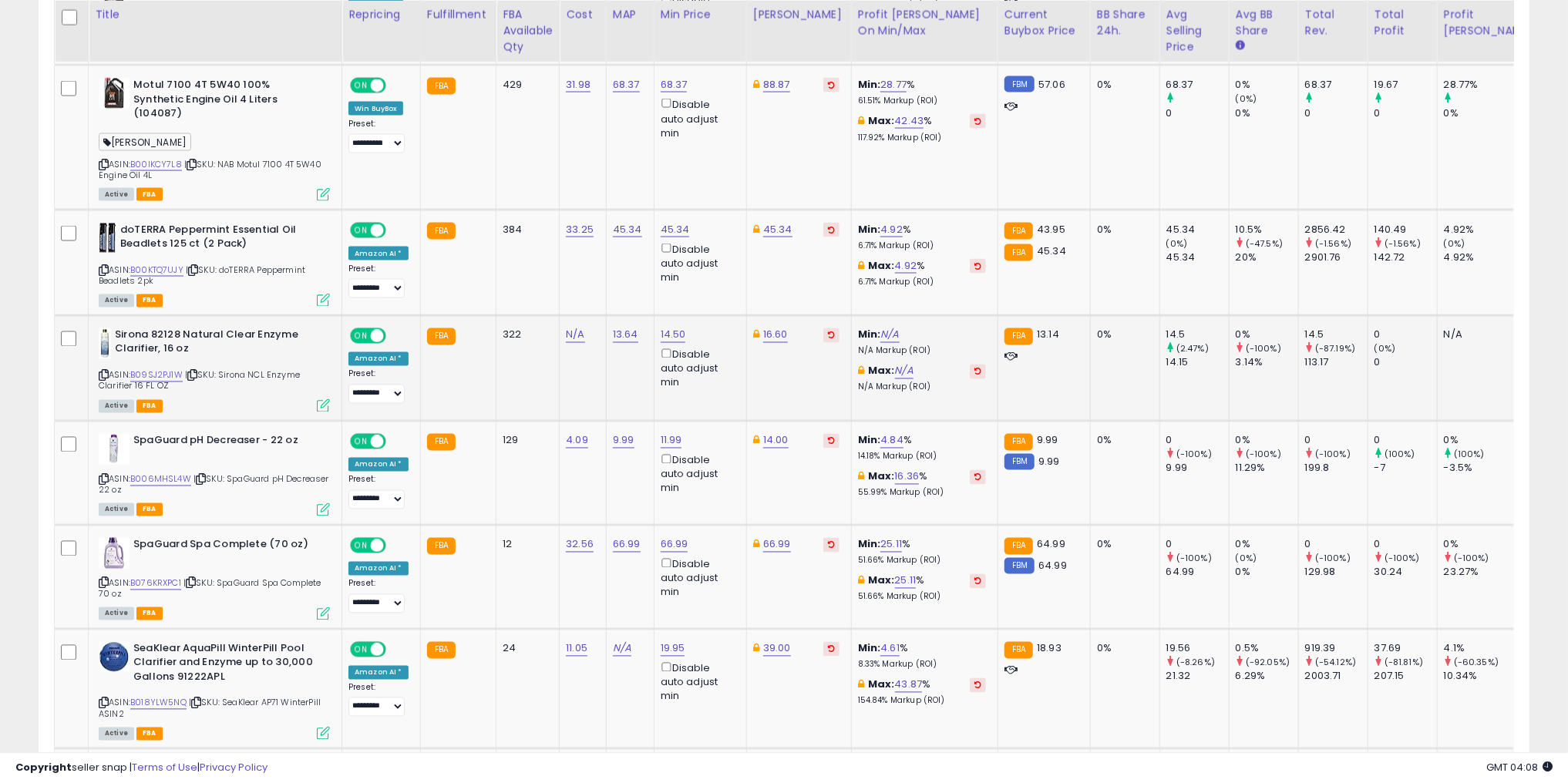
click at [165, 349] on div "ASIN: B09SJ2PJ1W | SKU: Sirona NCL Enzyme Clarifier 16 FL OZ Active FBA" at bounding box center [214, 370] width 231 height 83
click at [165, 369] on link "B09SJ2PJ1W" at bounding box center [156, 376] width 53 height 13
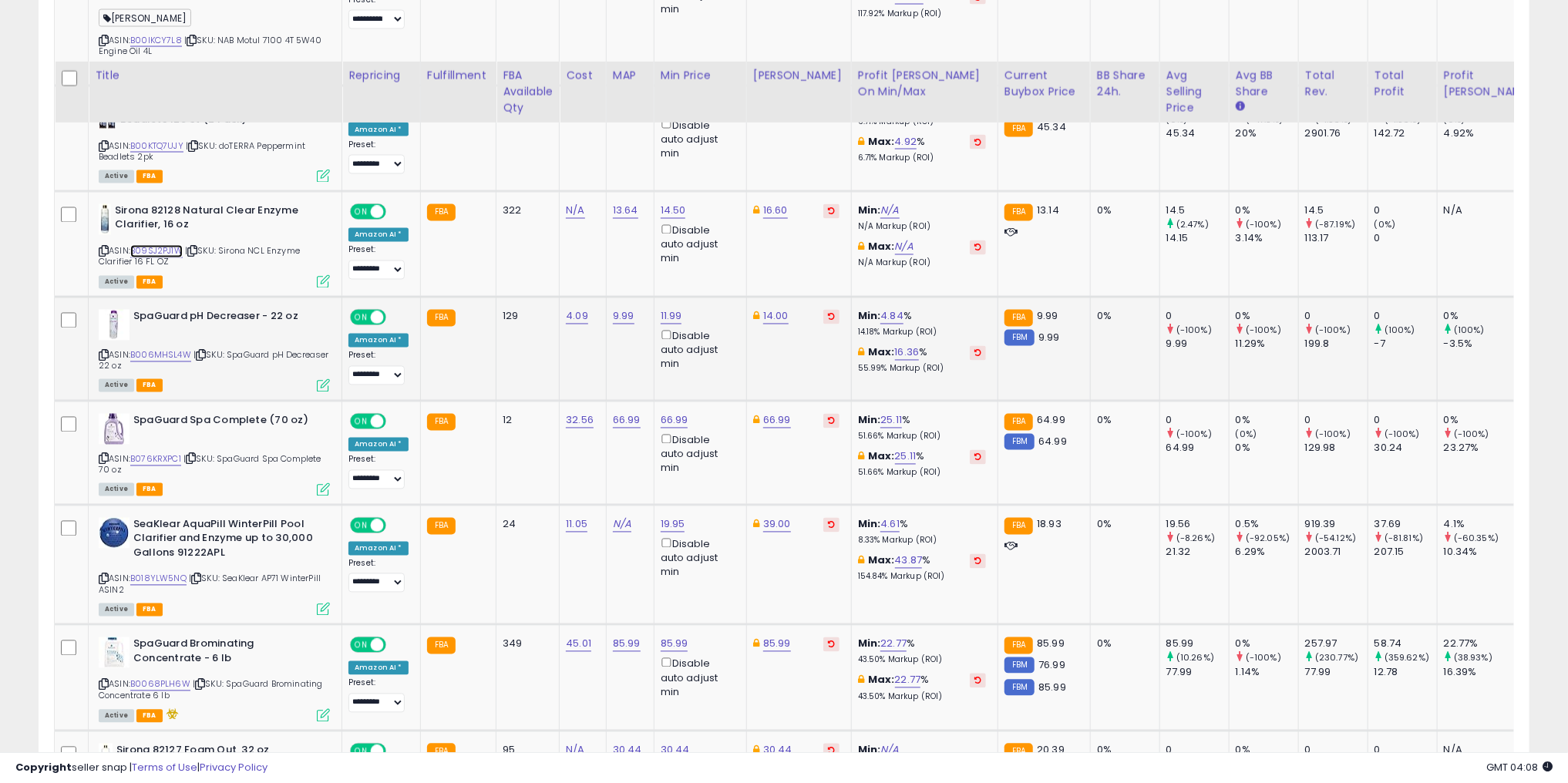
scroll to position [1850, 0]
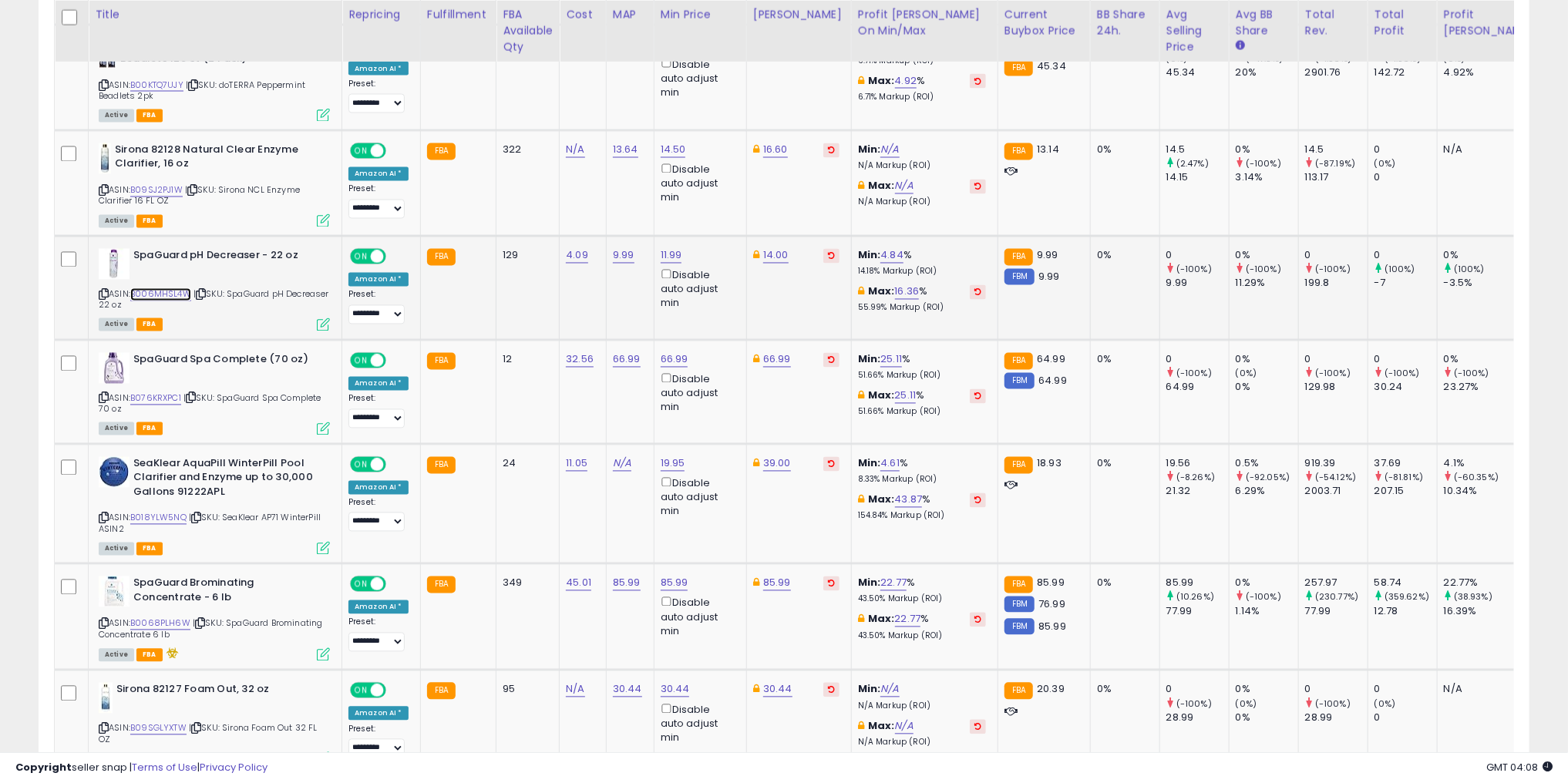
click at [152, 289] on link "B006MHSL4W" at bounding box center [161, 295] width 61 height 13
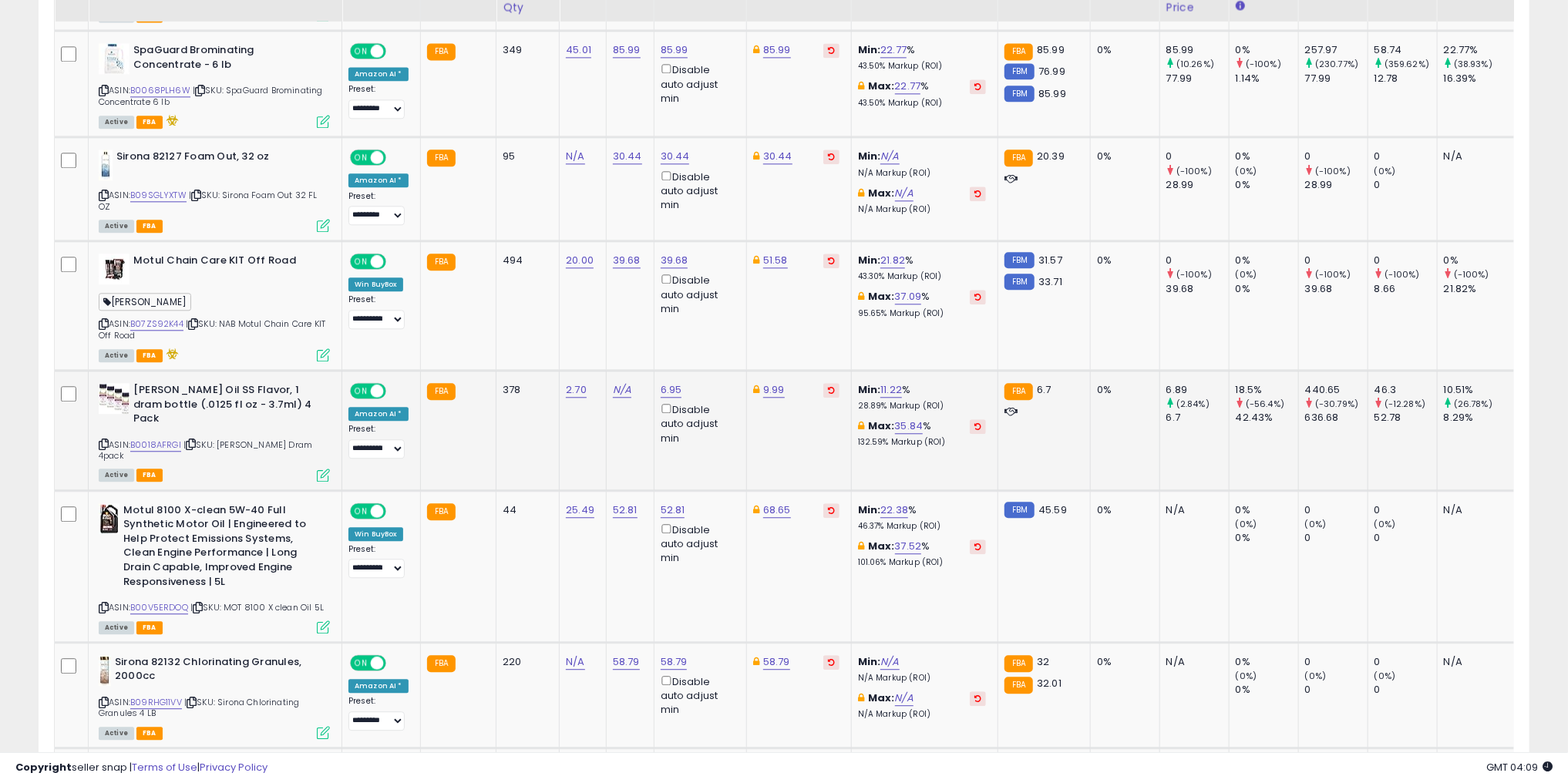
scroll to position [2405, 0]
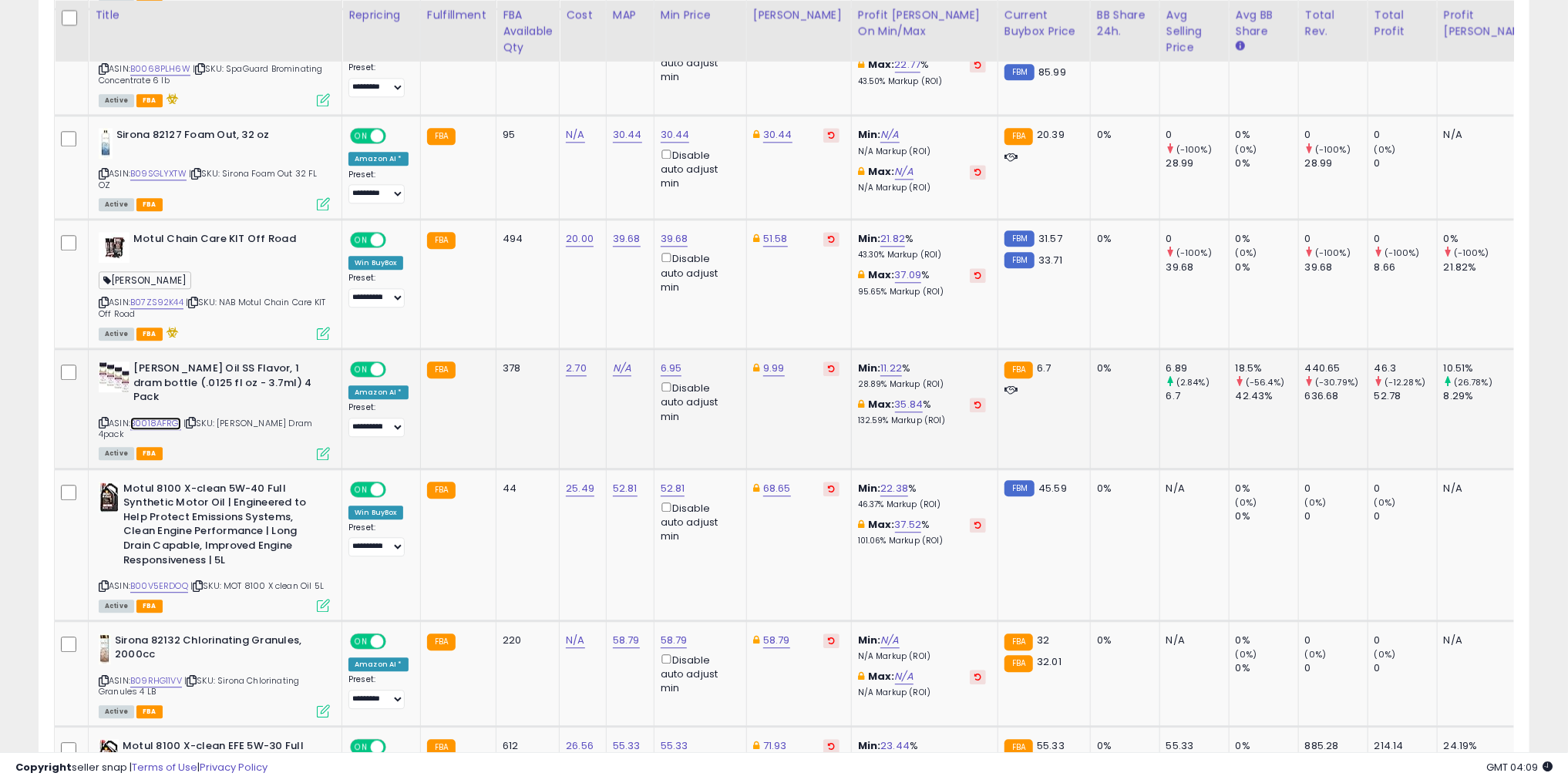
click at [154, 417] on link "B0018AFRGI" at bounding box center [156, 424] width 51 height 13
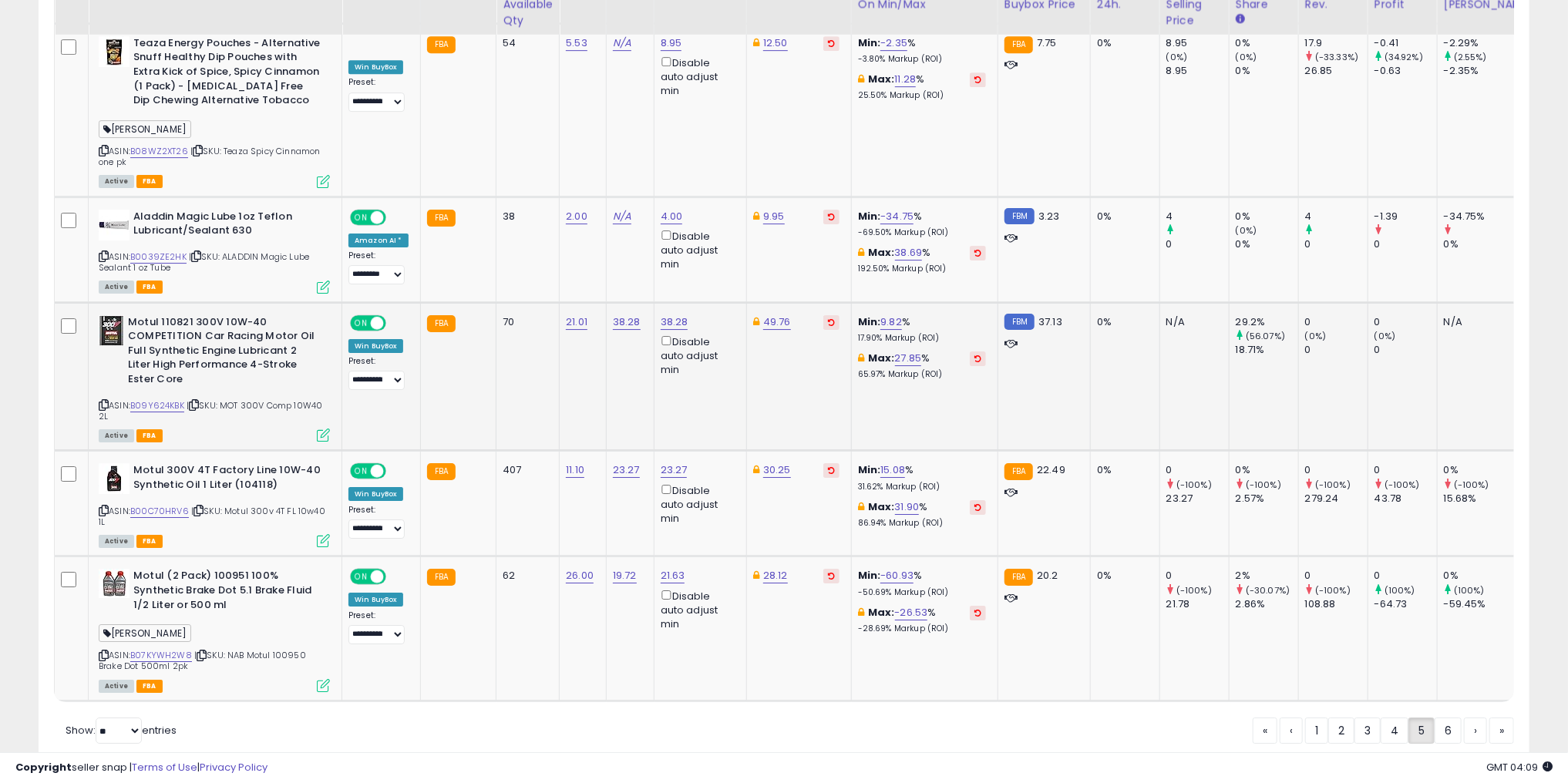
scroll to position [3347, 0]
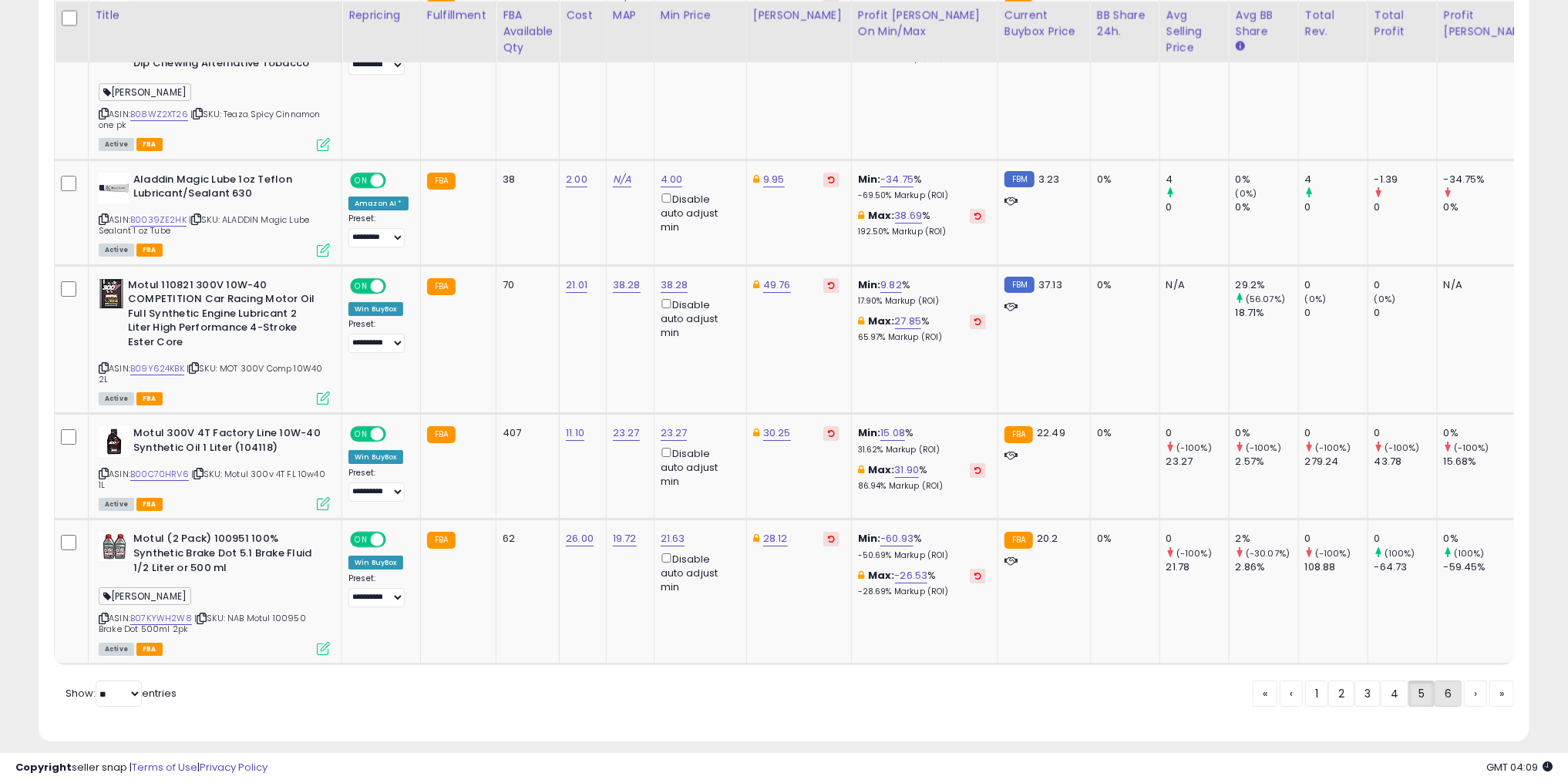
click at [1440, 681] on link "6" at bounding box center [1448, 693] width 27 height 26
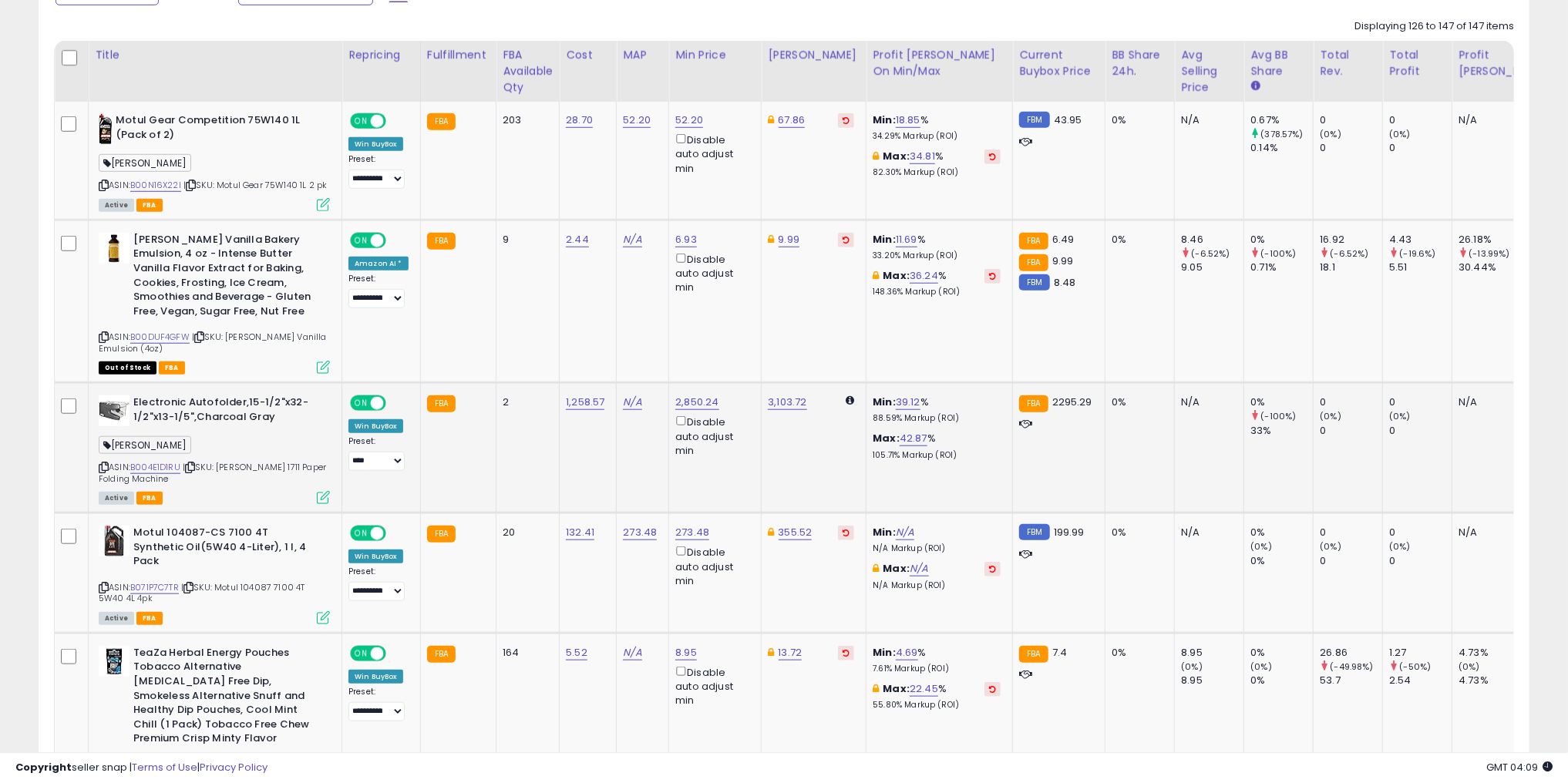
scroll to position [751, 0]
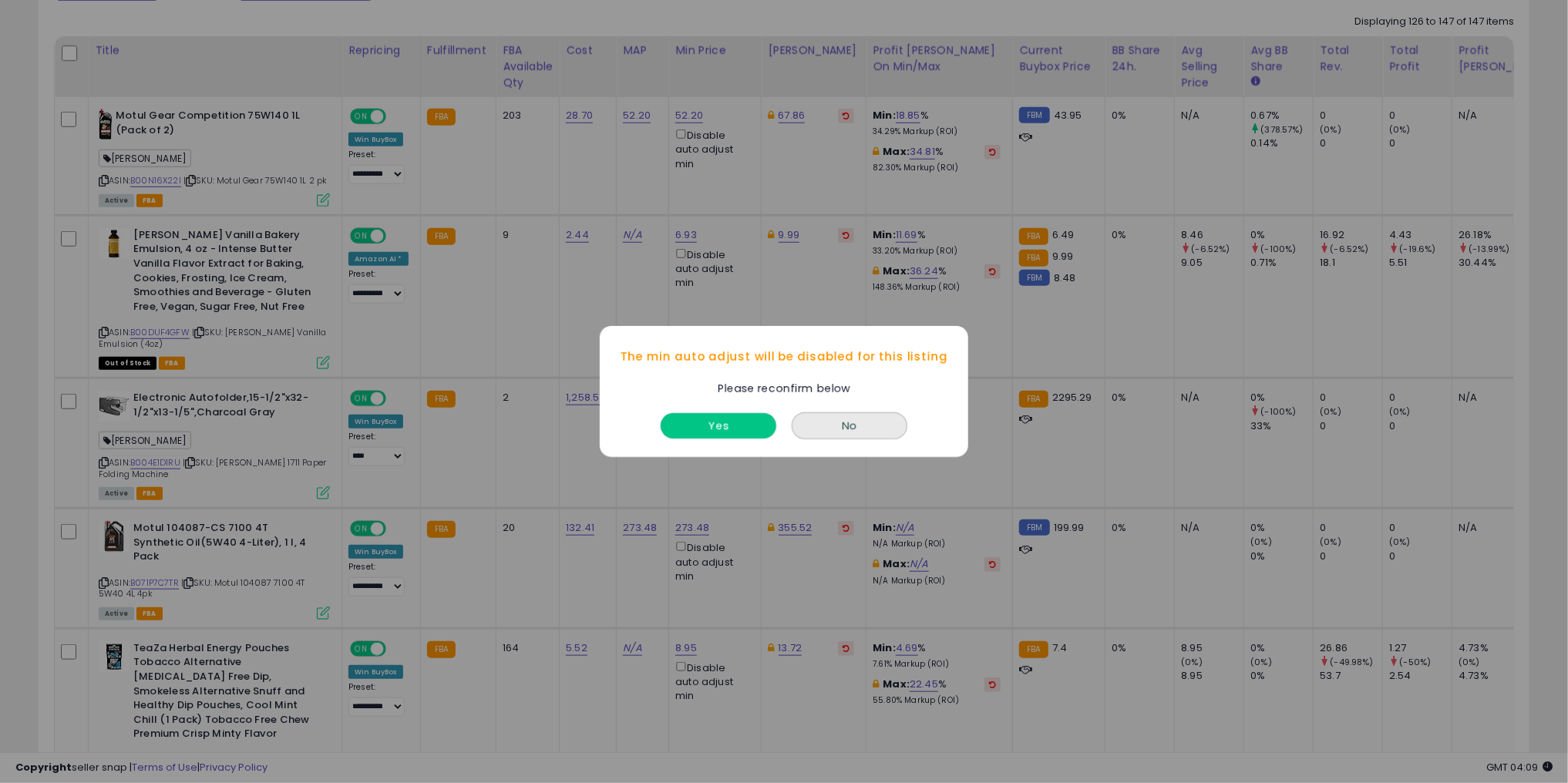
click at [765, 432] on button "Yes" at bounding box center [719, 426] width 115 height 25
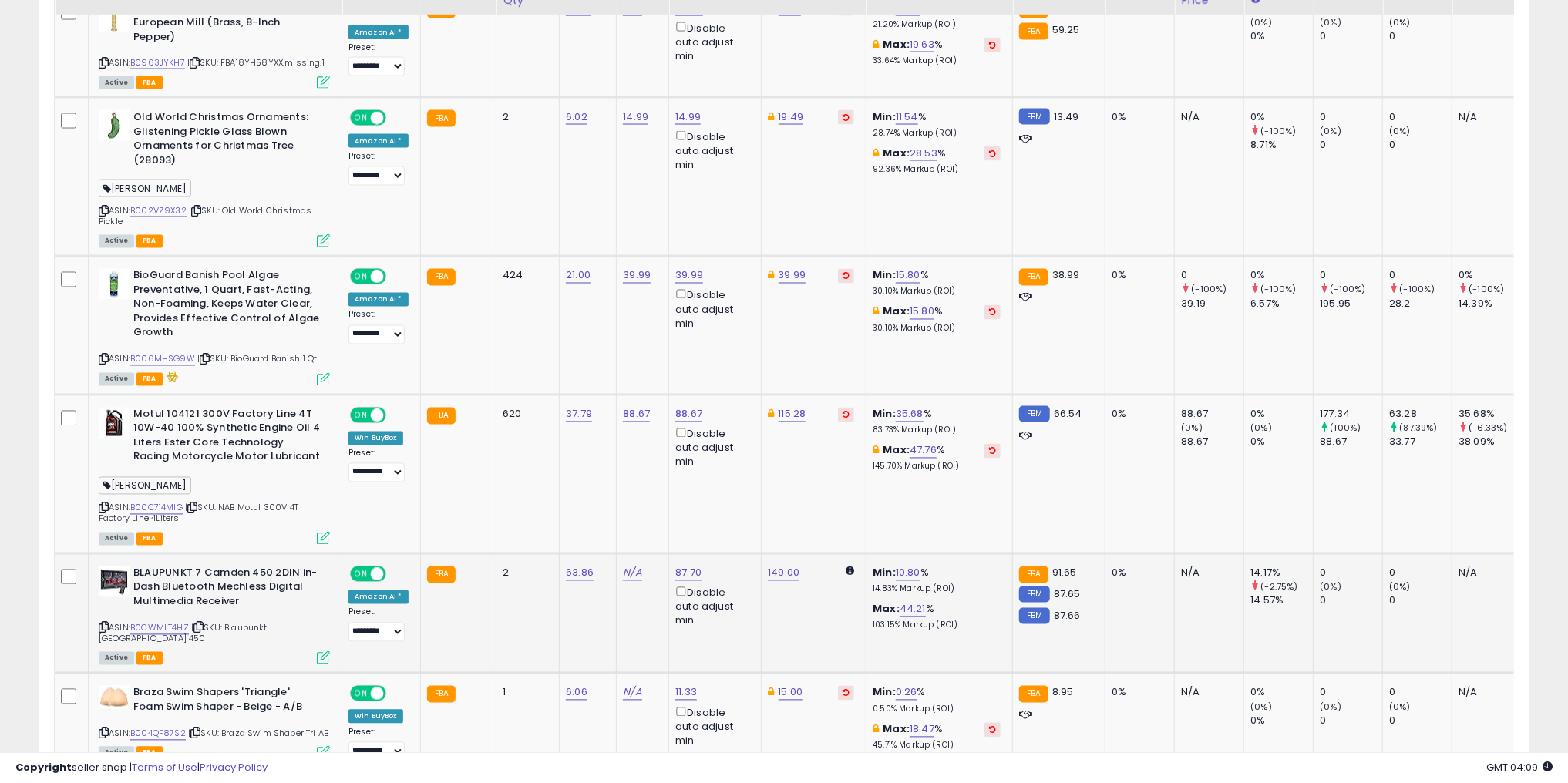
scroll to position [1799, 0]
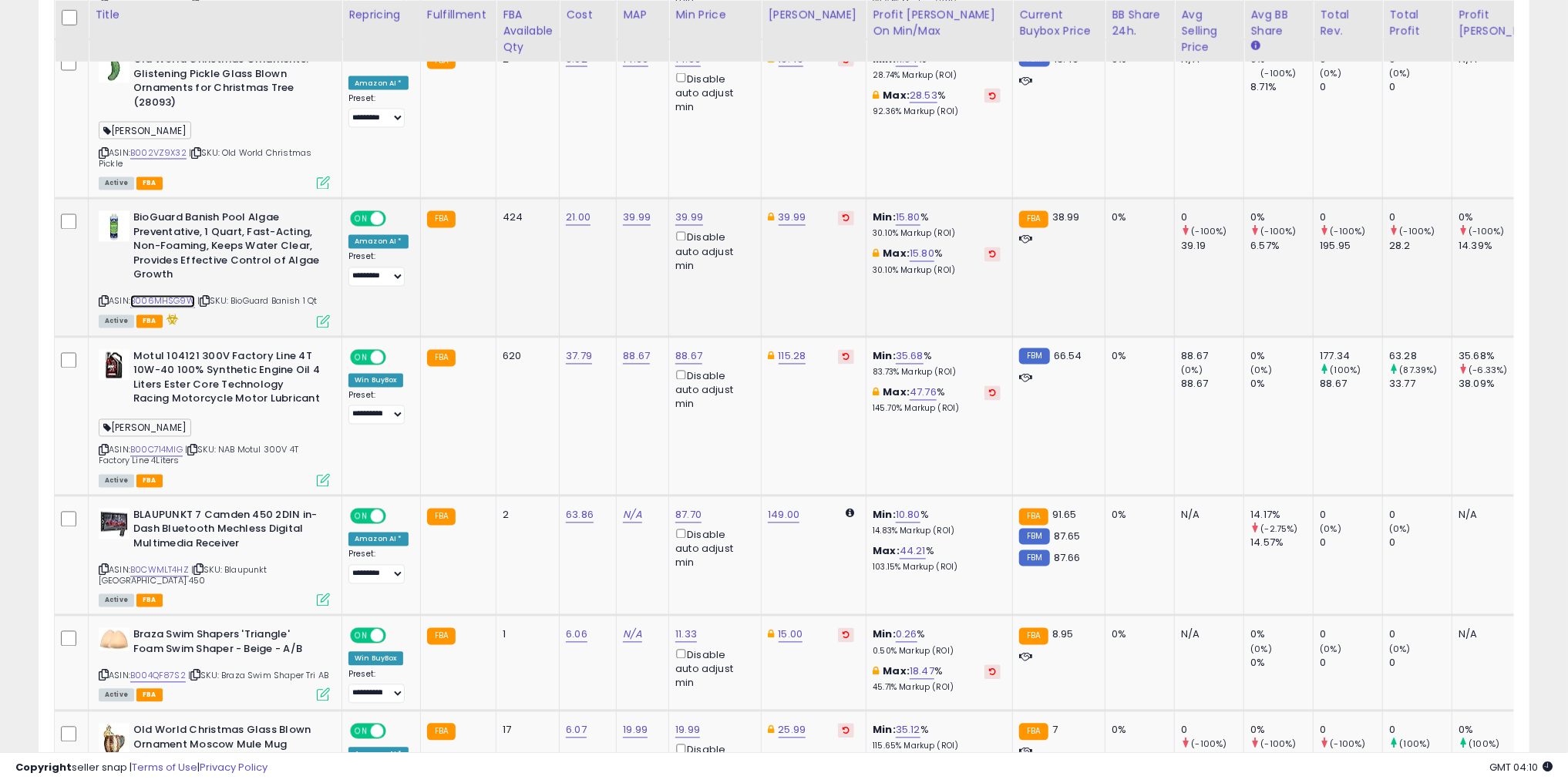
click at [161, 295] on link "B006MHSG9W" at bounding box center [162, 302] width 64 height 13
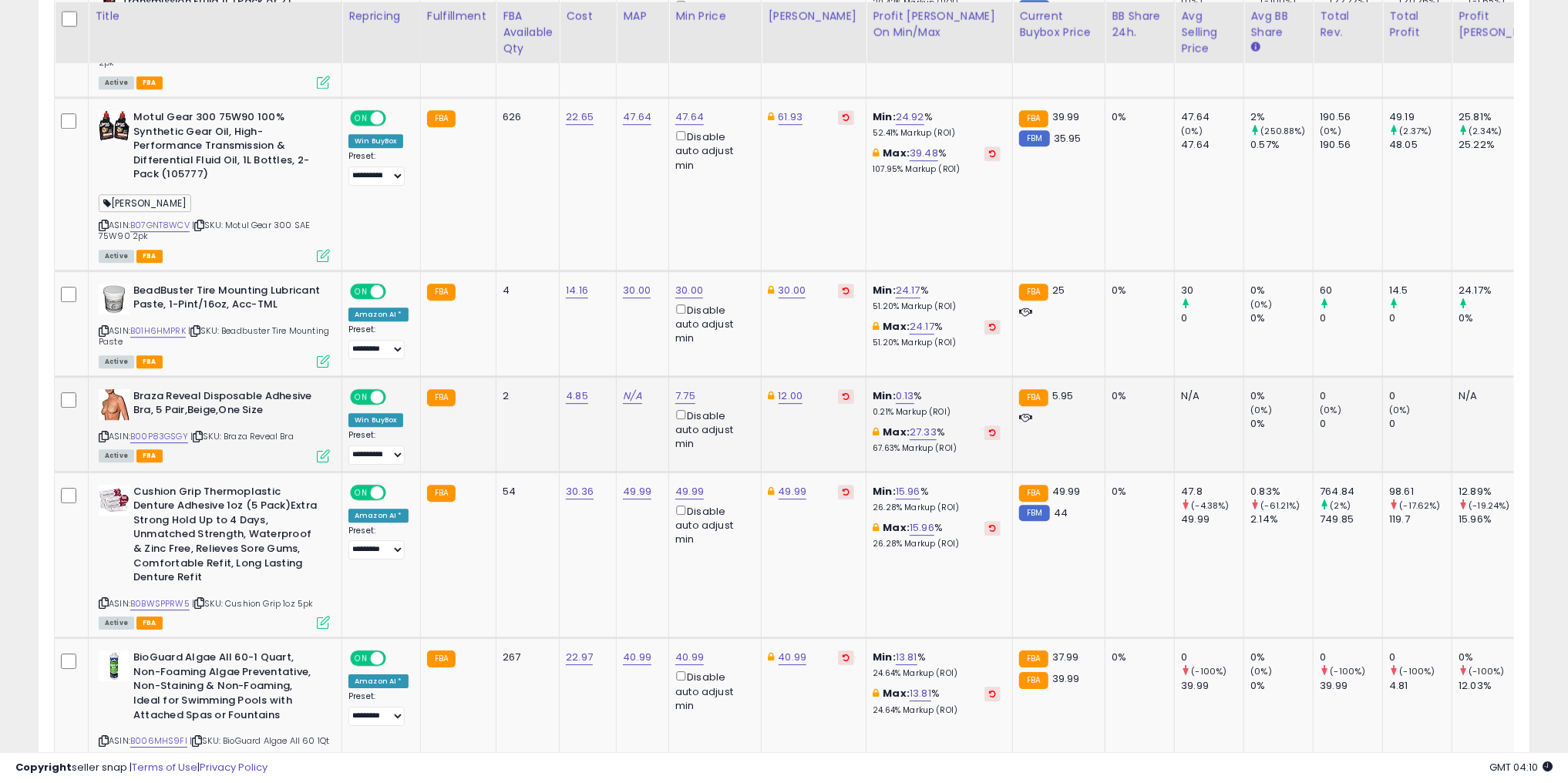
scroll to position [2848, 0]
click at [159, 324] on link "B01H6HMPRK" at bounding box center [158, 330] width 55 height 13
click at [624, 282] on link "30.00" at bounding box center [637, 289] width 28 height 15
drag, startPoint x: 563, startPoint y: 235, endPoint x: 419, endPoint y: 241, distance: 144.1
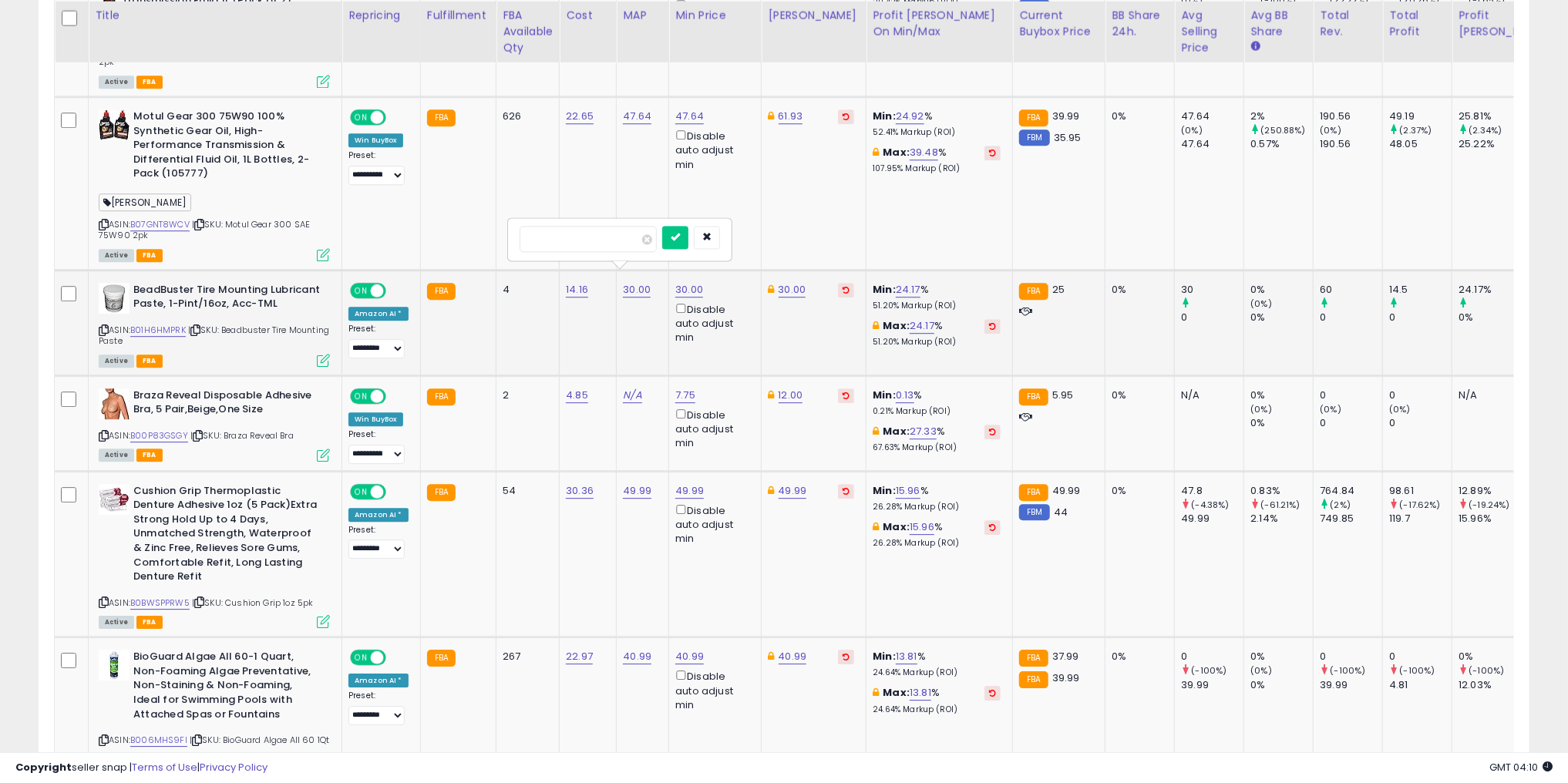
click at [653, 235] on span at bounding box center [648, 239] width 10 height 10
click at [680, 238] on icon "submit" at bounding box center [675, 236] width 9 height 9
click at [684, 282] on link "30.00" at bounding box center [689, 289] width 28 height 15
drag, startPoint x: 602, startPoint y: 225, endPoint x: 500, endPoint y: 228, distance: 102.0
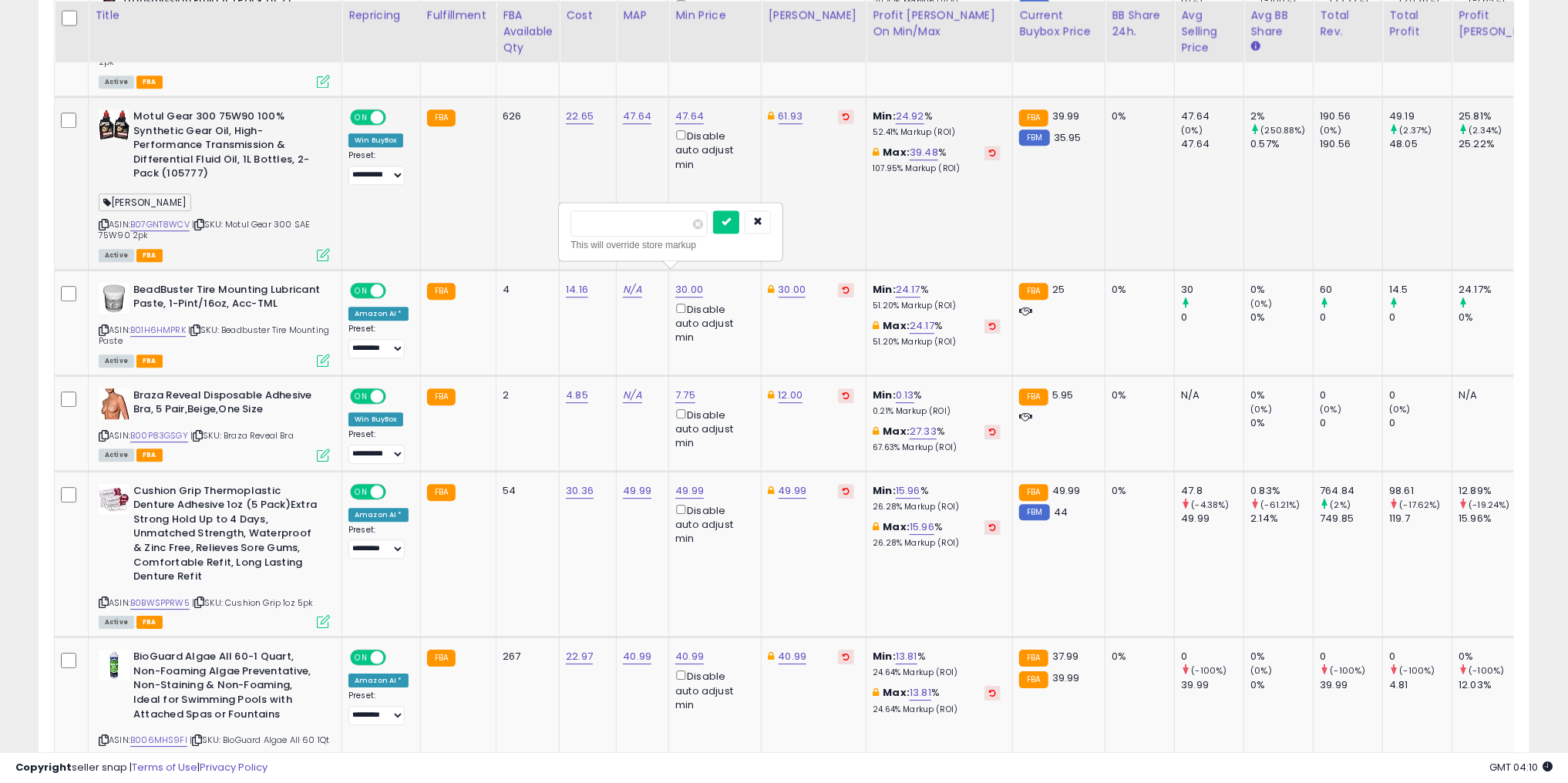
drag, startPoint x: 602, startPoint y: 220, endPoint x: 469, endPoint y: 224, distance: 133.1
type input "**"
click at [740, 225] on button "submit" at bounding box center [725, 223] width 26 height 23
click at [787, 282] on link "30.00" at bounding box center [792, 289] width 28 height 15
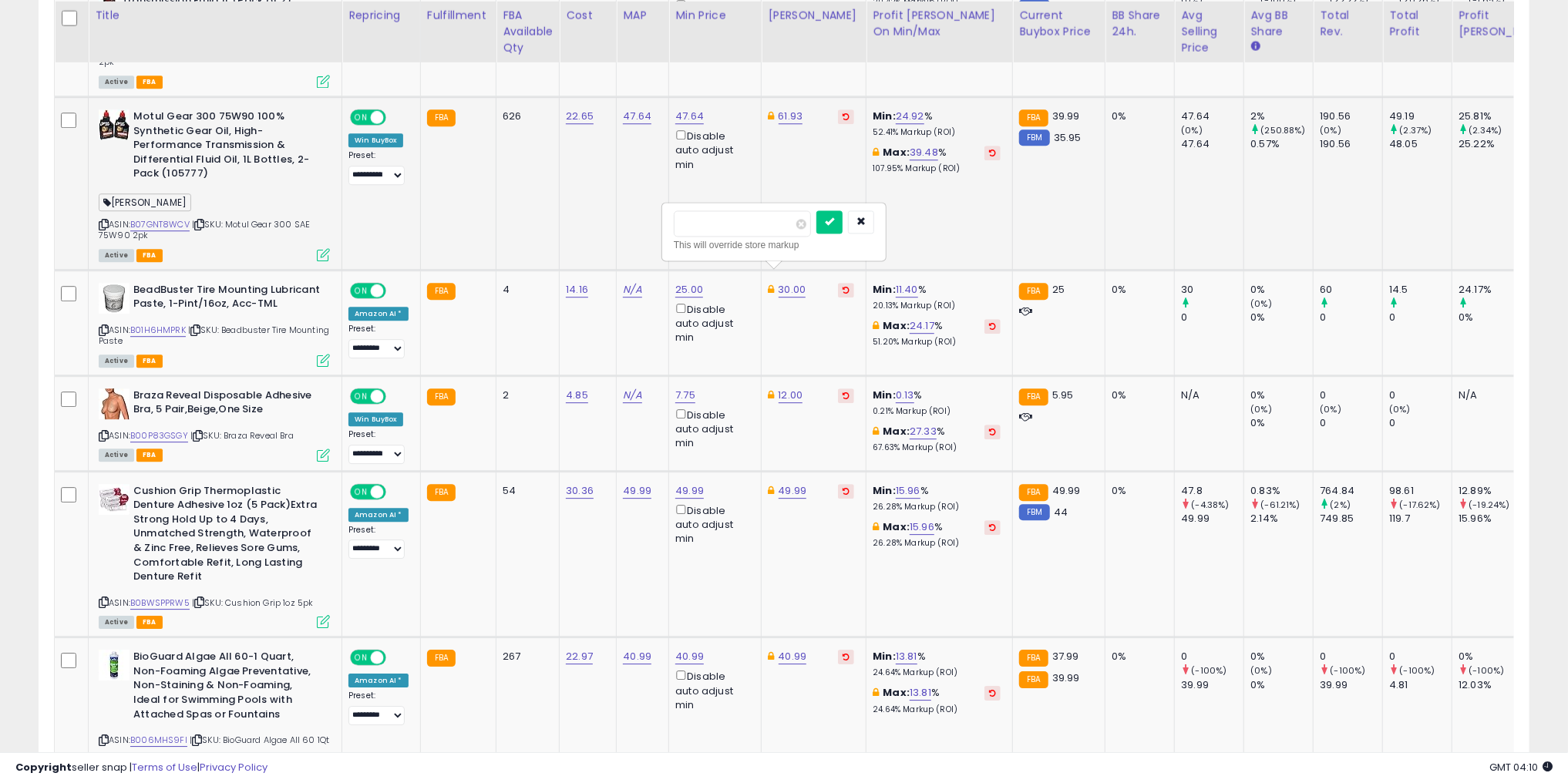
drag, startPoint x: 722, startPoint y: 222, endPoint x: 616, endPoint y: 216, distance: 106.2
type input "**"
click at [834, 221] on icon "submit" at bounding box center [829, 221] width 9 height 9
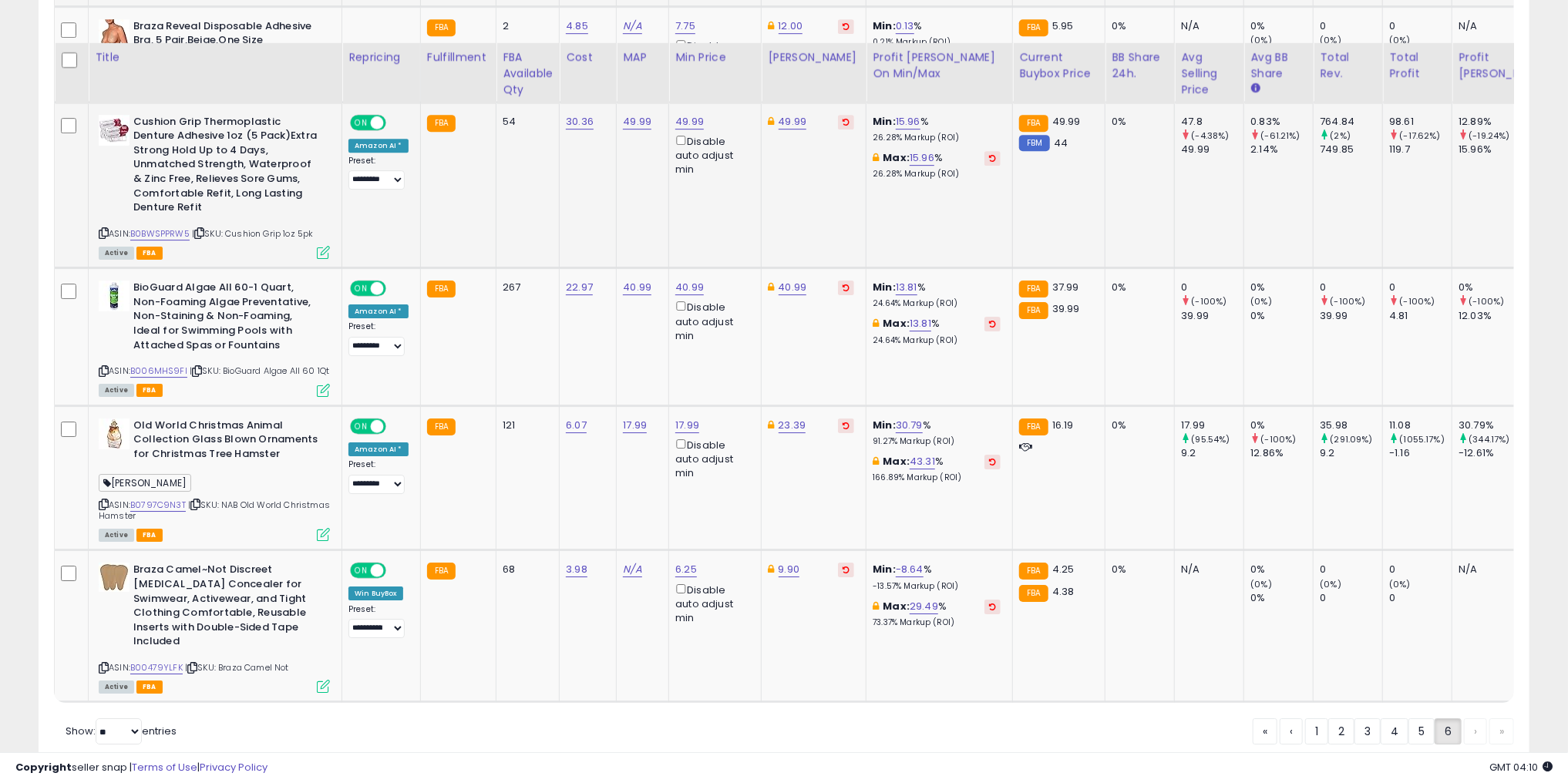
scroll to position [3259, 0]
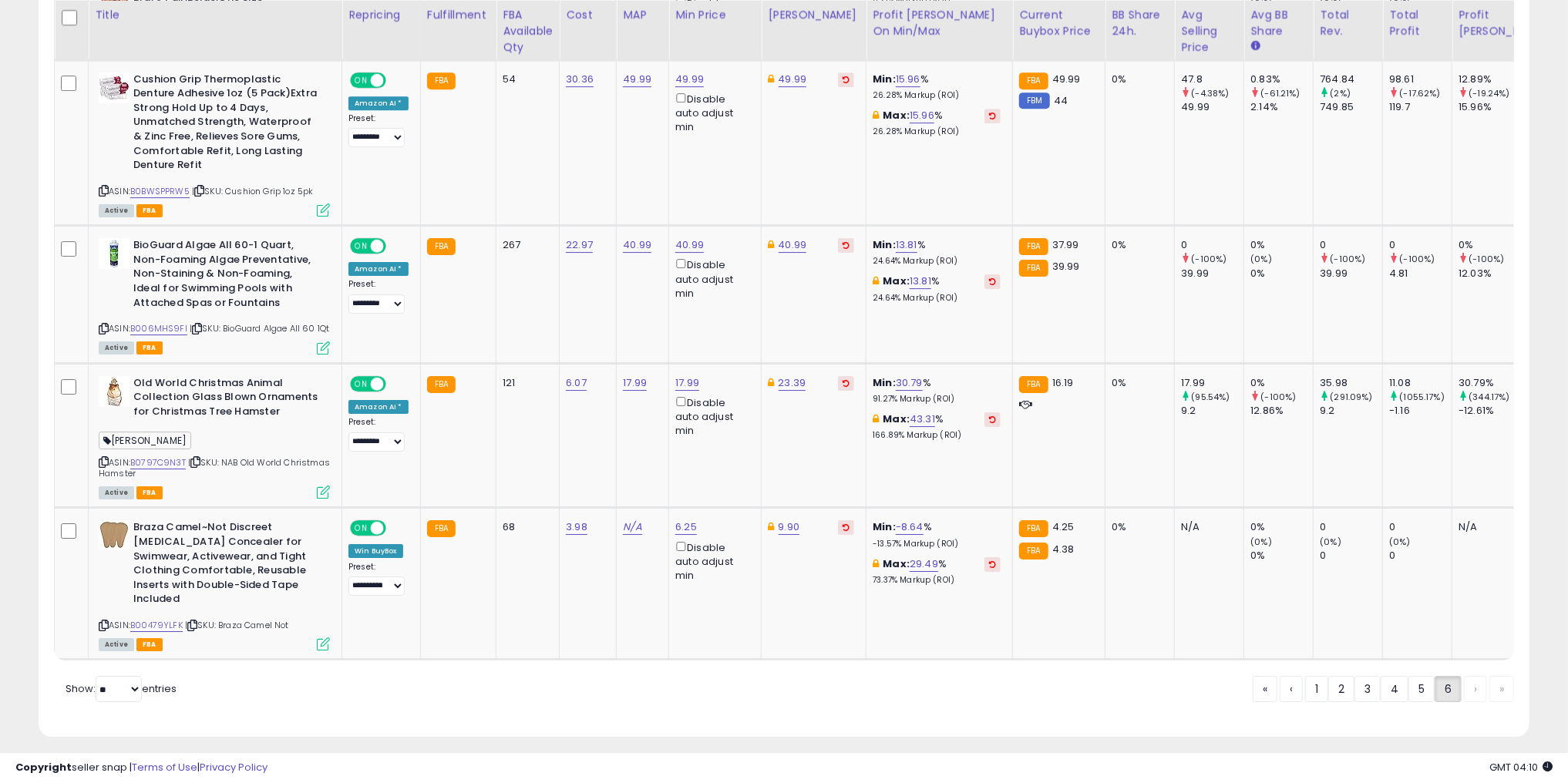
drag, startPoint x: 840, startPoint y: 702, endPoint x: 856, endPoint y: 666, distance: 39.4
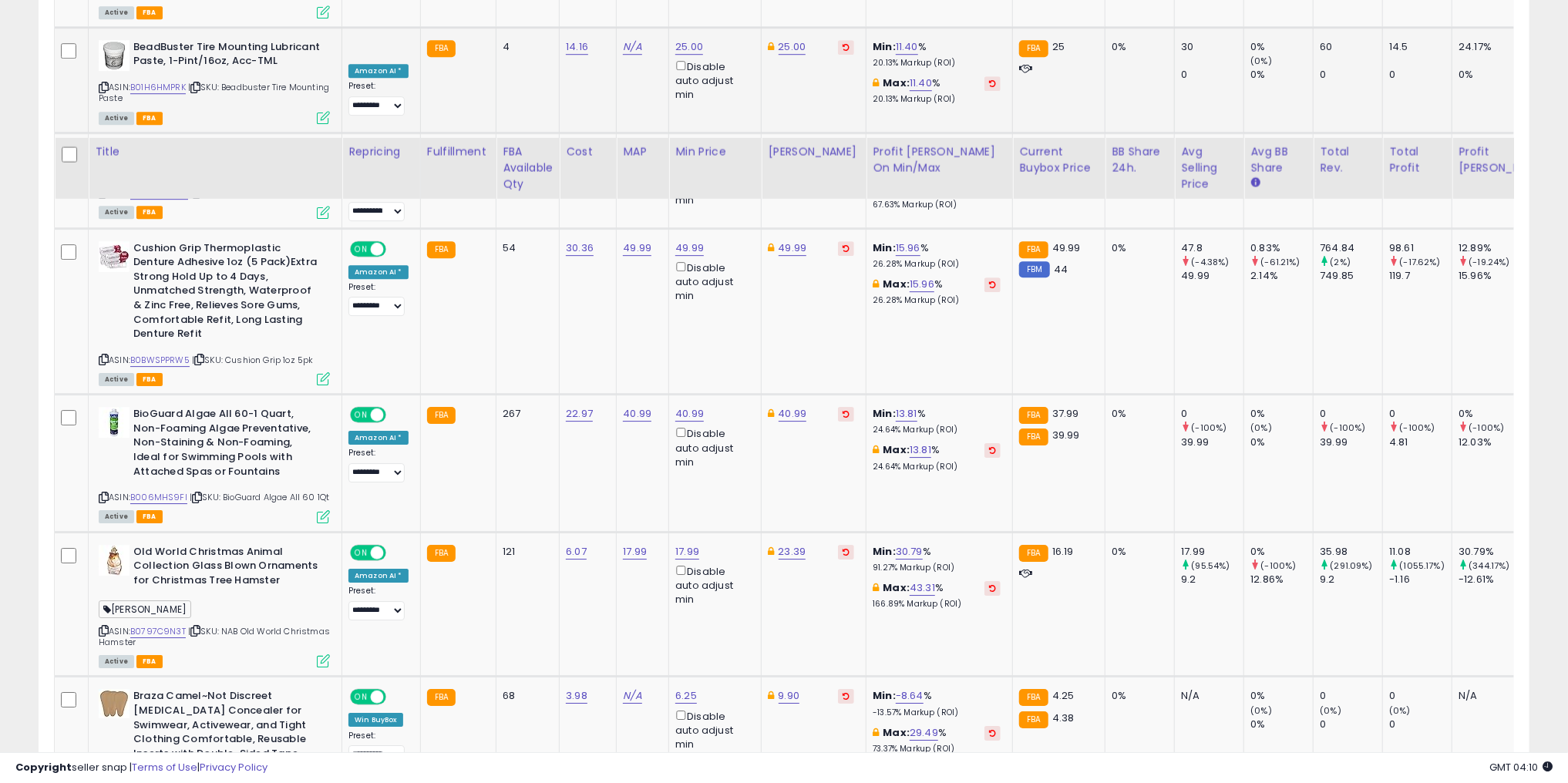
scroll to position [0, 0]
